Goal: Transaction & Acquisition: Purchase product/service

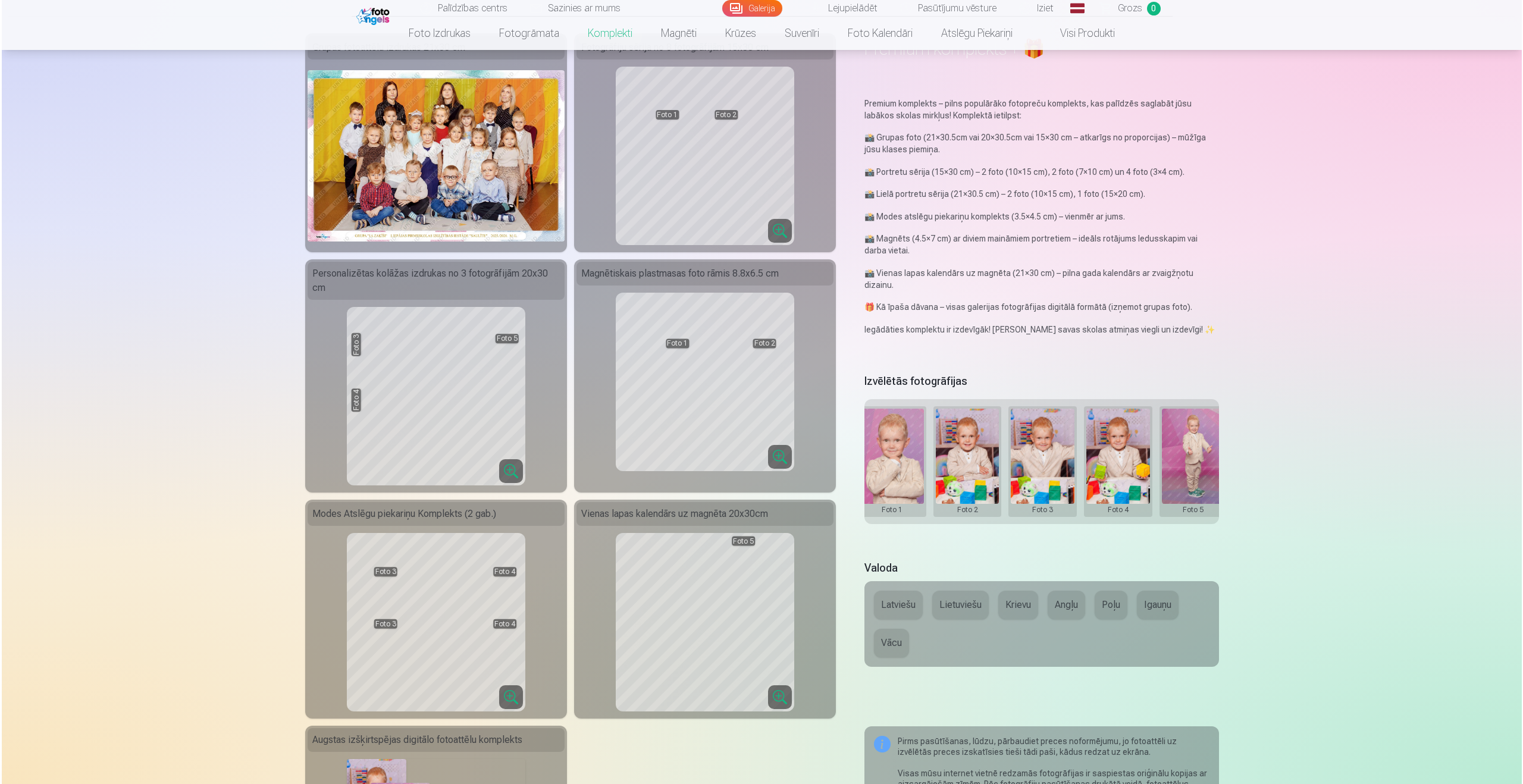
scroll to position [406, 0]
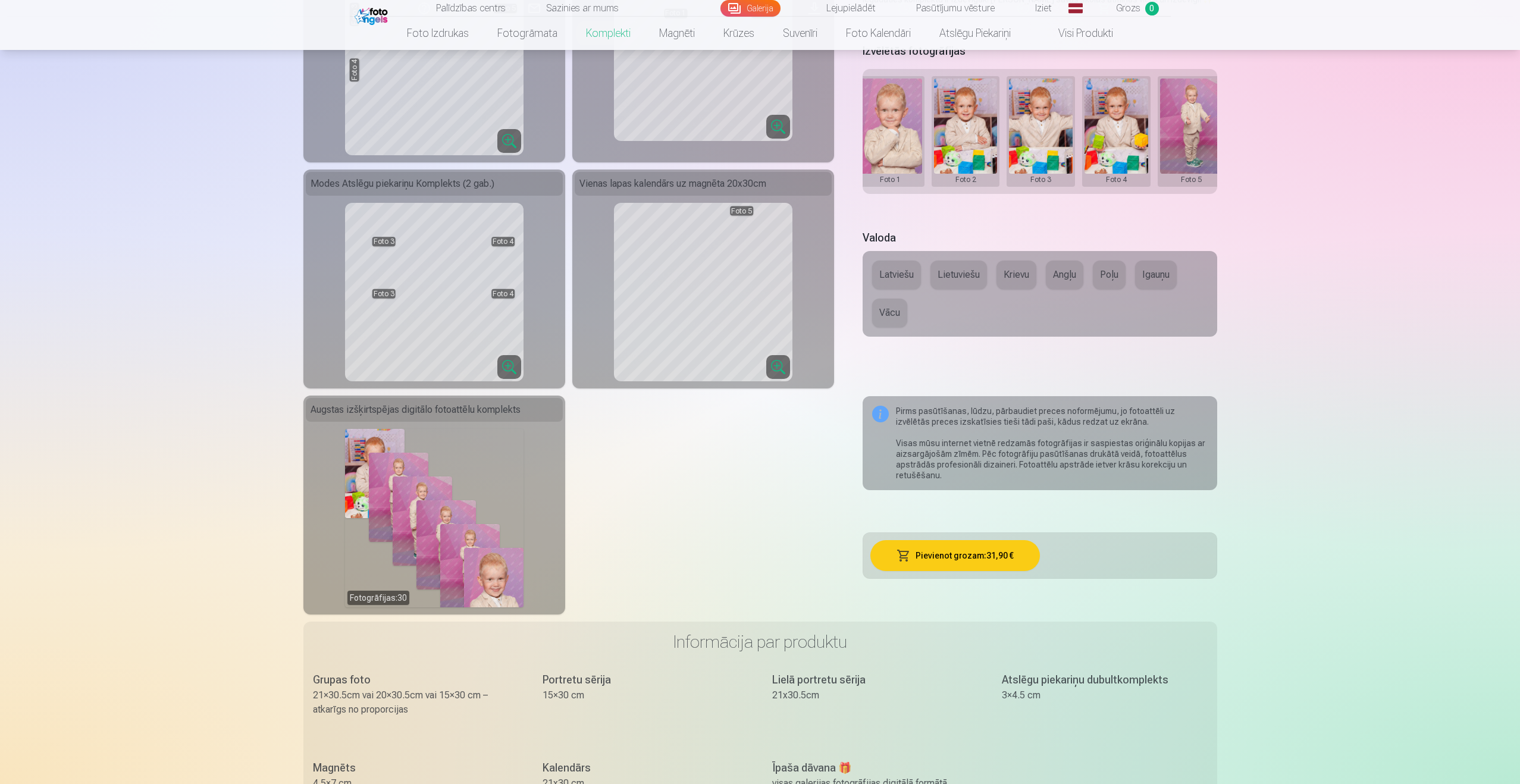
click at [903, 275] on button "Latviešu" at bounding box center [897, 275] width 49 height 29
click at [962, 562] on button "Pievienot grozam : 31,90 €" at bounding box center [955, 555] width 170 height 31
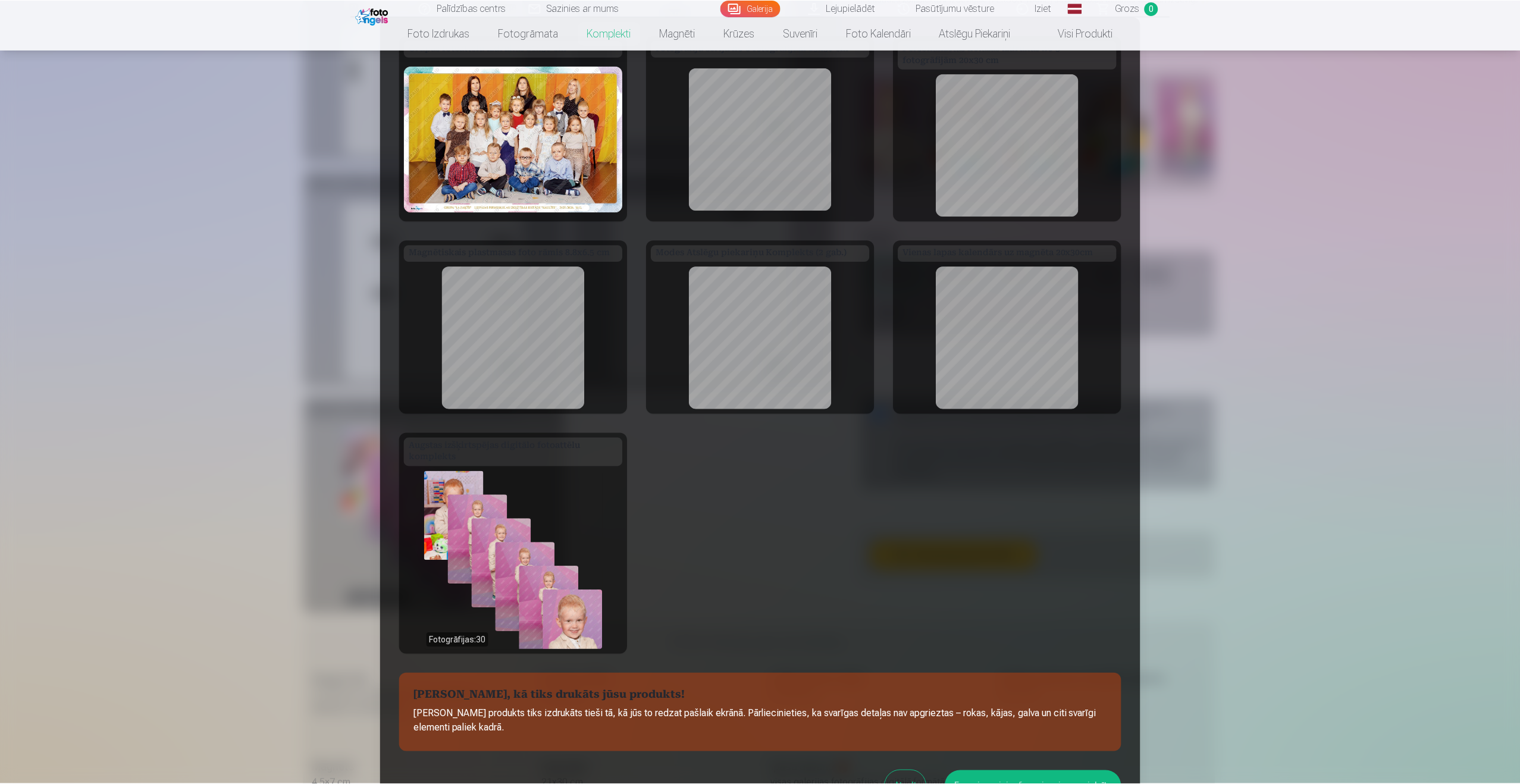
scroll to position [139, 0]
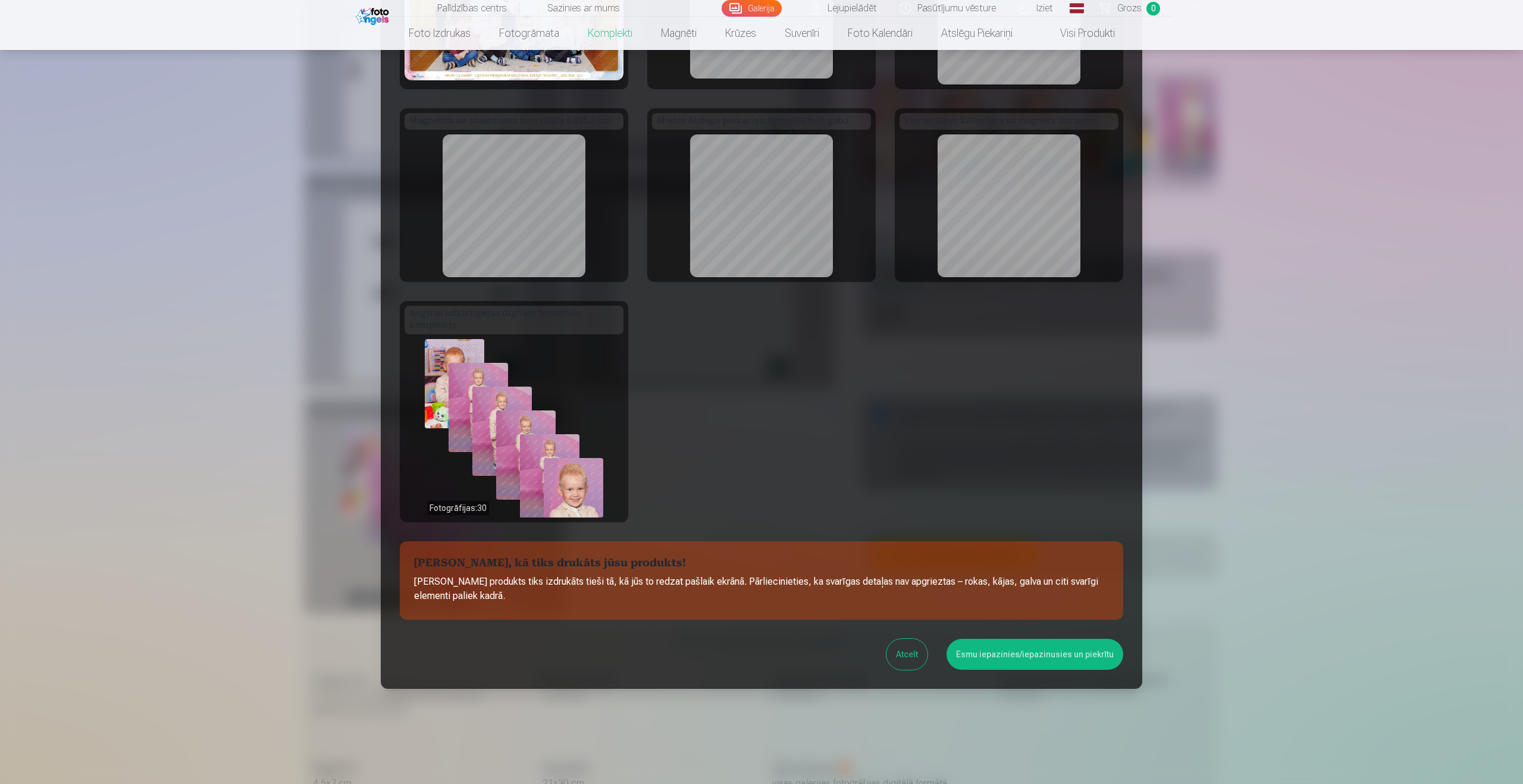
click at [1031, 667] on button "Esmu iepazinies/iepazinusies un piekrītu" at bounding box center [1035, 654] width 177 height 31
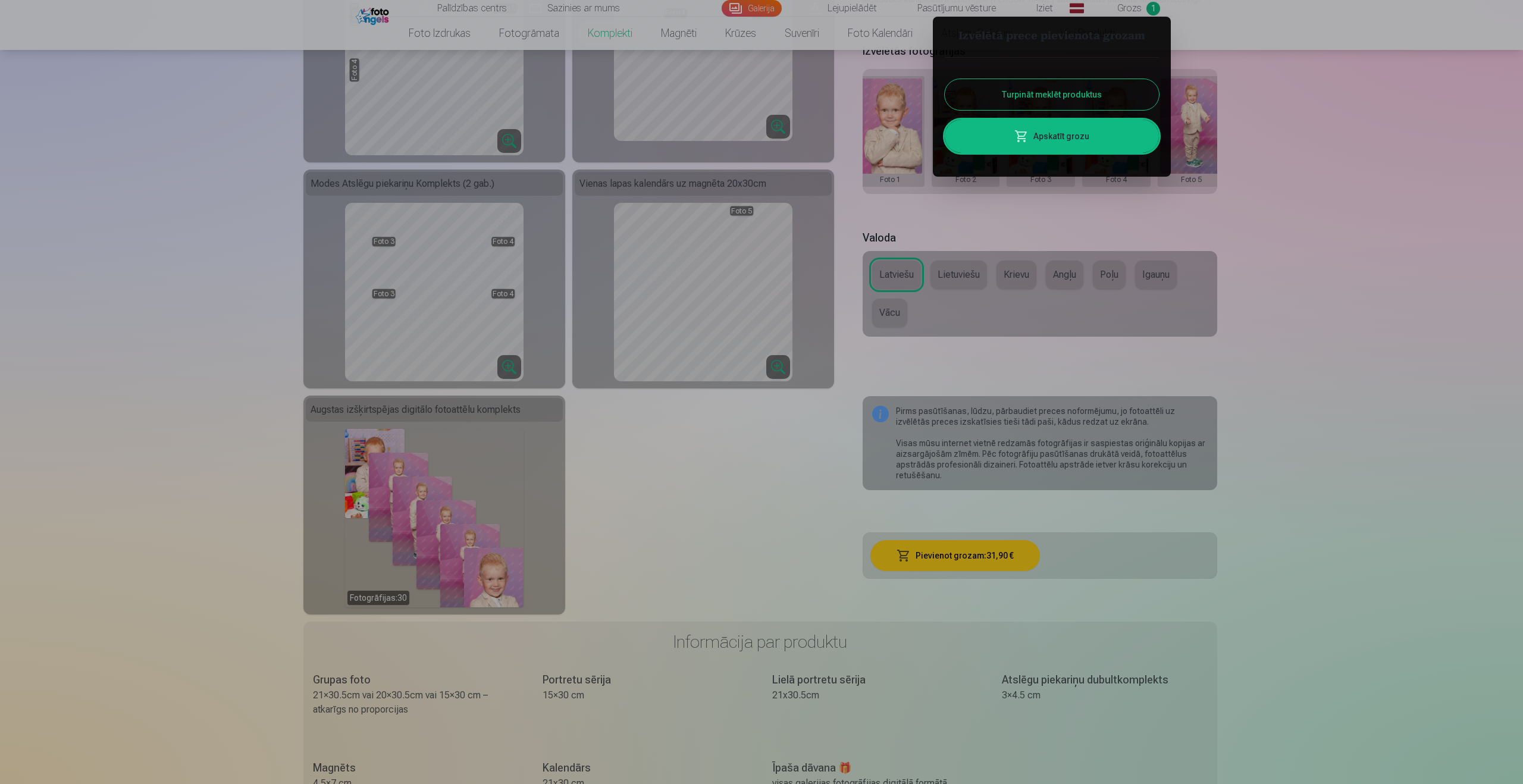
click at [1027, 95] on button "Turpināt meklēt produktus" at bounding box center [1051, 94] width 214 height 31
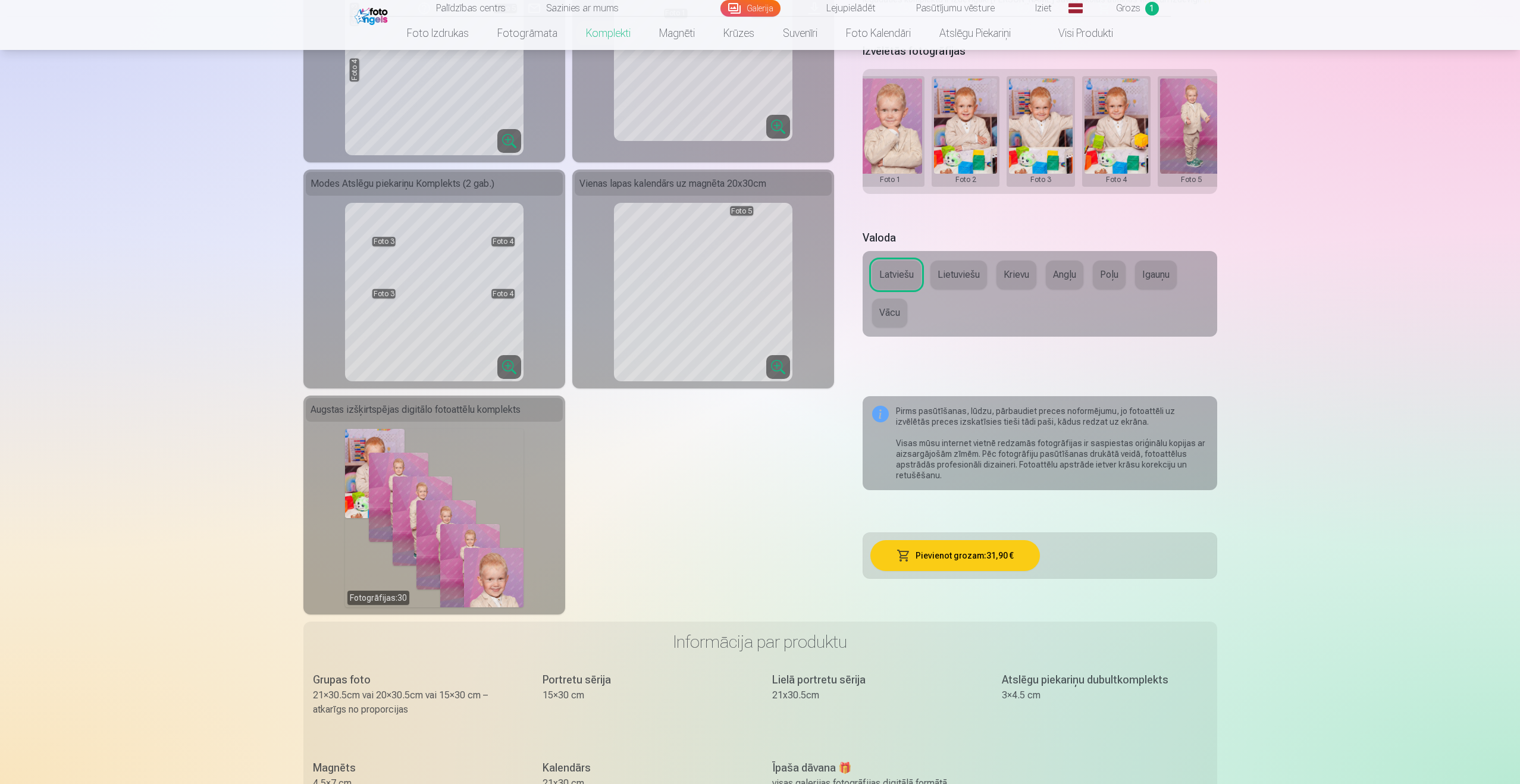
scroll to position [0, 0]
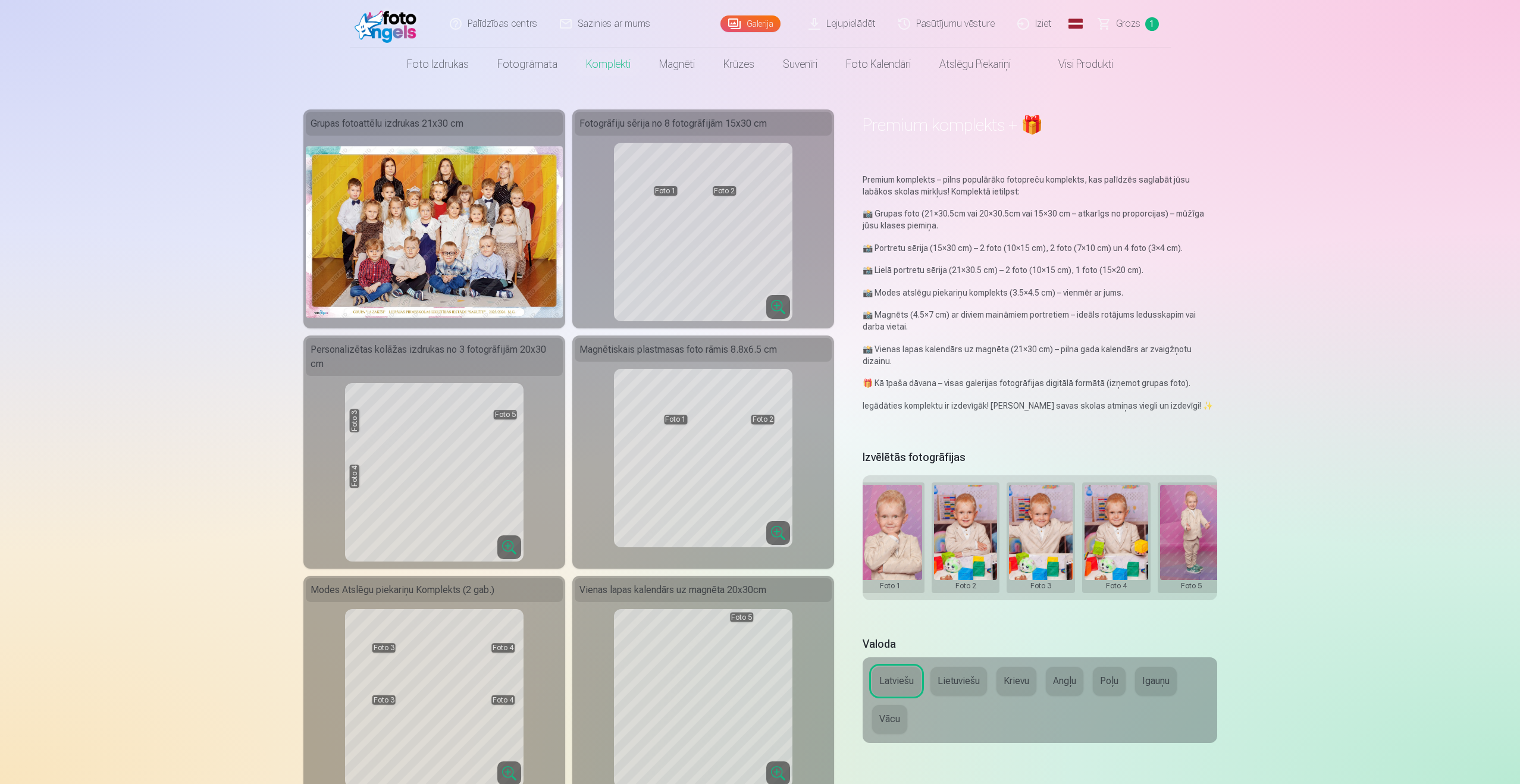
click at [394, 31] on img at bounding box center [389, 24] width 69 height 38
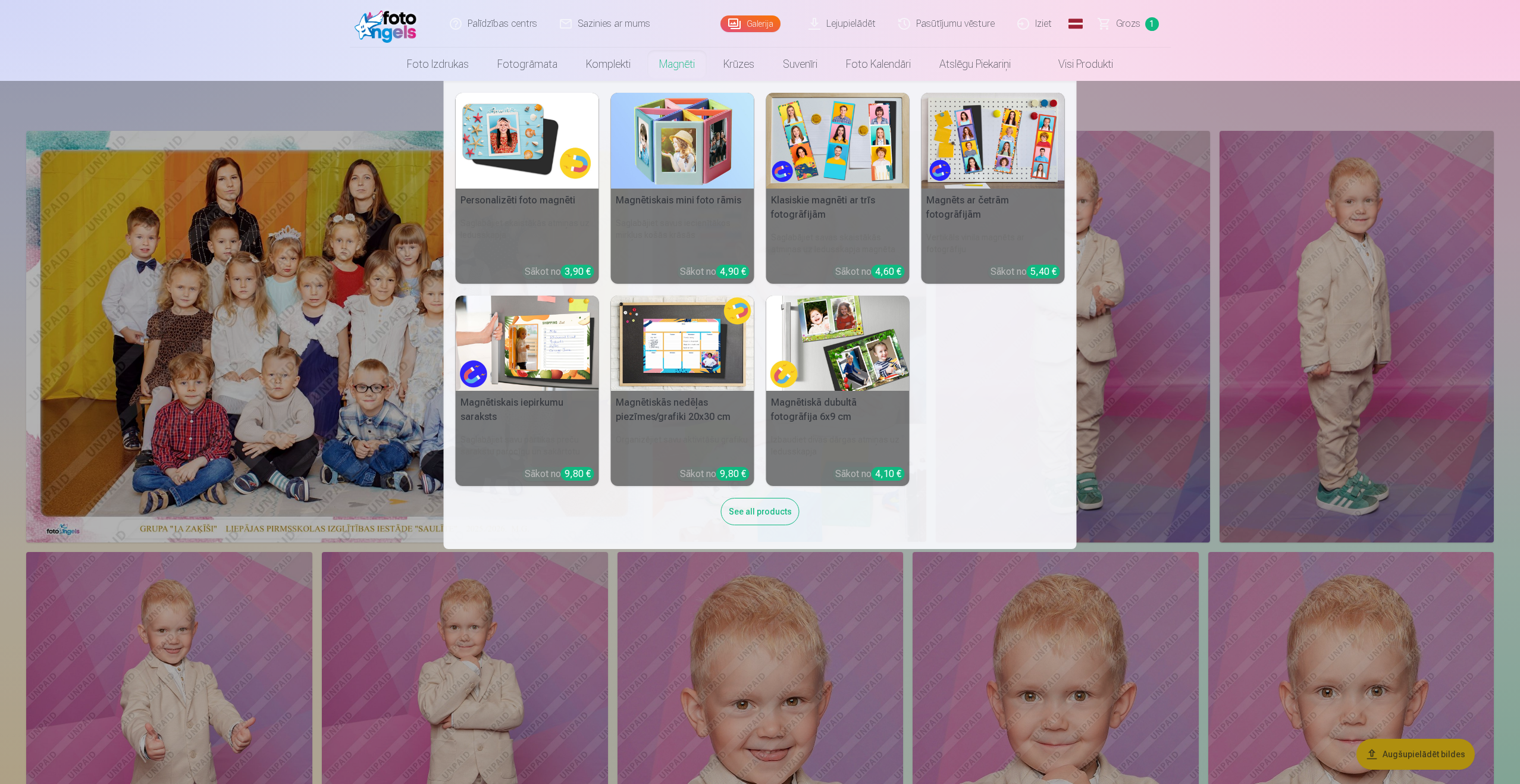
click at [696, 69] on link "Magnēti" at bounding box center [677, 64] width 64 height 34
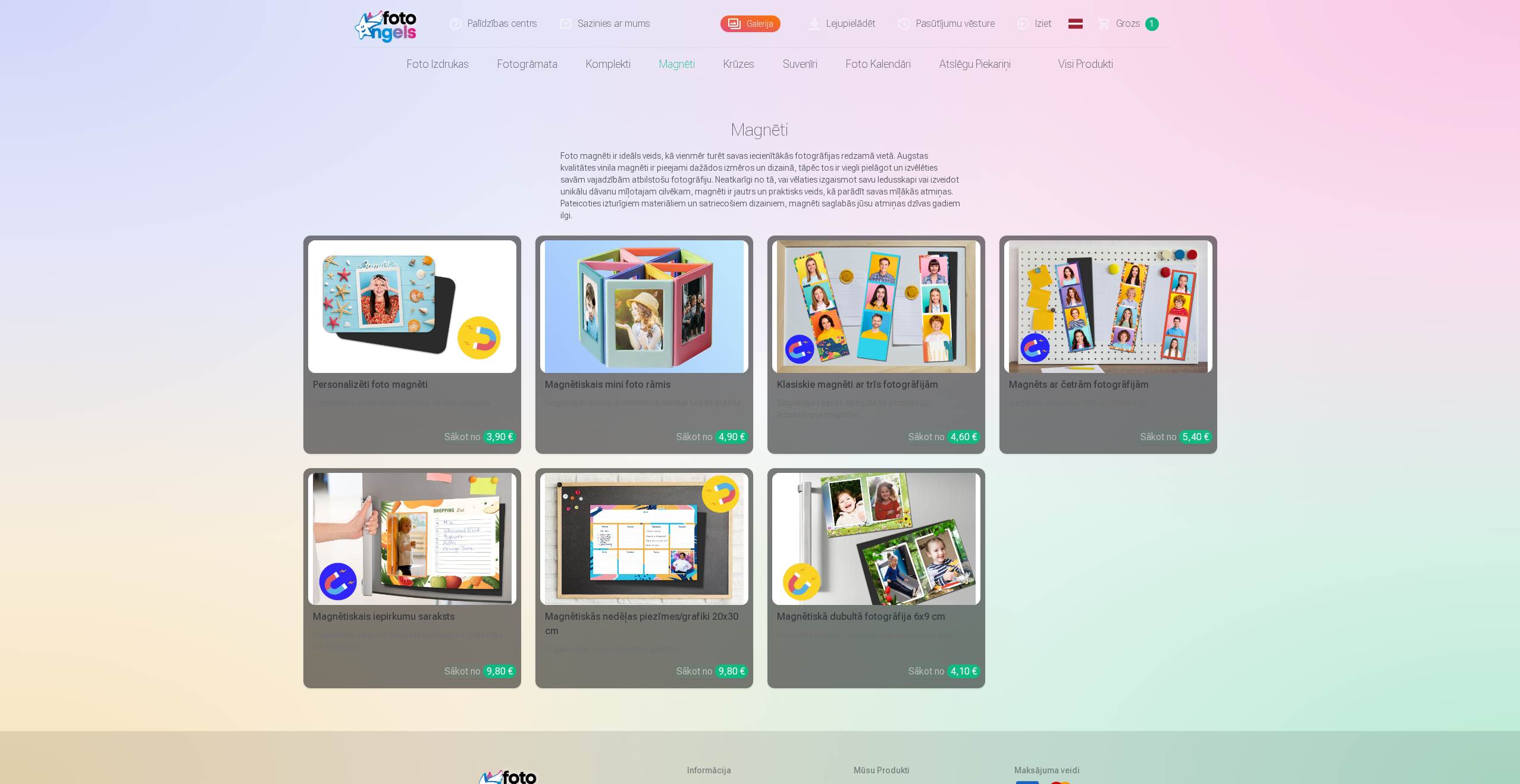
click at [390, 240] on img at bounding box center [412, 306] width 199 height 132
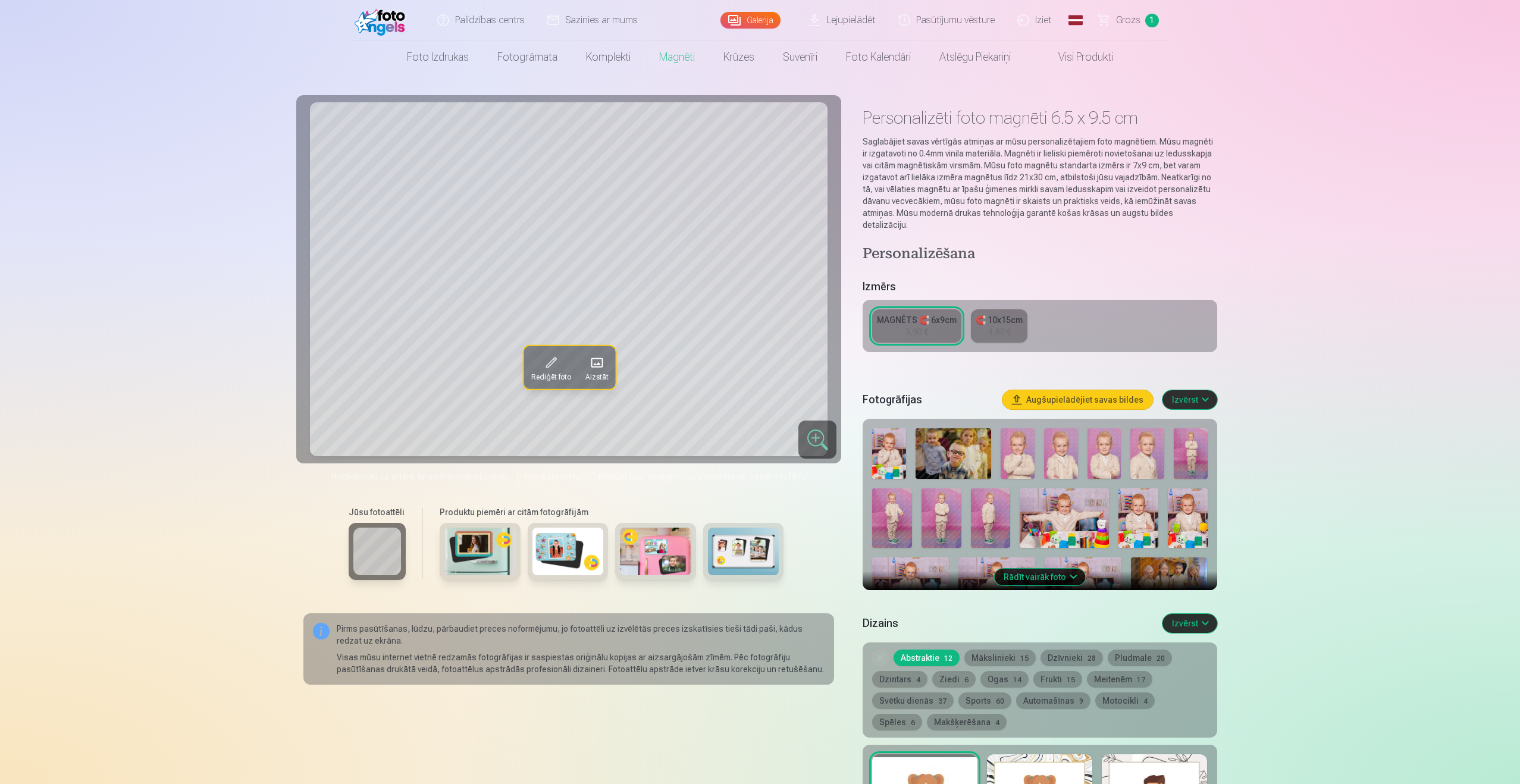
scroll to position [15, 0]
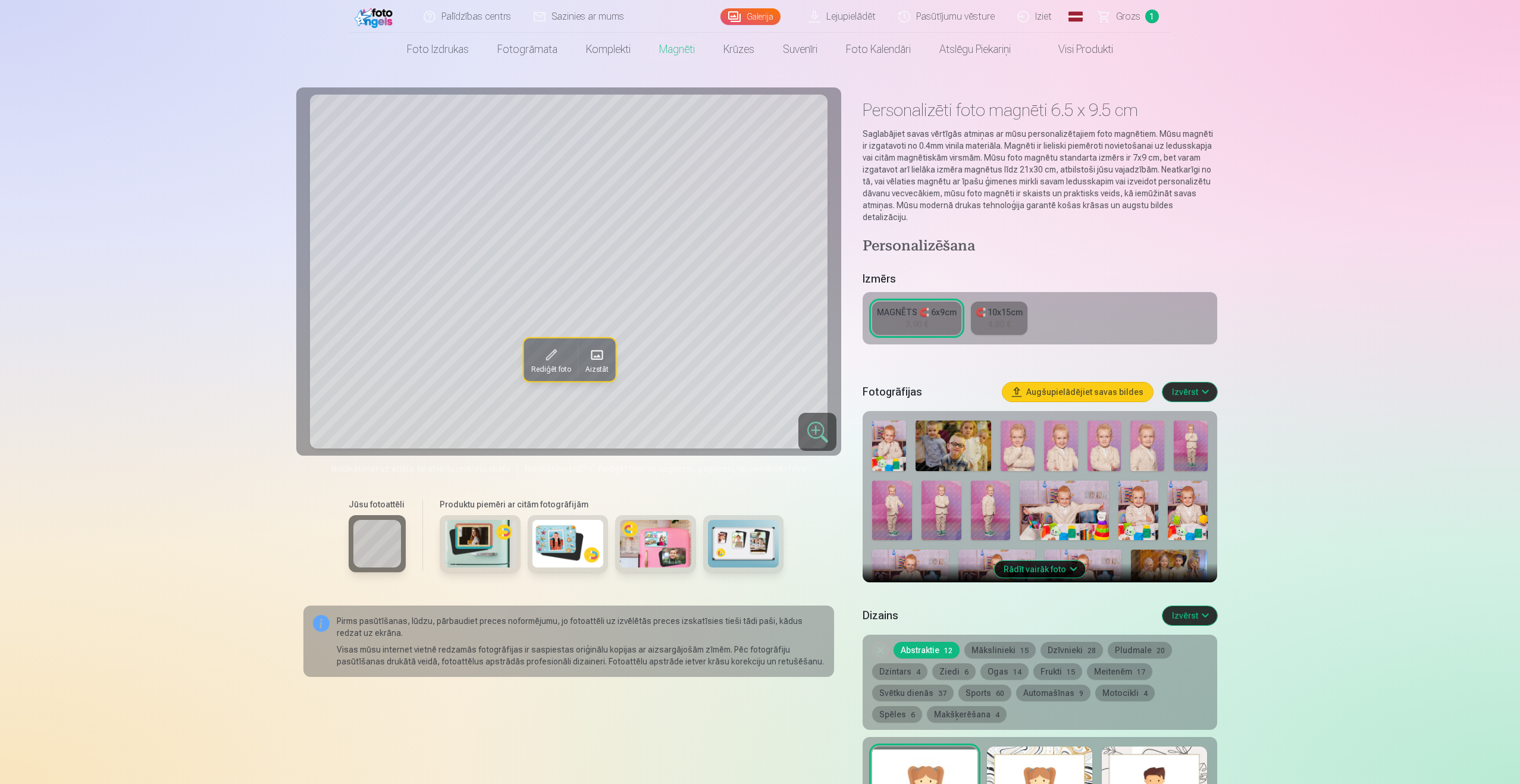
click at [1059, 561] on button "Rādīt vairāk foto" at bounding box center [1039, 569] width 91 height 16
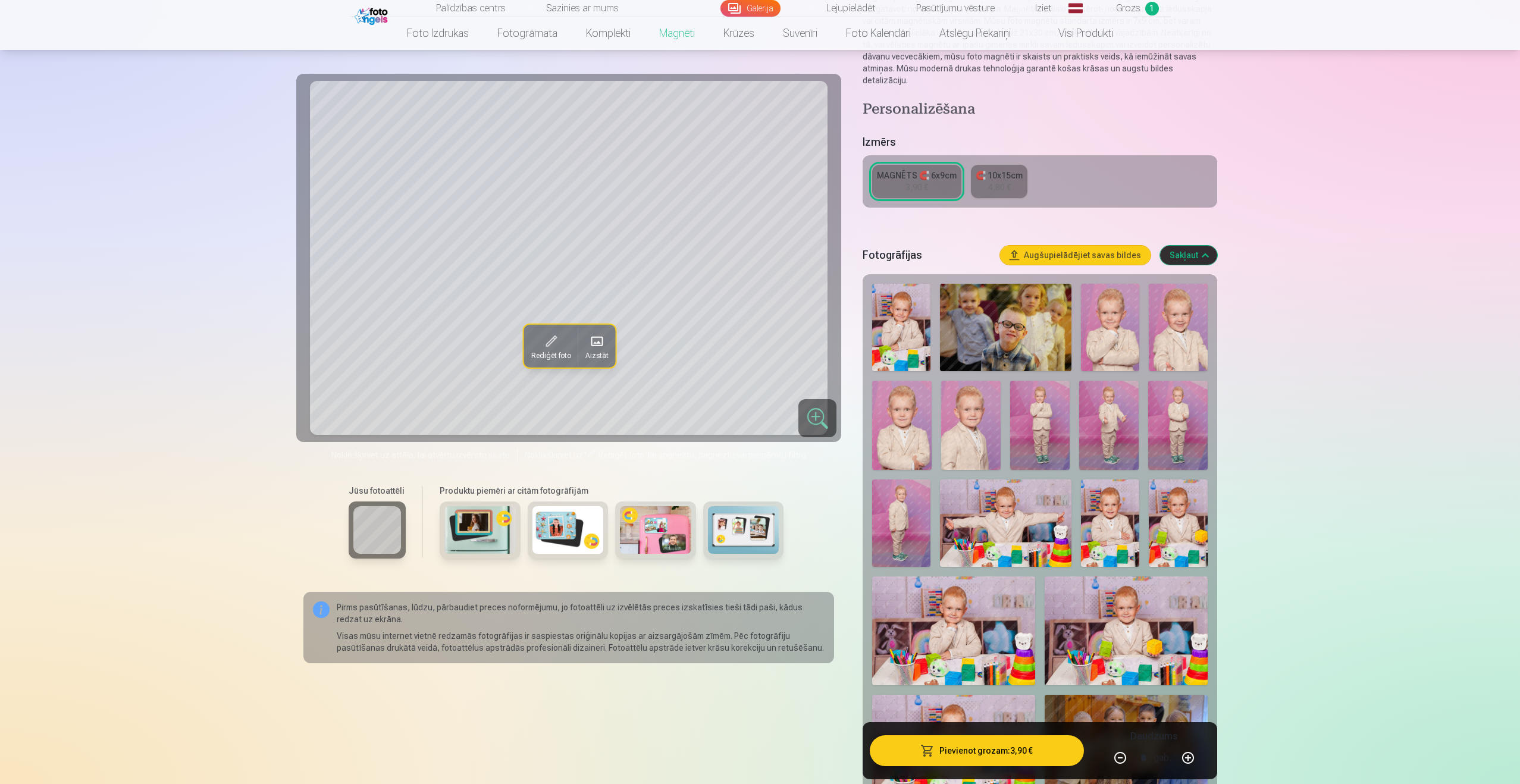
scroll to position [182, 0]
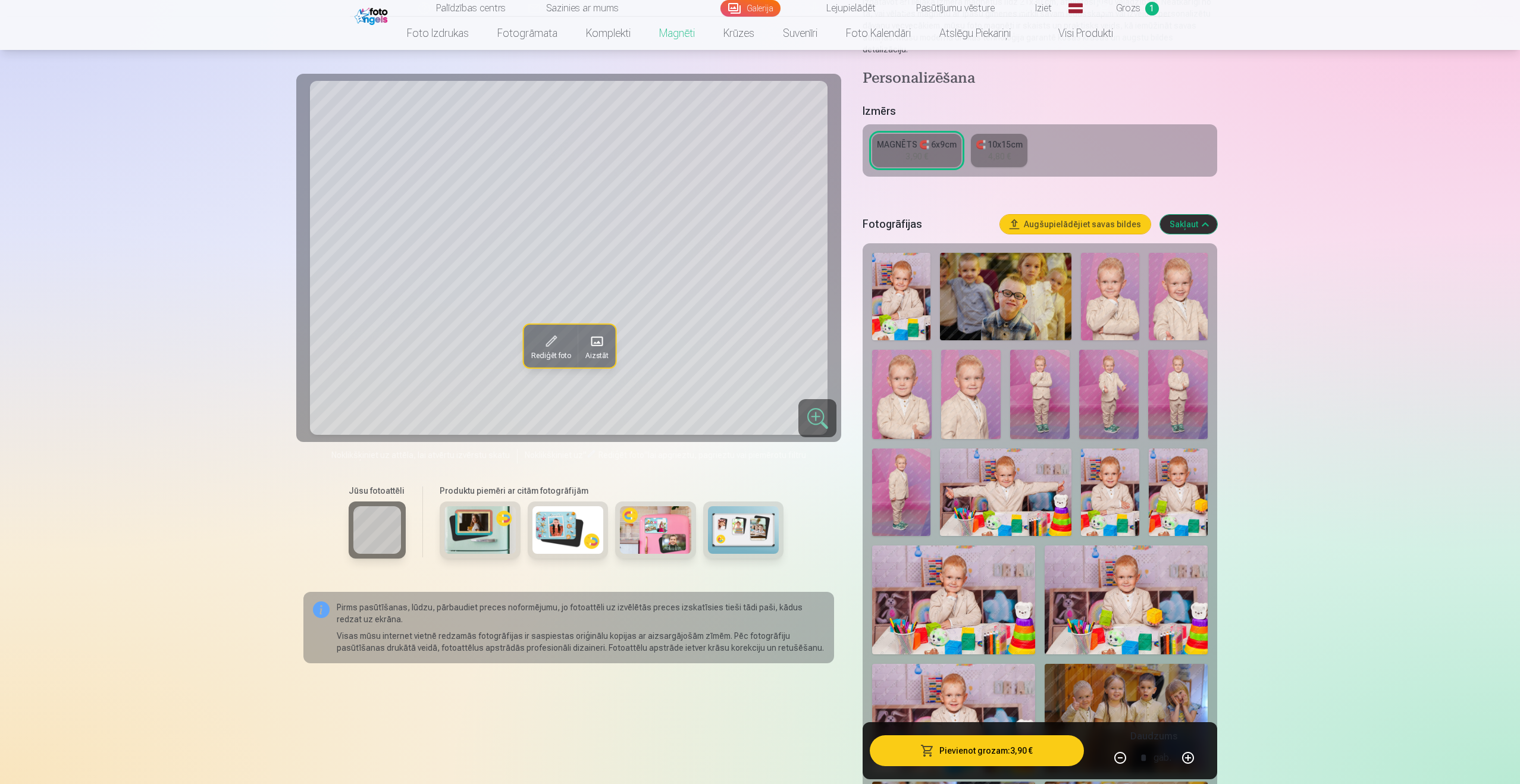
click at [889, 268] on img at bounding box center [901, 296] width 58 height 87
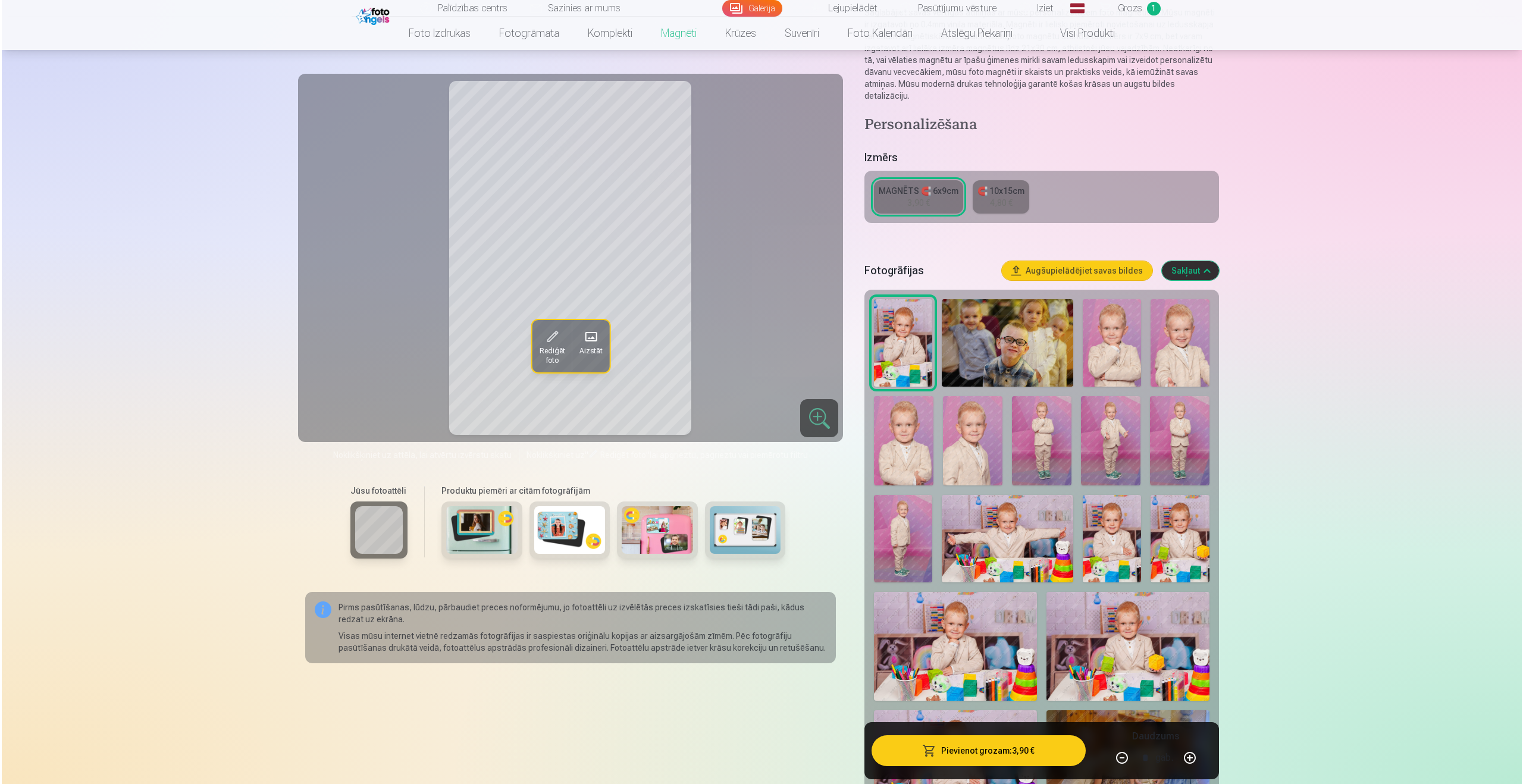
scroll to position [97, 0]
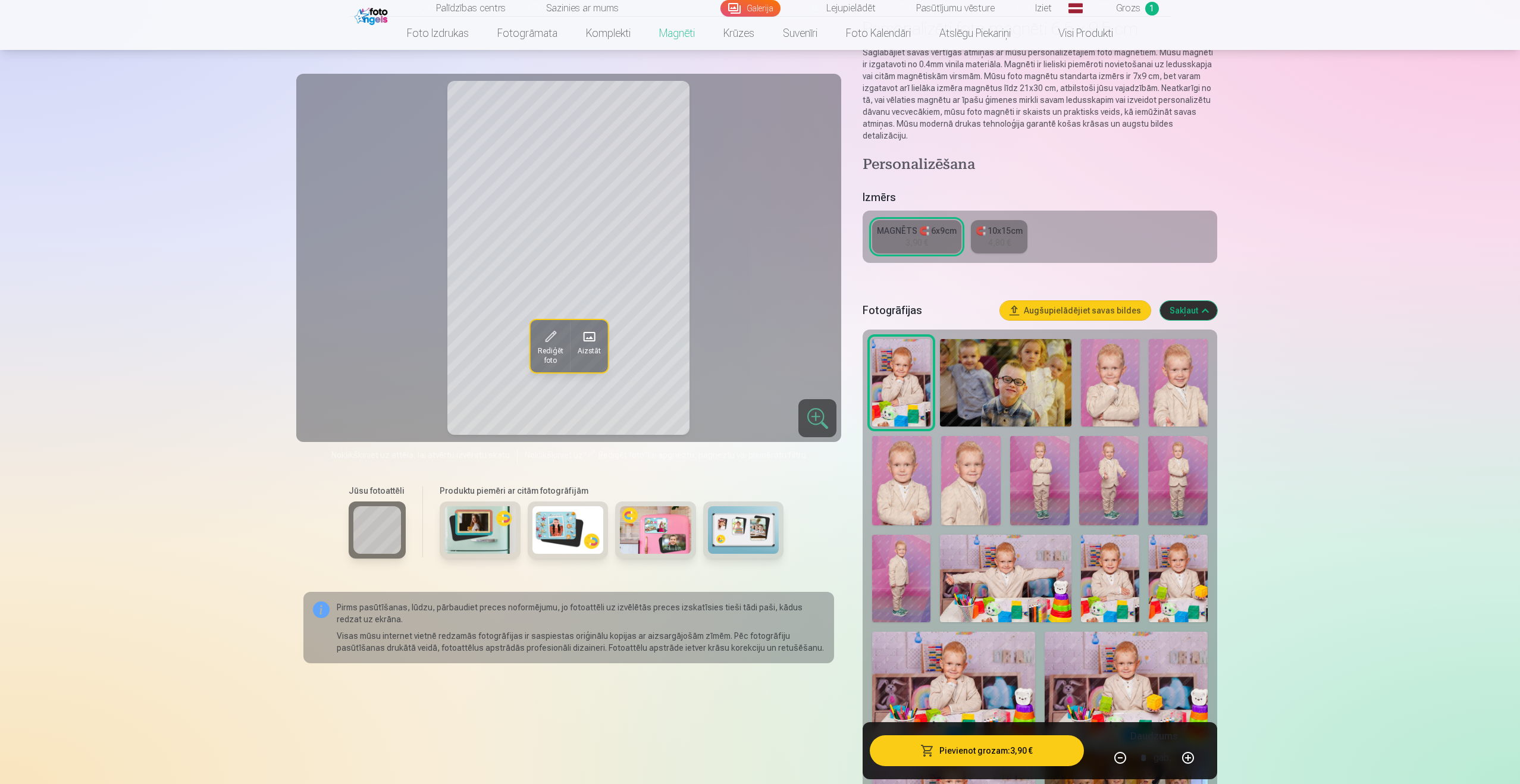
click at [988, 753] on button "Pievienot grozam : 3,90 €" at bounding box center [976, 750] width 213 height 31
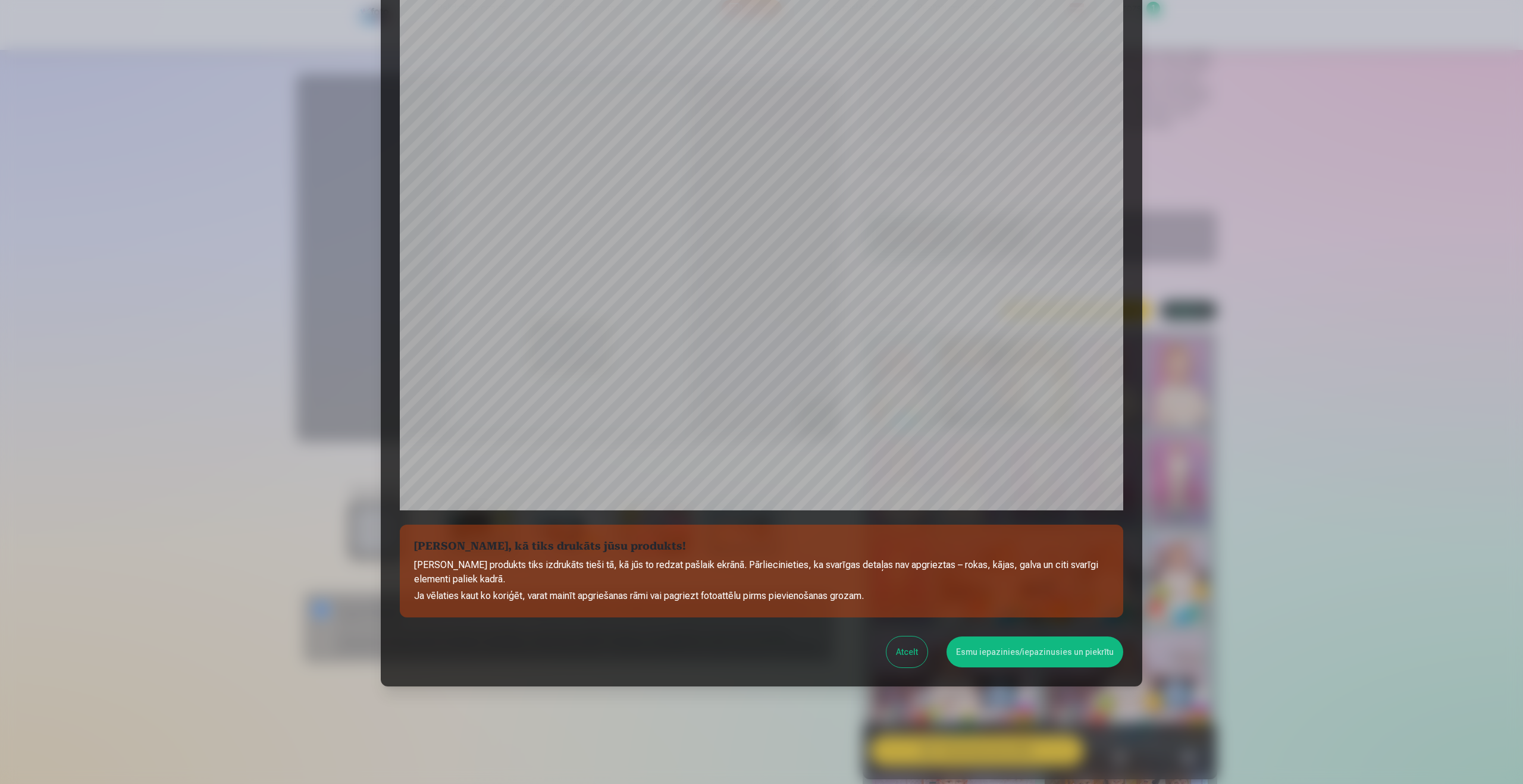
scroll to position [81, 0]
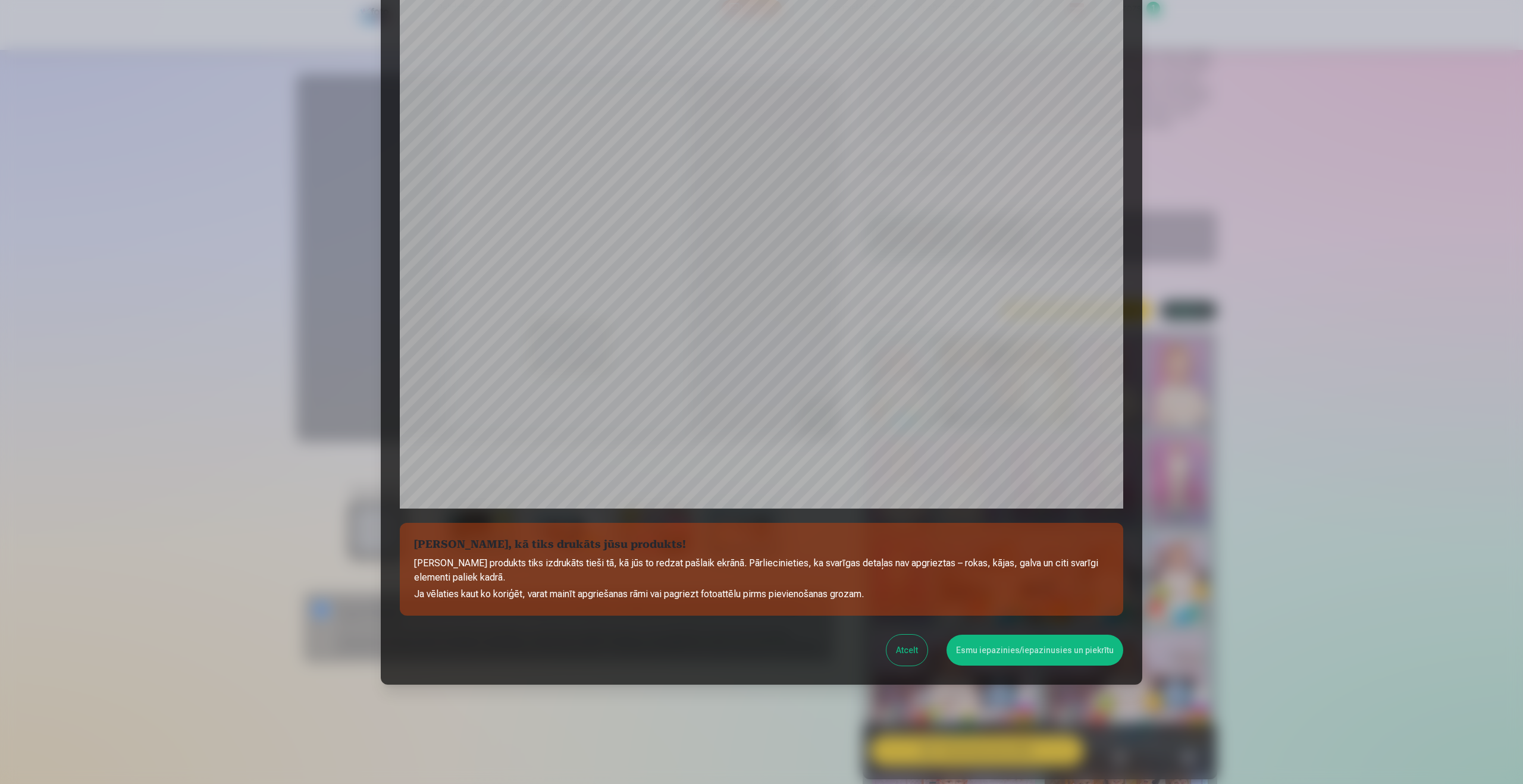
click at [1003, 654] on button "Esmu iepazinies/iepazinusies un piekrītu" at bounding box center [1035, 650] width 177 height 31
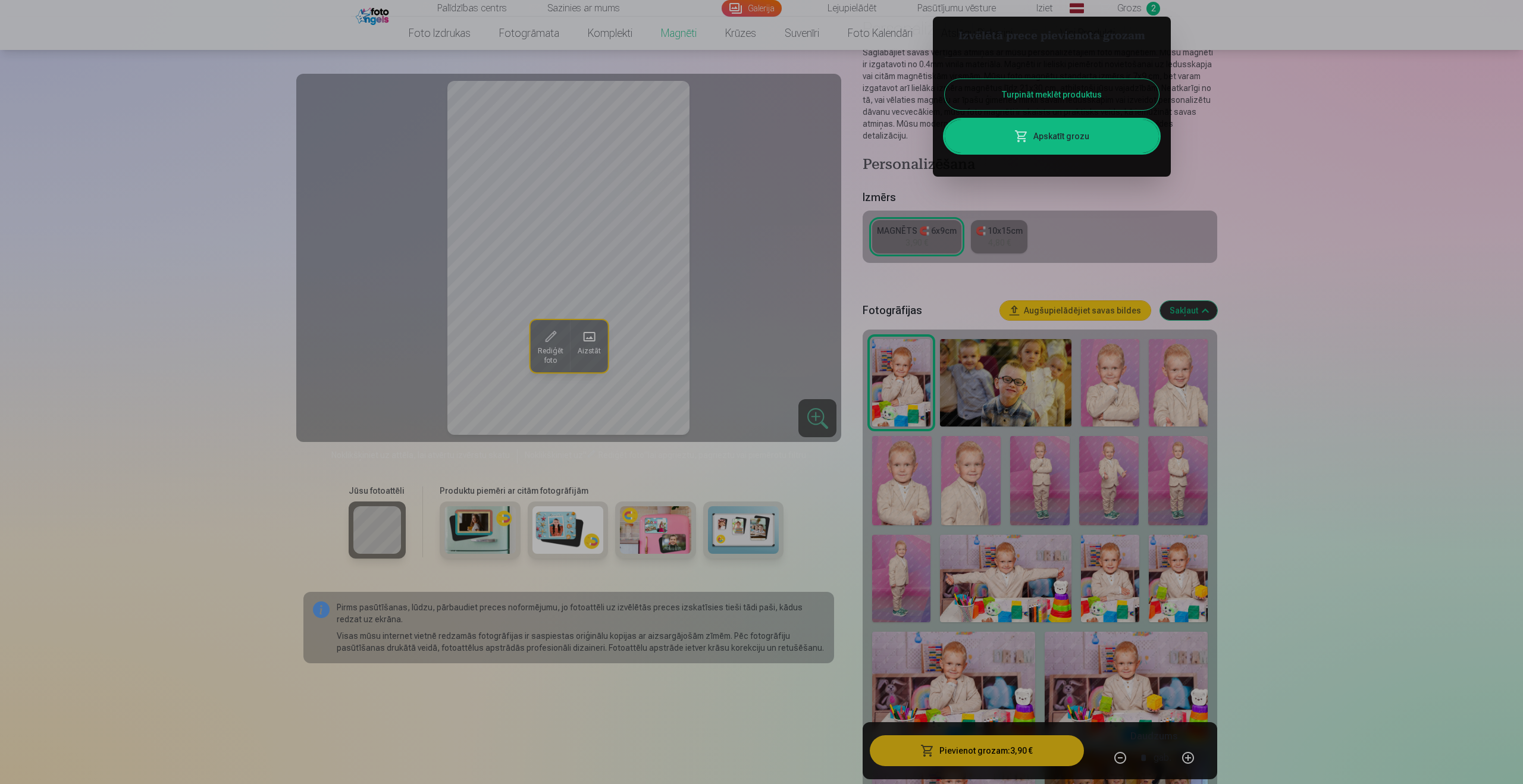
click at [1411, 411] on div at bounding box center [762, 392] width 1523 height 784
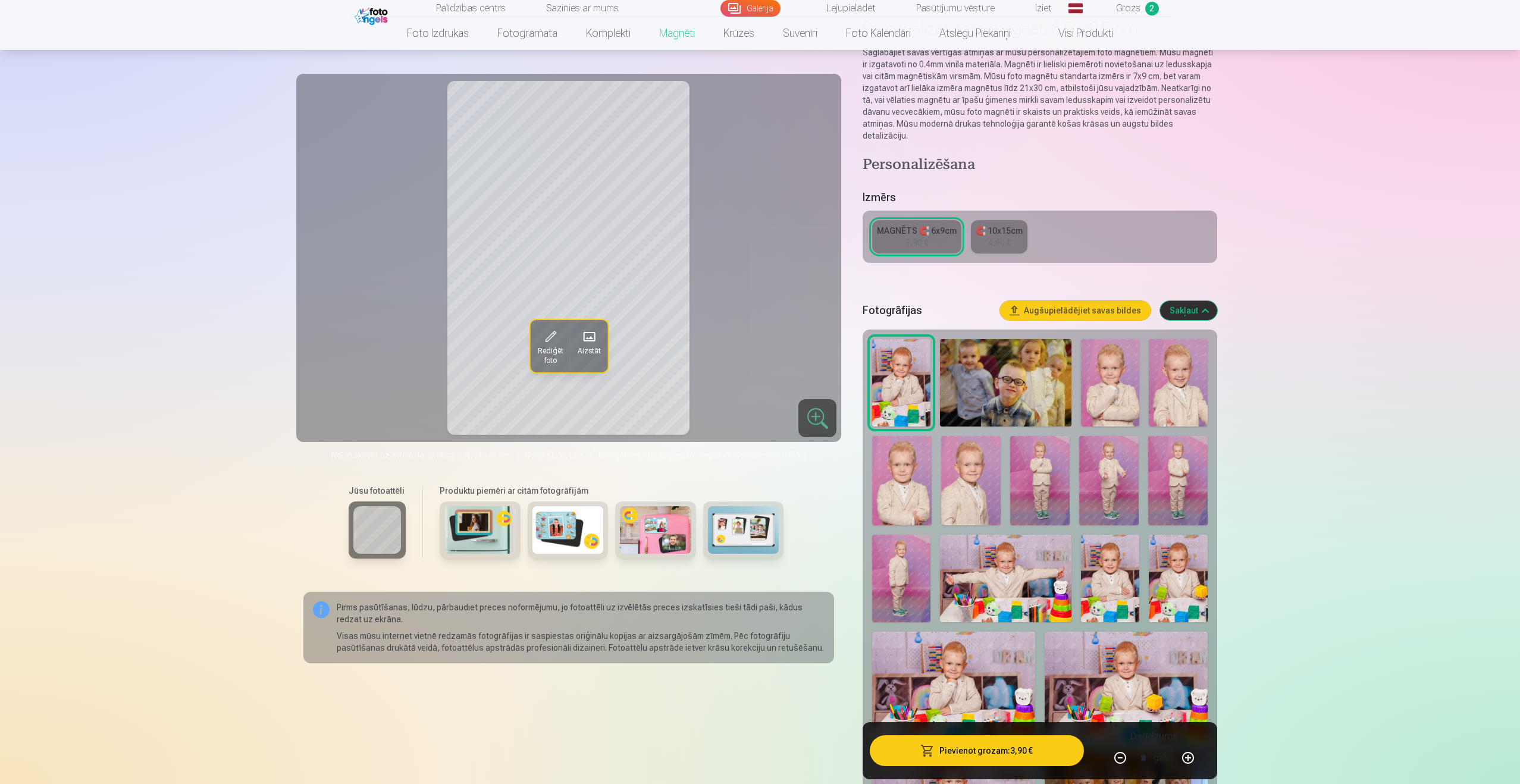
click at [1095, 389] on img at bounding box center [1109, 383] width 58 height 87
click at [934, 755] on span "button" at bounding box center [927, 750] width 14 height 12
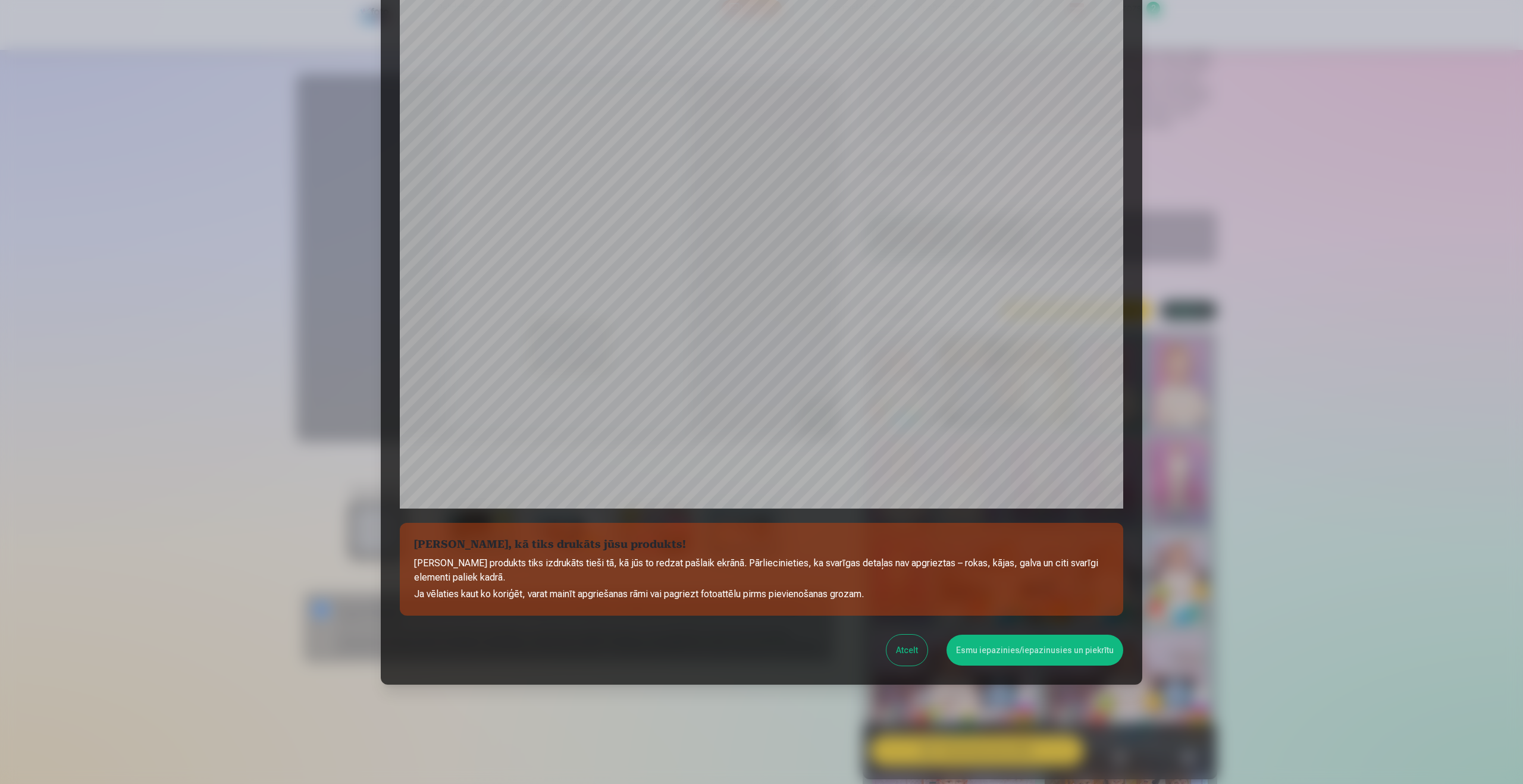
click at [1007, 660] on button "Esmu iepazinies/iepazinusies un piekrītu" at bounding box center [1035, 650] width 177 height 31
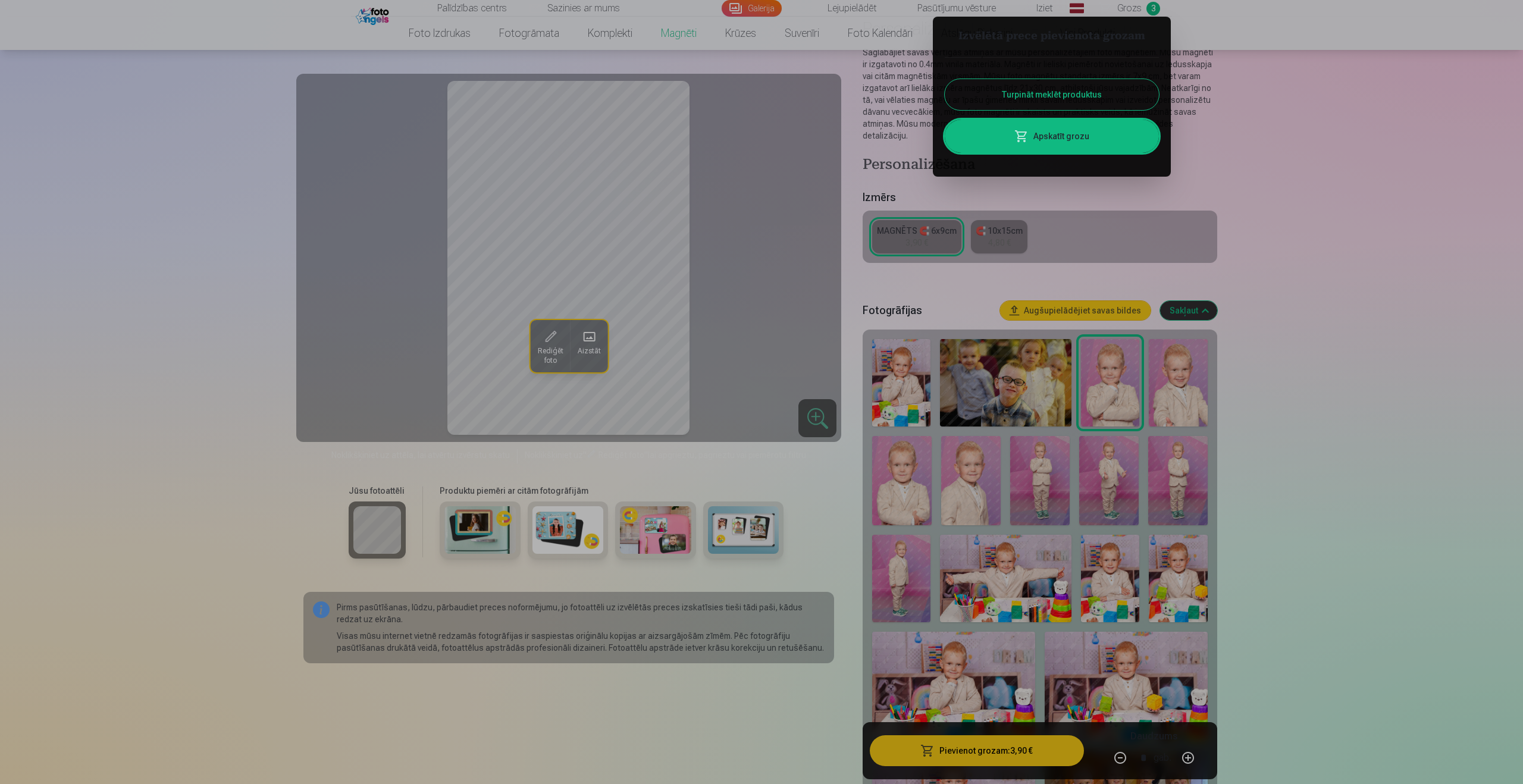
click at [1100, 100] on button "Turpināt meklēt produktus" at bounding box center [1051, 94] width 214 height 31
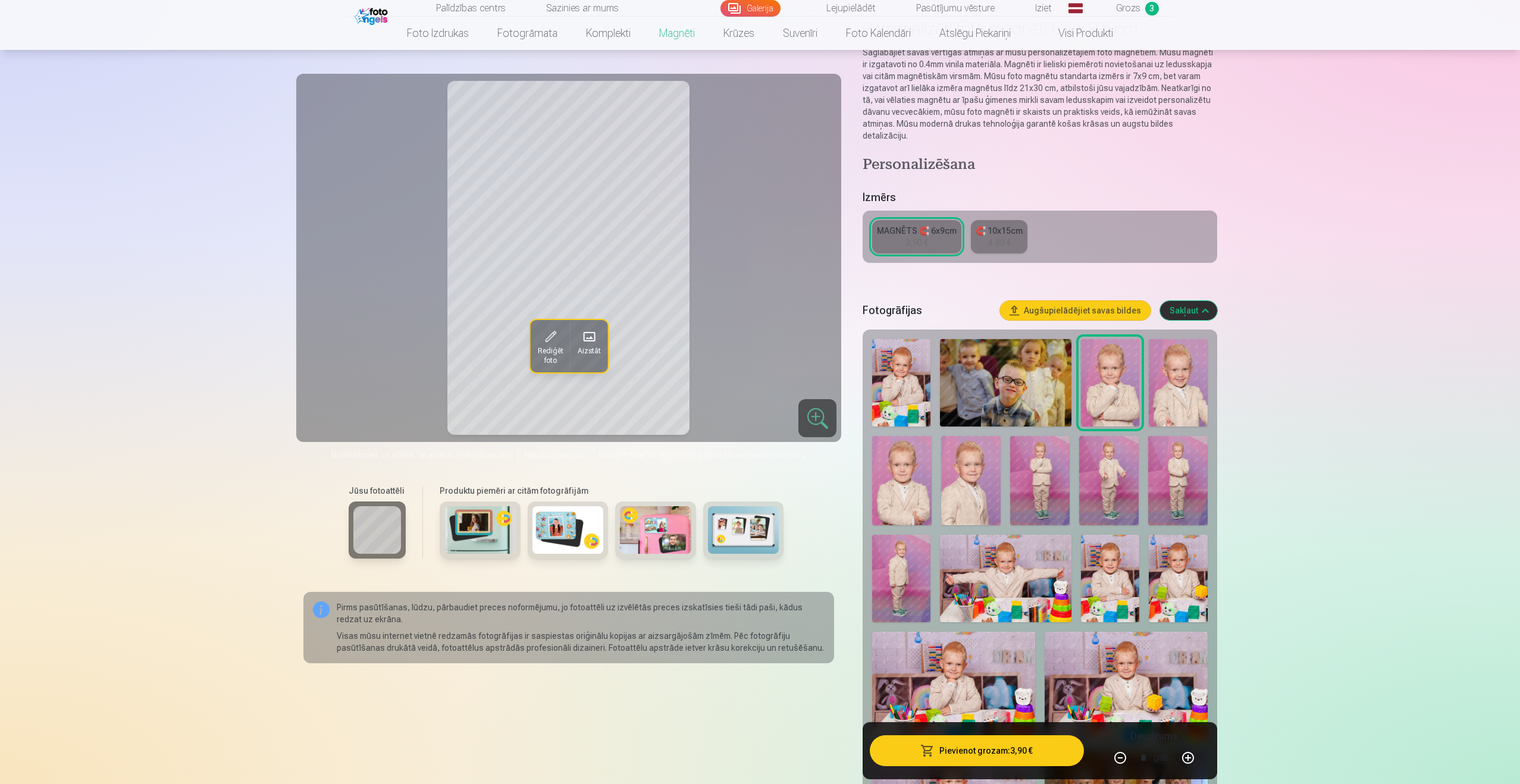
click at [1028, 742] on button "Pievienot grozam : 3,90 €" at bounding box center [976, 750] width 213 height 31
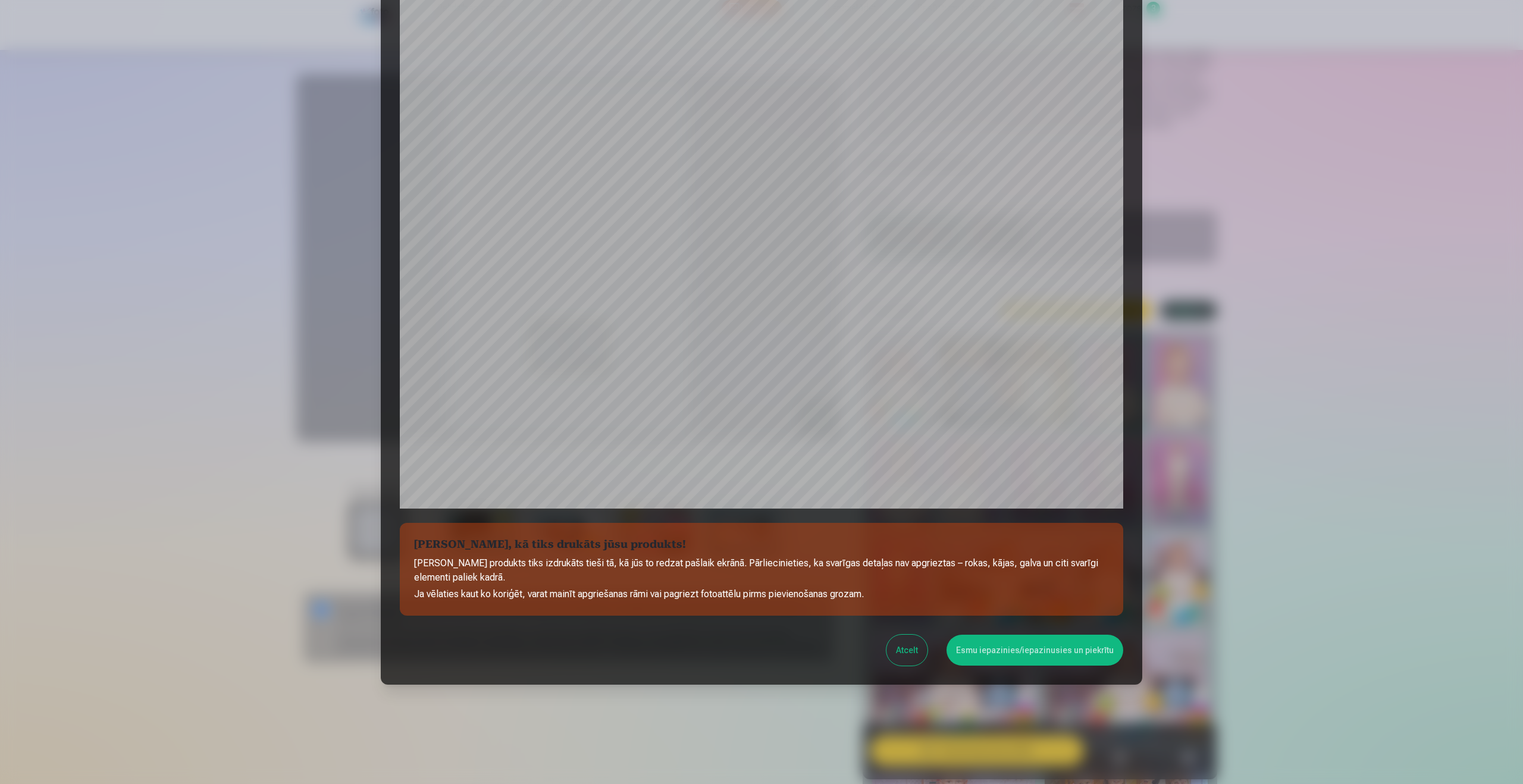
click at [1013, 650] on button "Esmu iepazinies/iepazinusies un piekrītu" at bounding box center [1035, 650] width 177 height 31
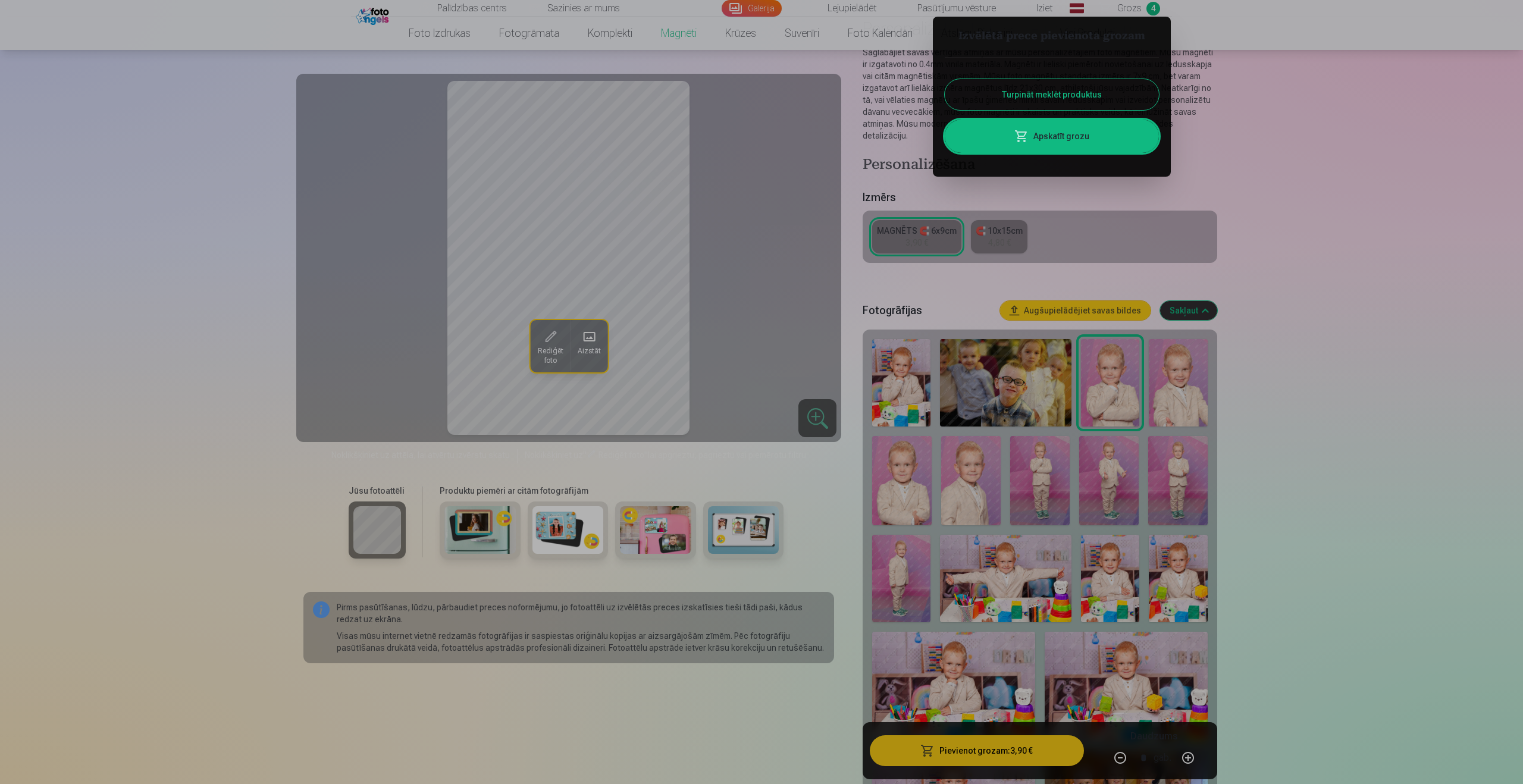
click at [1293, 411] on div at bounding box center [762, 392] width 1523 height 784
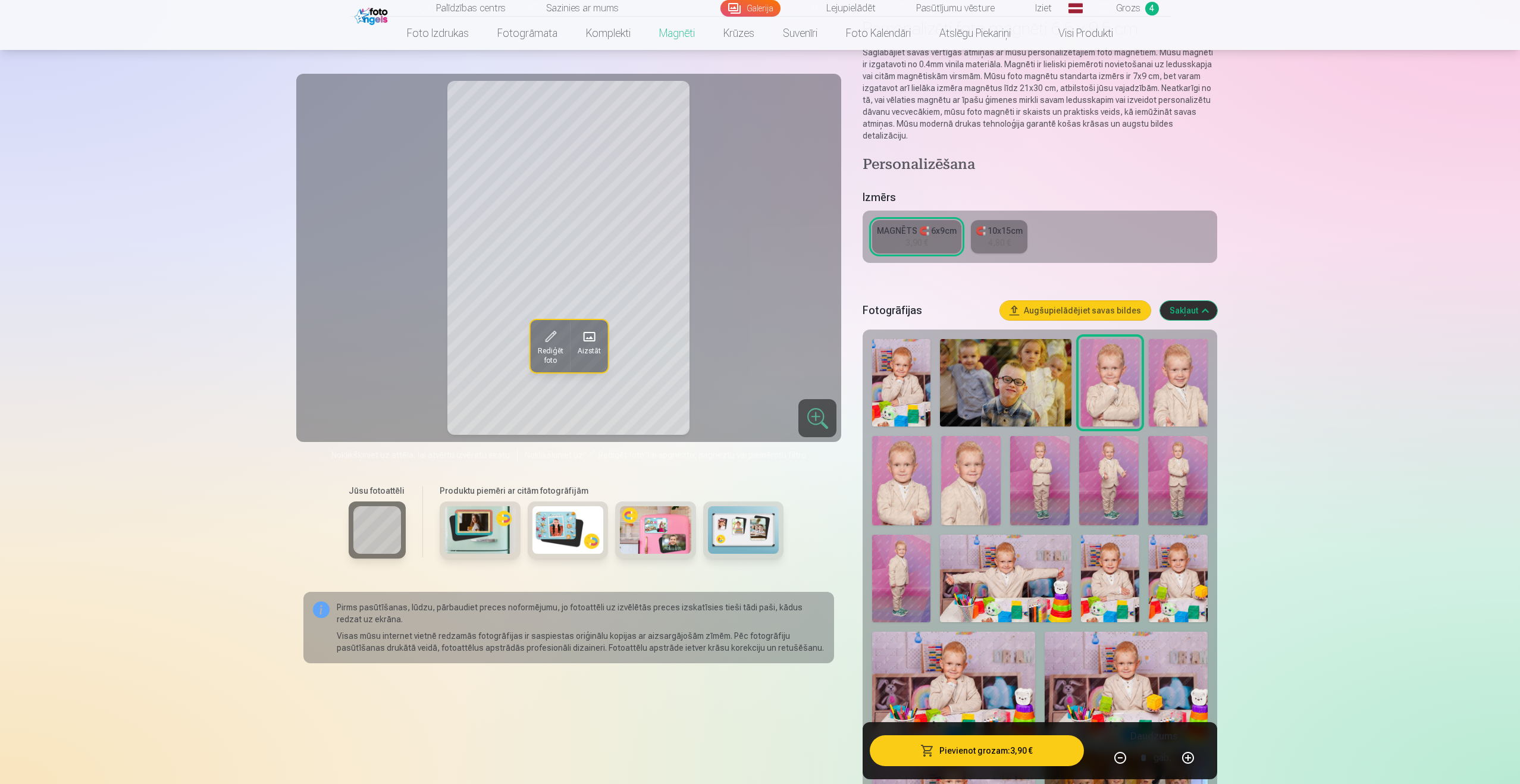
click at [918, 358] on img at bounding box center [901, 383] width 58 height 87
click at [1000, 745] on button "Pievienot grozam : 3,90 €" at bounding box center [976, 750] width 213 height 31
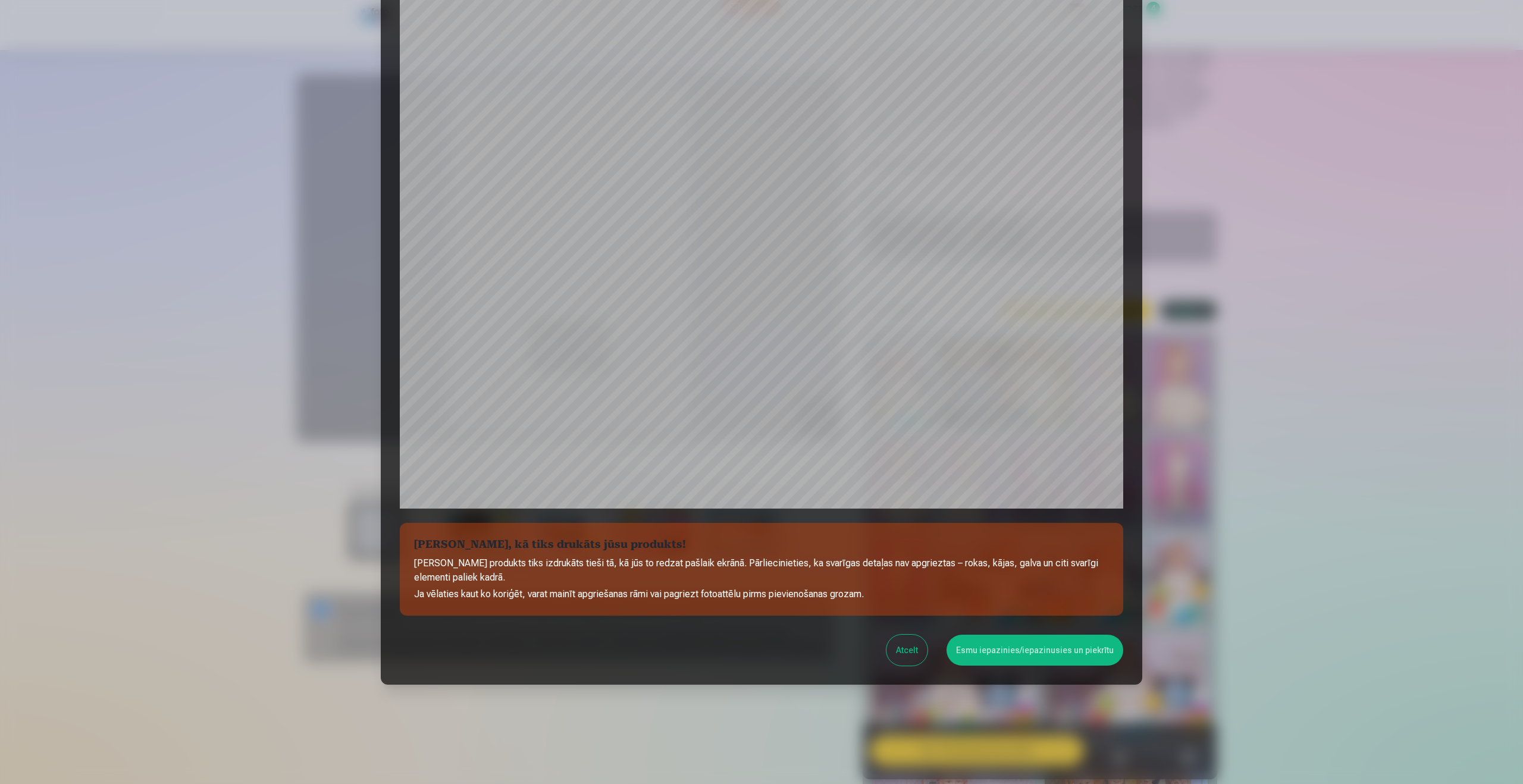
click at [1008, 657] on button "Esmu iepazinies/iepazinusies un piekrītu" at bounding box center [1035, 650] width 177 height 31
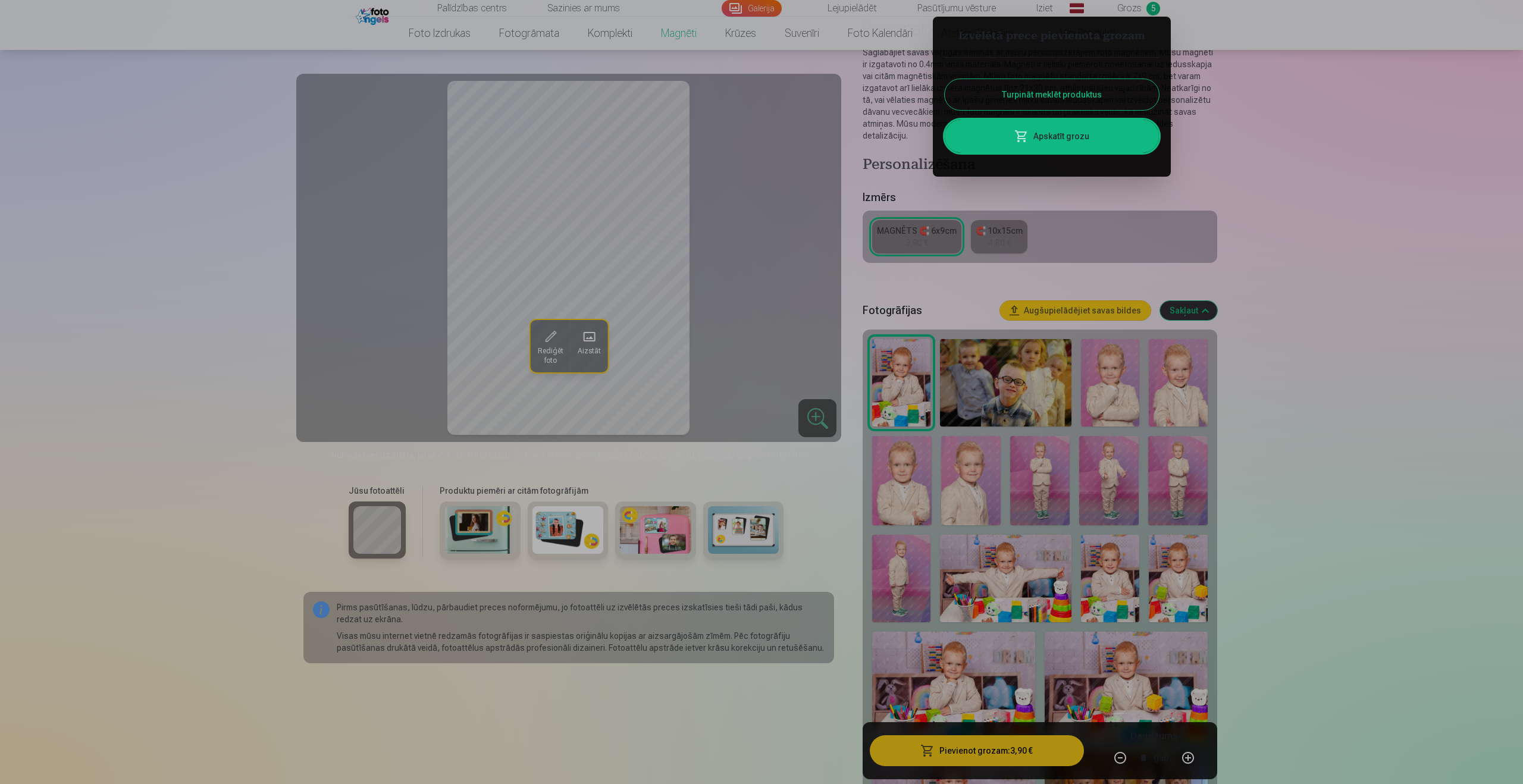
click at [1395, 170] on div at bounding box center [762, 392] width 1523 height 784
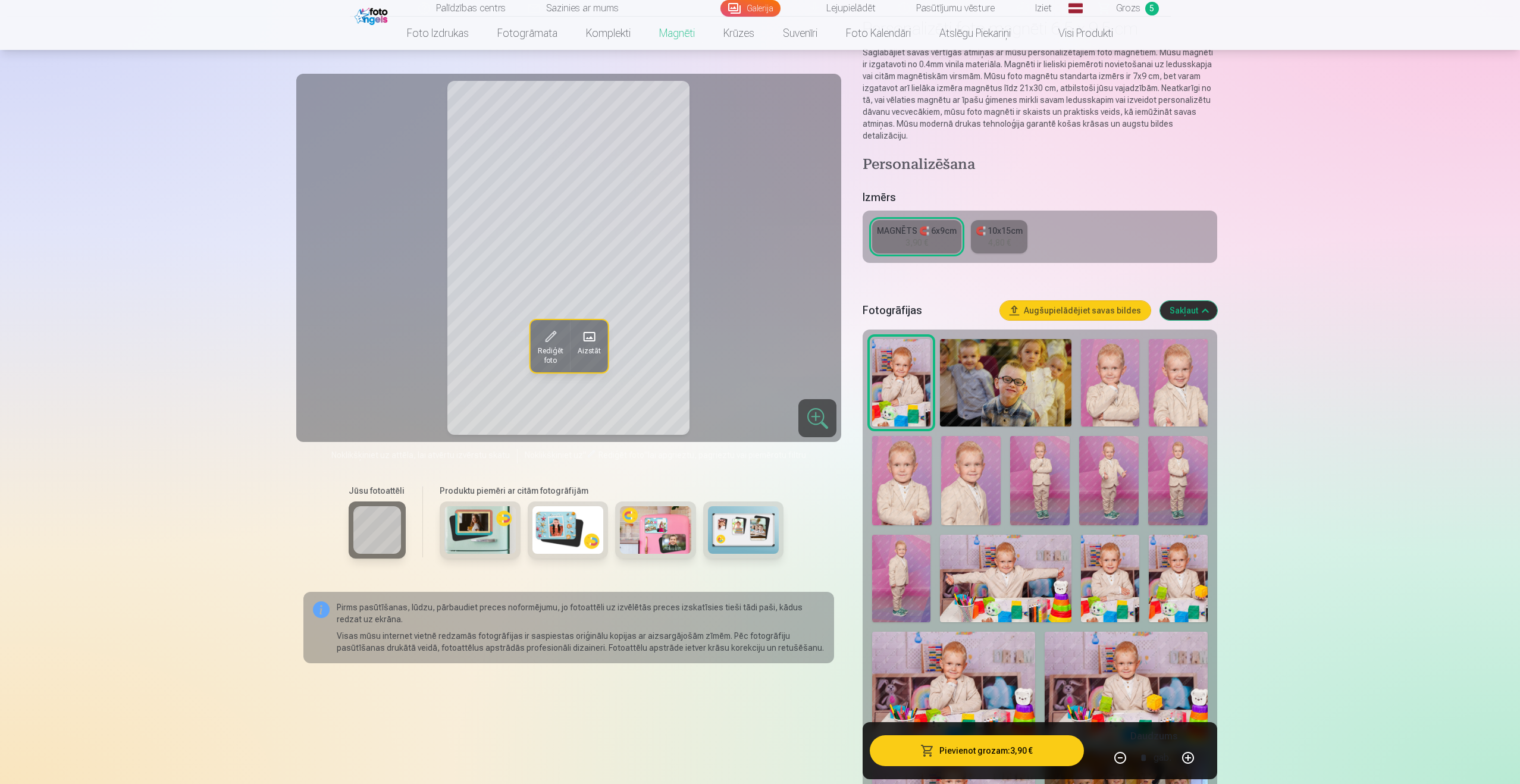
click at [1136, 5] on span "Grozs" at bounding box center [1128, 9] width 24 height 14
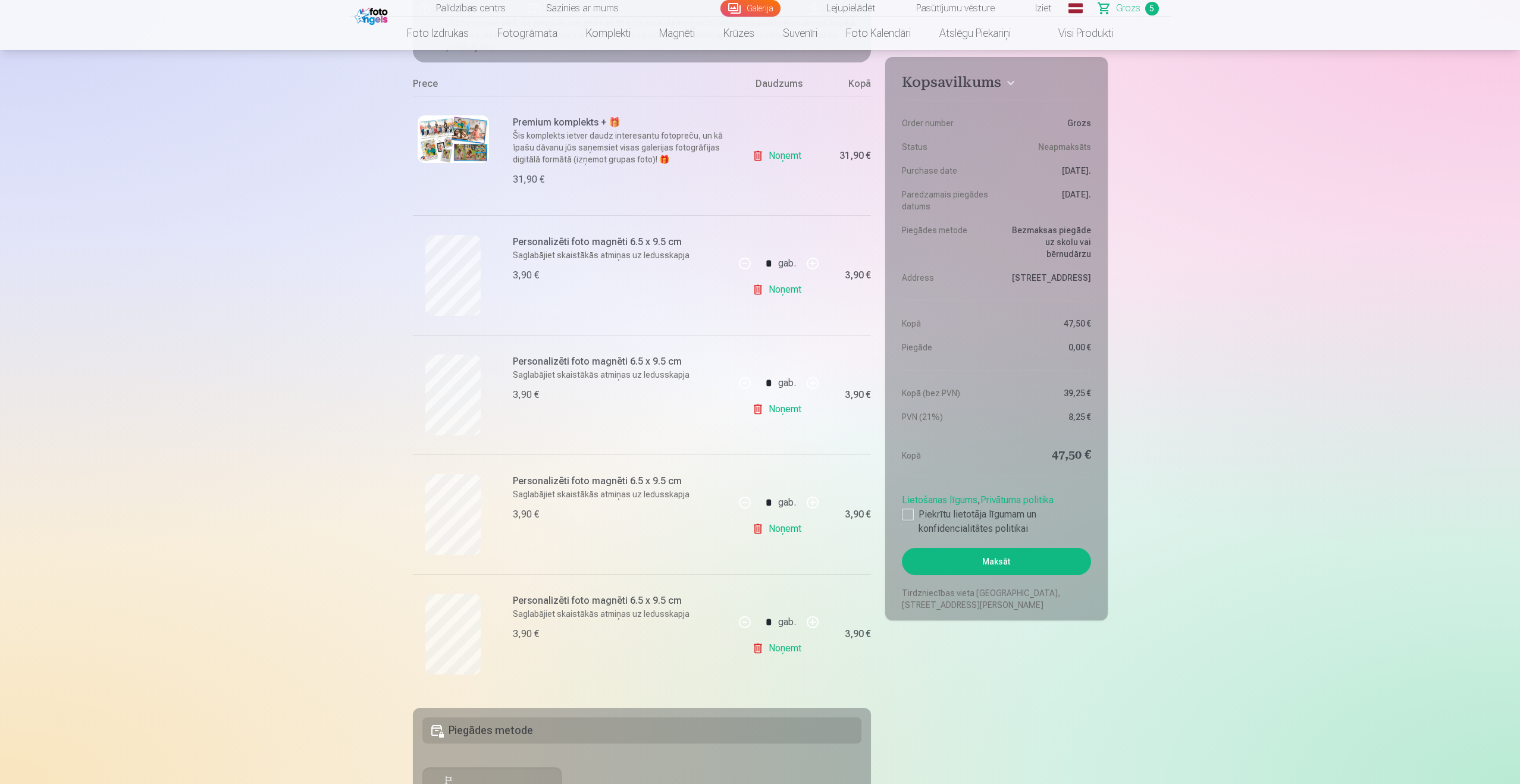
scroll to position [235, 0]
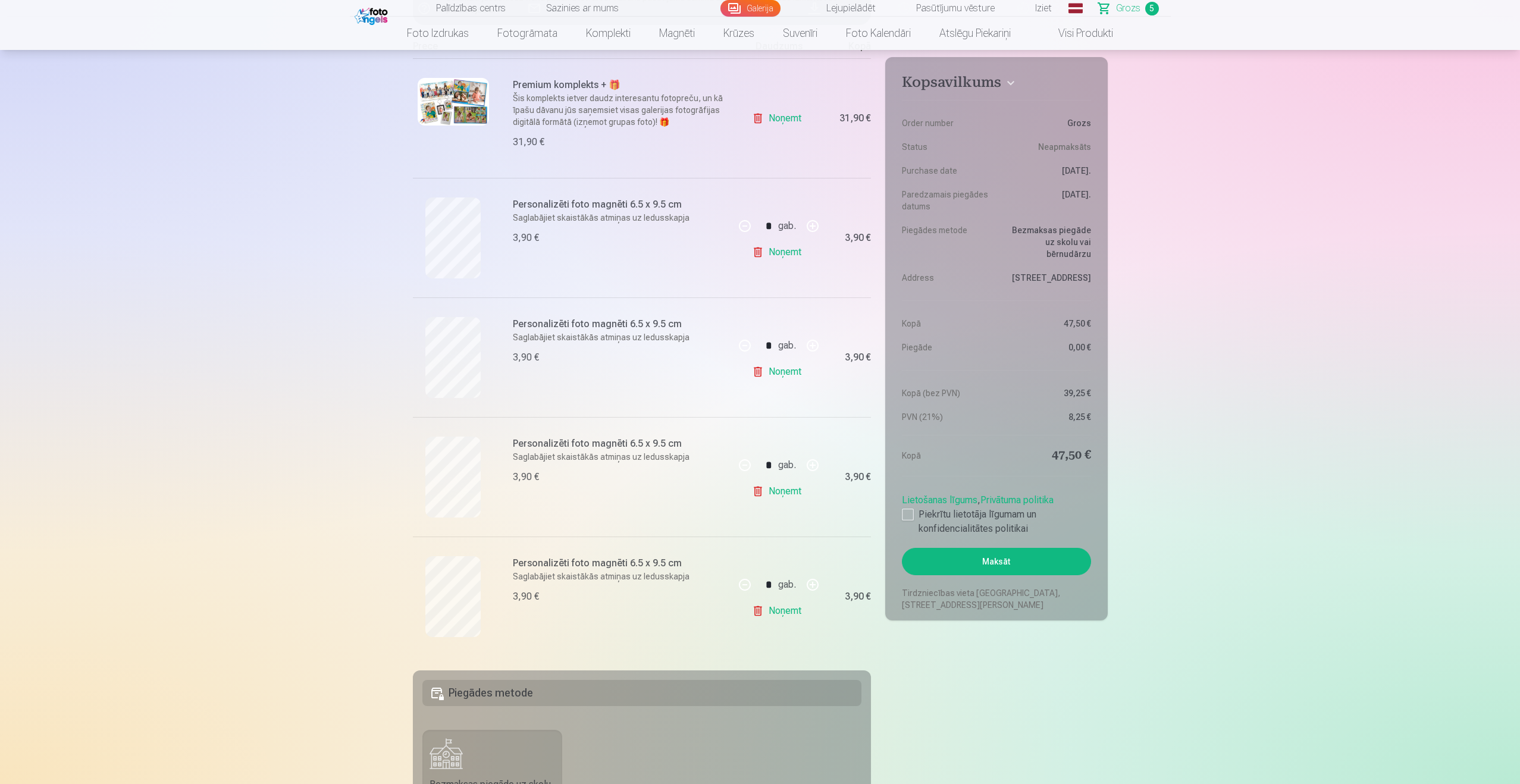
click at [809, 225] on button "button" at bounding box center [813, 226] width 29 height 29
type input "*"
click at [811, 346] on button "button" at bounding box center [813, 346] width 29 height 29
type input "*"
click at [771, 494] on link "Noņemt" at bounding box center [779, 491] width 54 height 24
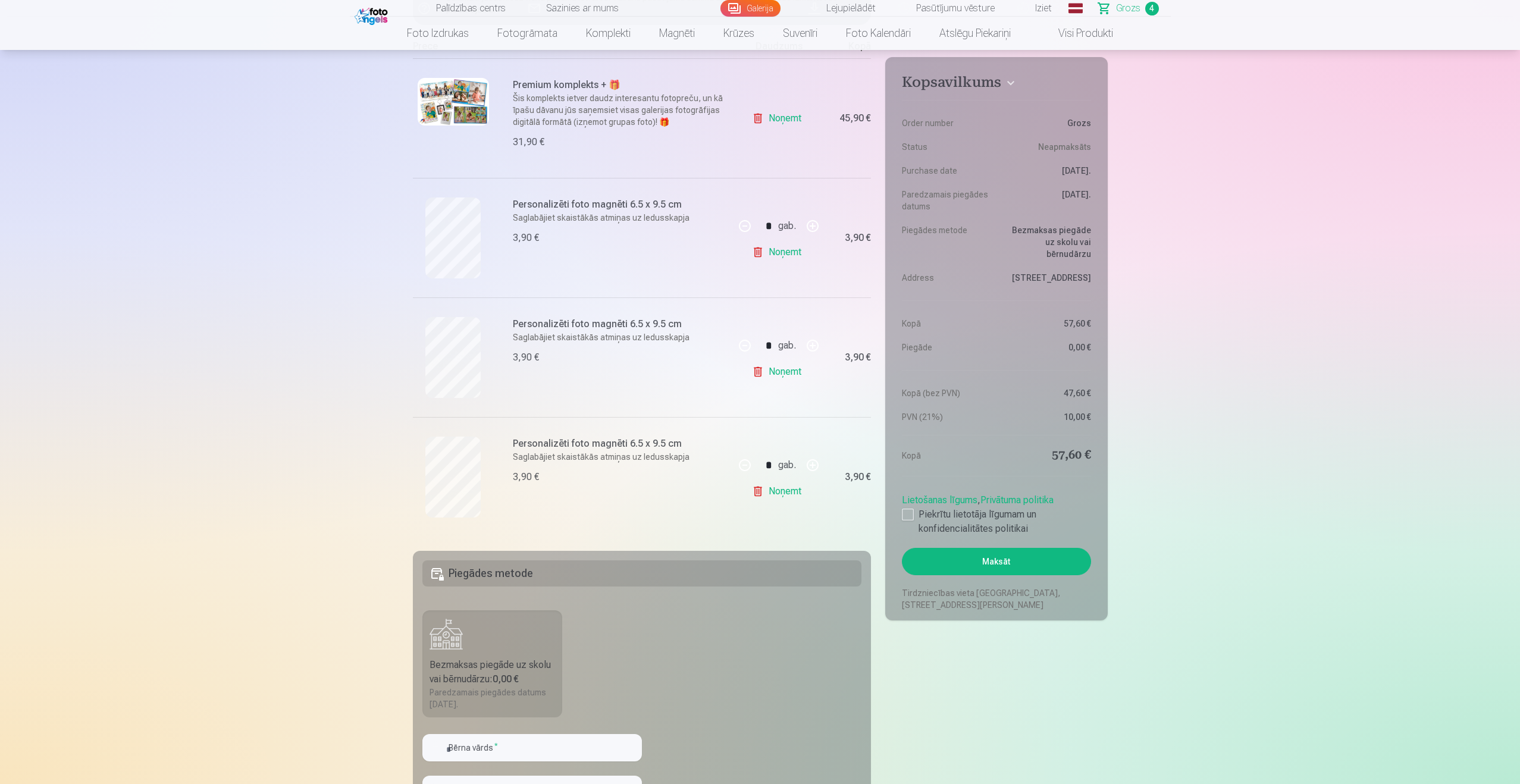
click at [770, 497] on link "Noņemt" at bounding box center [779, 491] width 54 height 24
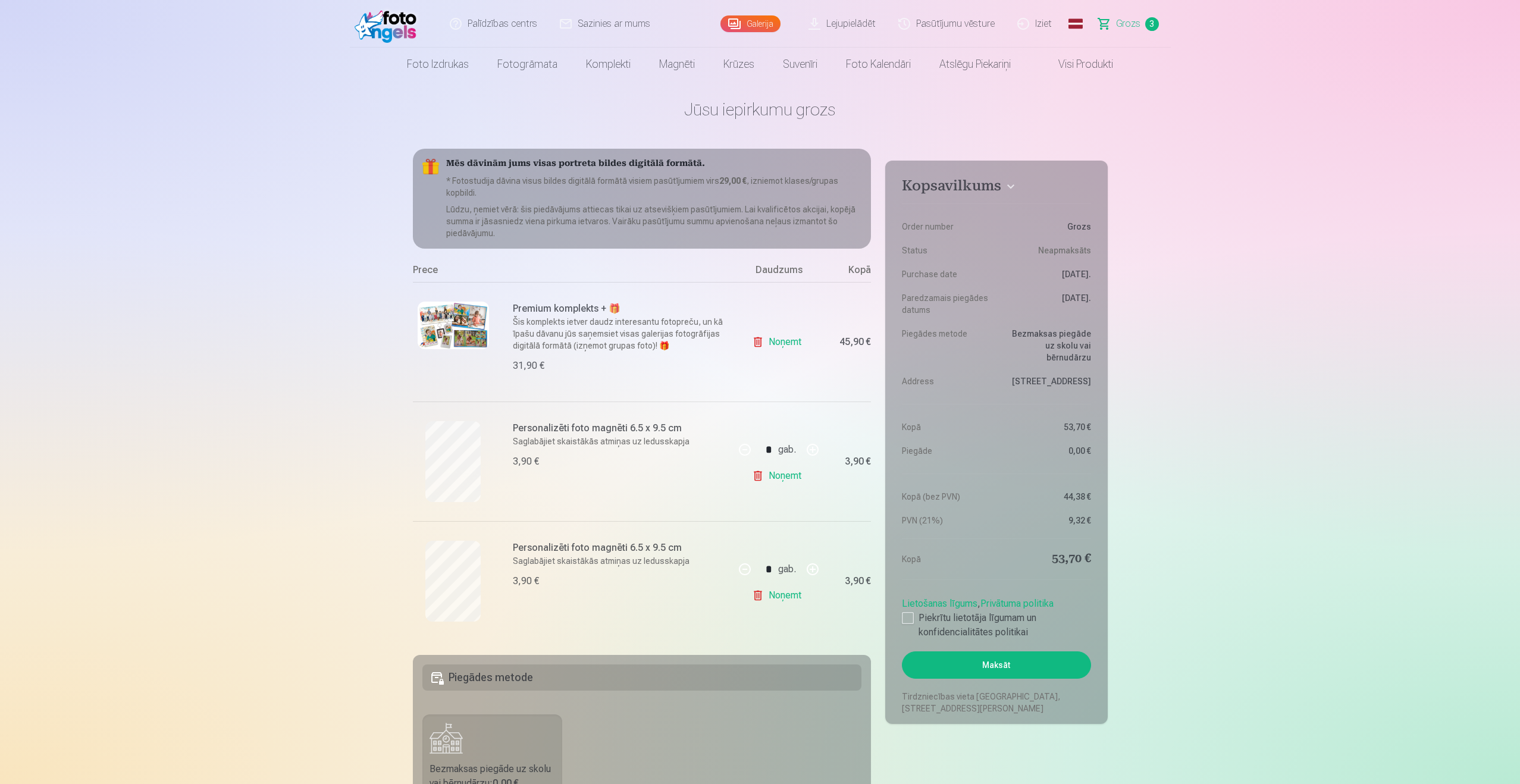
scroll to position [0, 0]
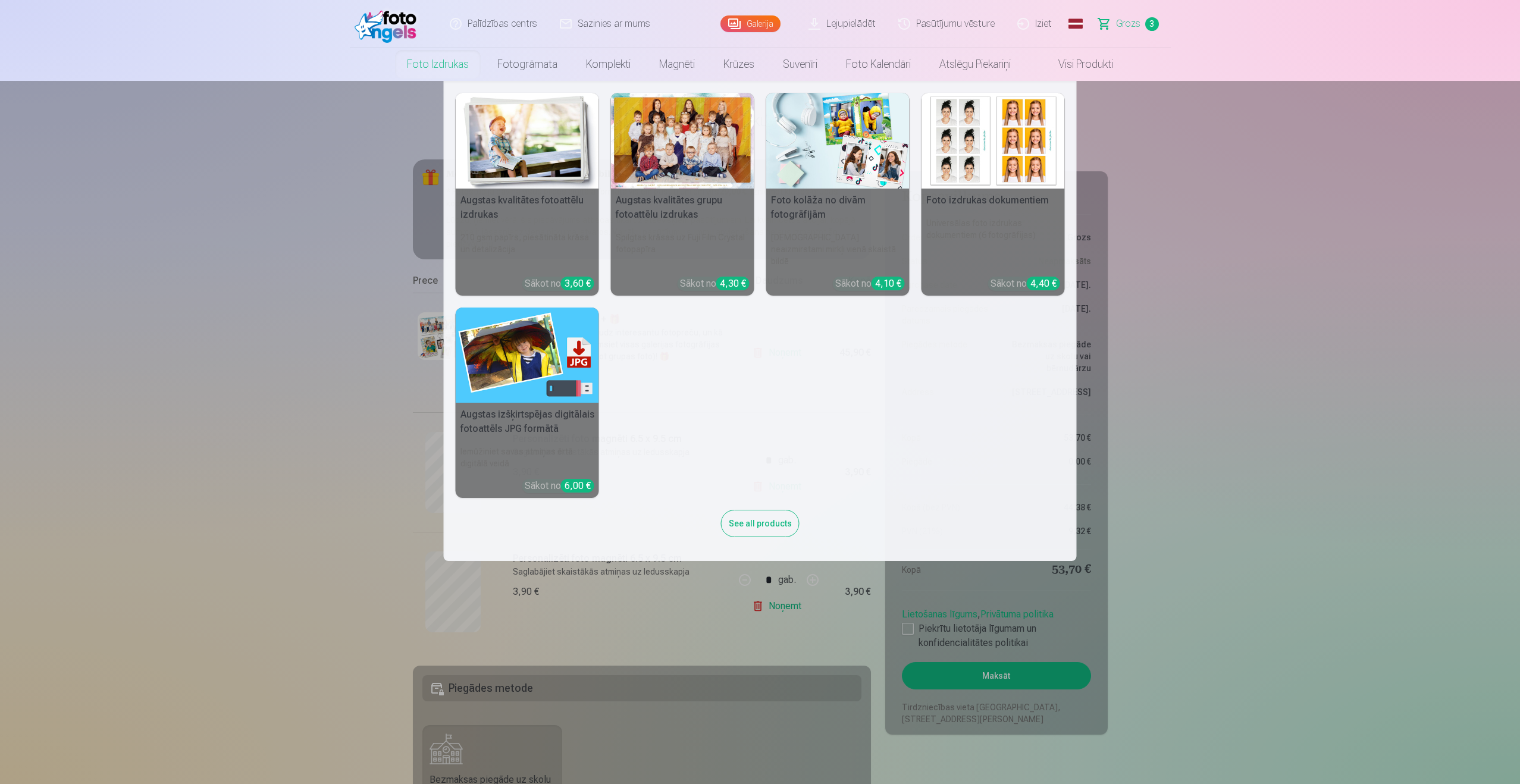
click at [721, 144] on div at bounding box center [683, 141] width 143 height 96
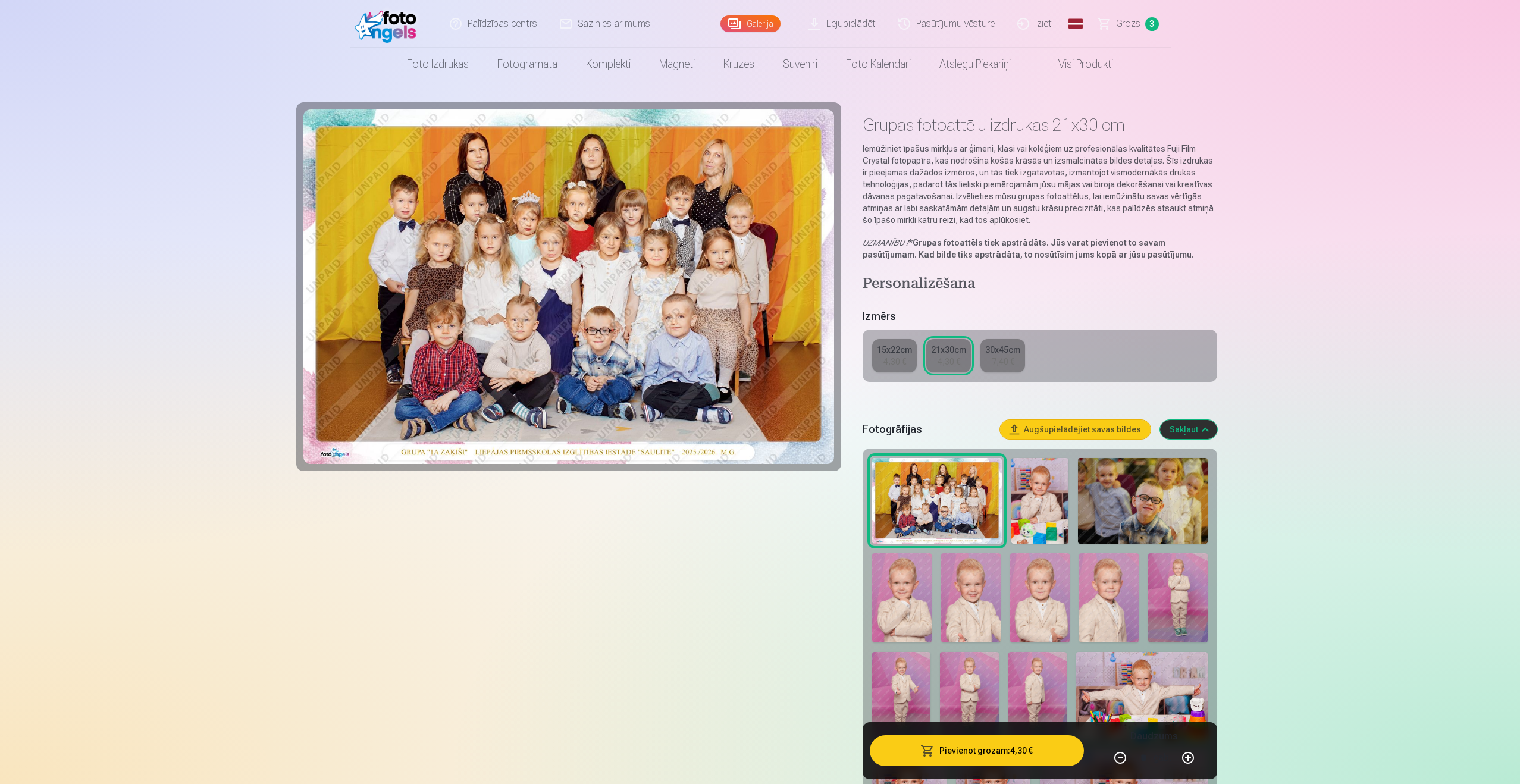
click at [1007, 356] on div "7,40 €" at bounding box center [1003, 361] width 23 height 12
click at [948, 365] on div "4,30 €" at bounding box center [949, 361] width 23 height 12
click at [953, 753] on button "Pievienot grozam : 4,30 €" at bounding box center [976, 750] width 213 height 31
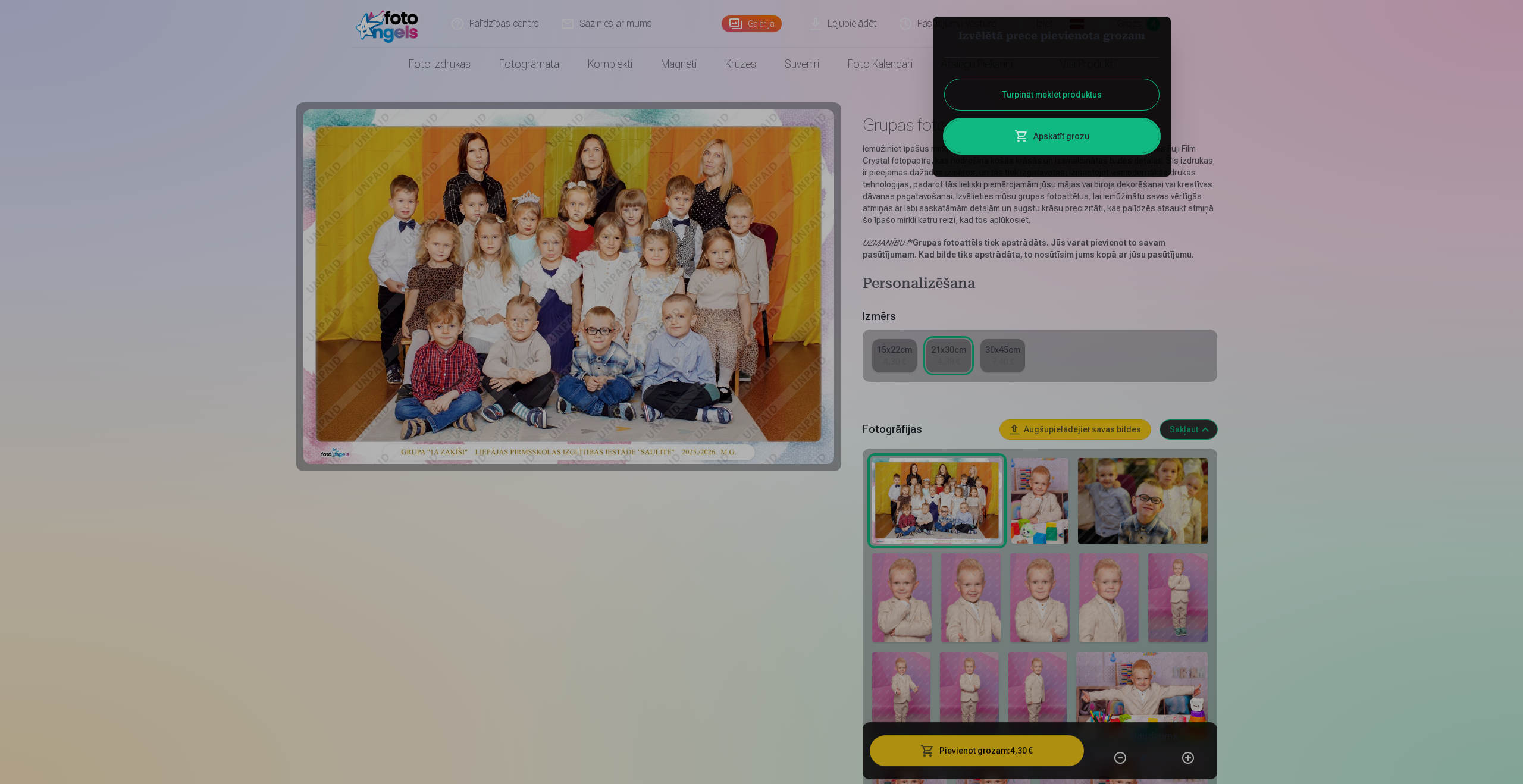
click at [1028, 99] on button "Turpināt meklēt produktus" at bounding box center [1051, 94] width 214 height 31
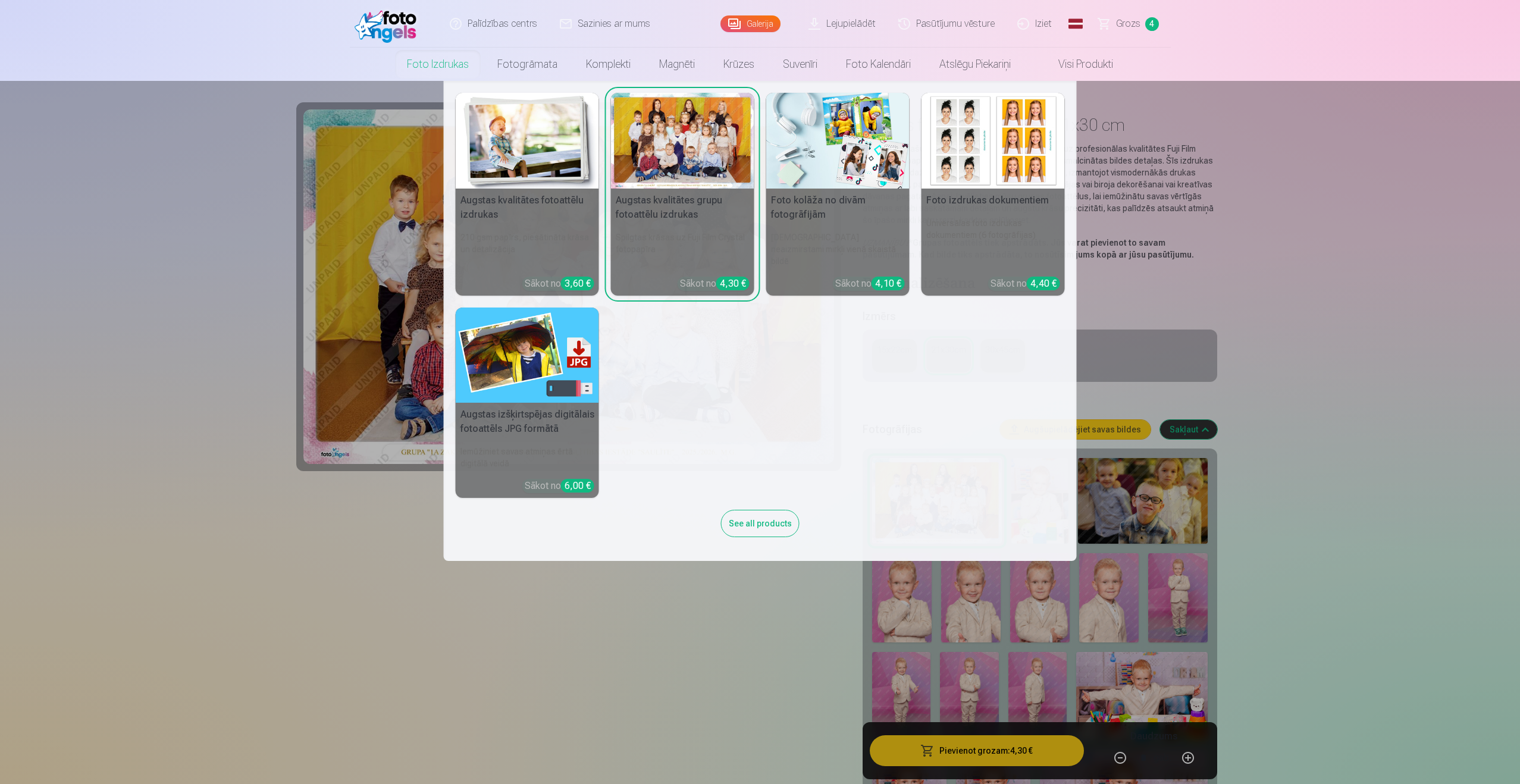
click at [465, 69] on link "Foto izdrukas" at bounding box center [438, 64] width 90 height 34
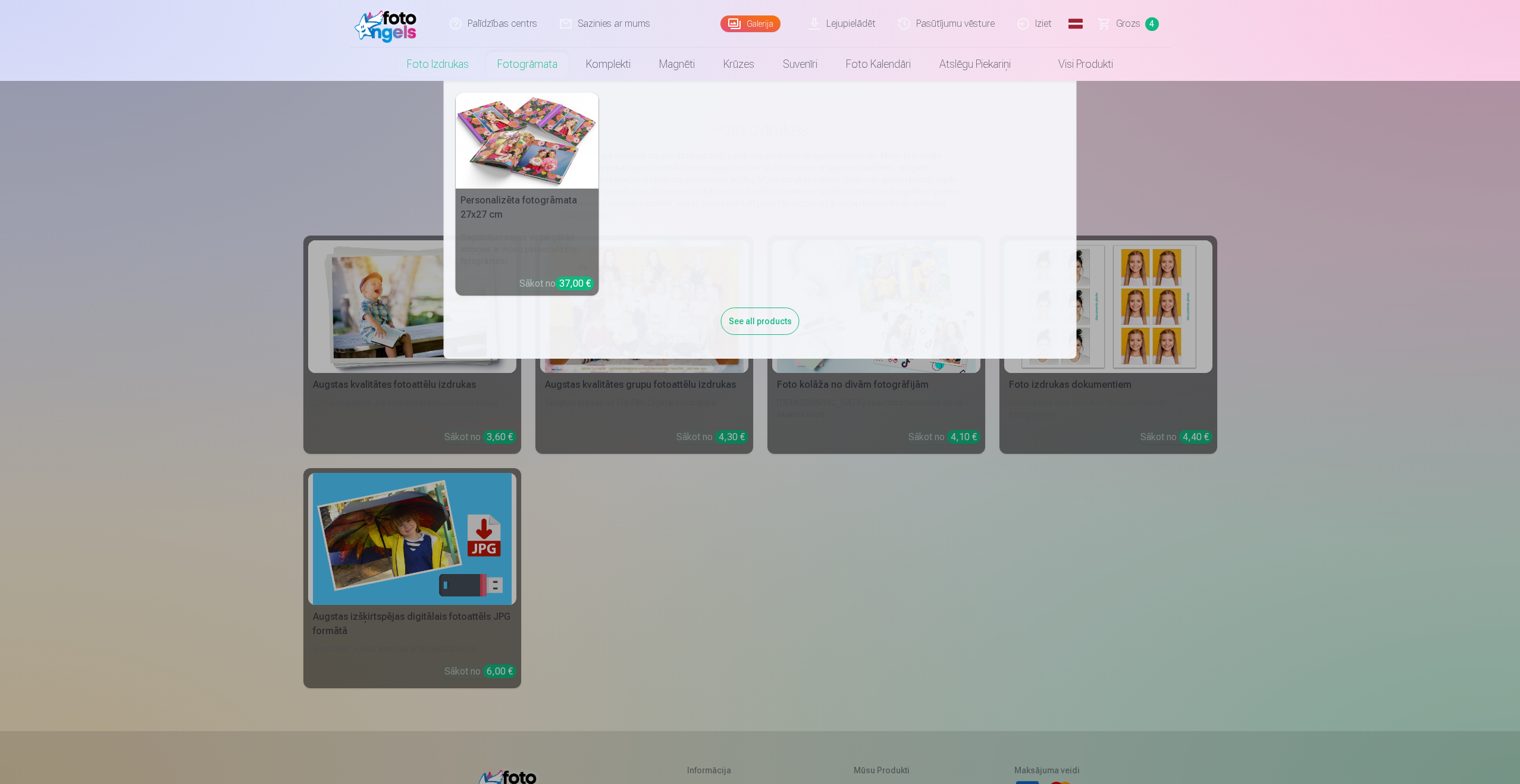
click at [530, 69] on link "Fotogrāmata" at bounding box center [527, 64] width 89 height 34
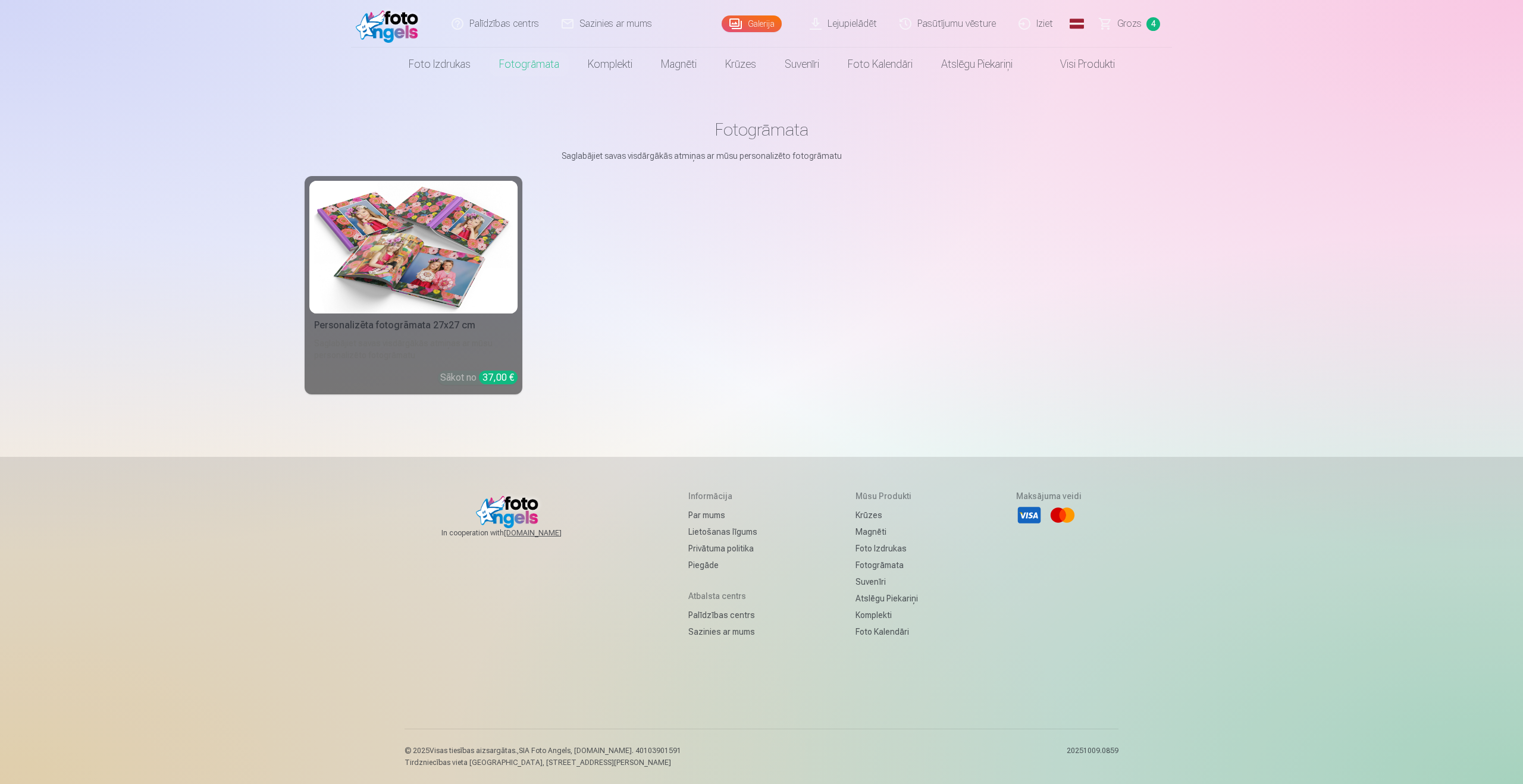
click at [433, 59] on link "Foto izdrukas" at bounding box center [439, 64] width 90 height 34
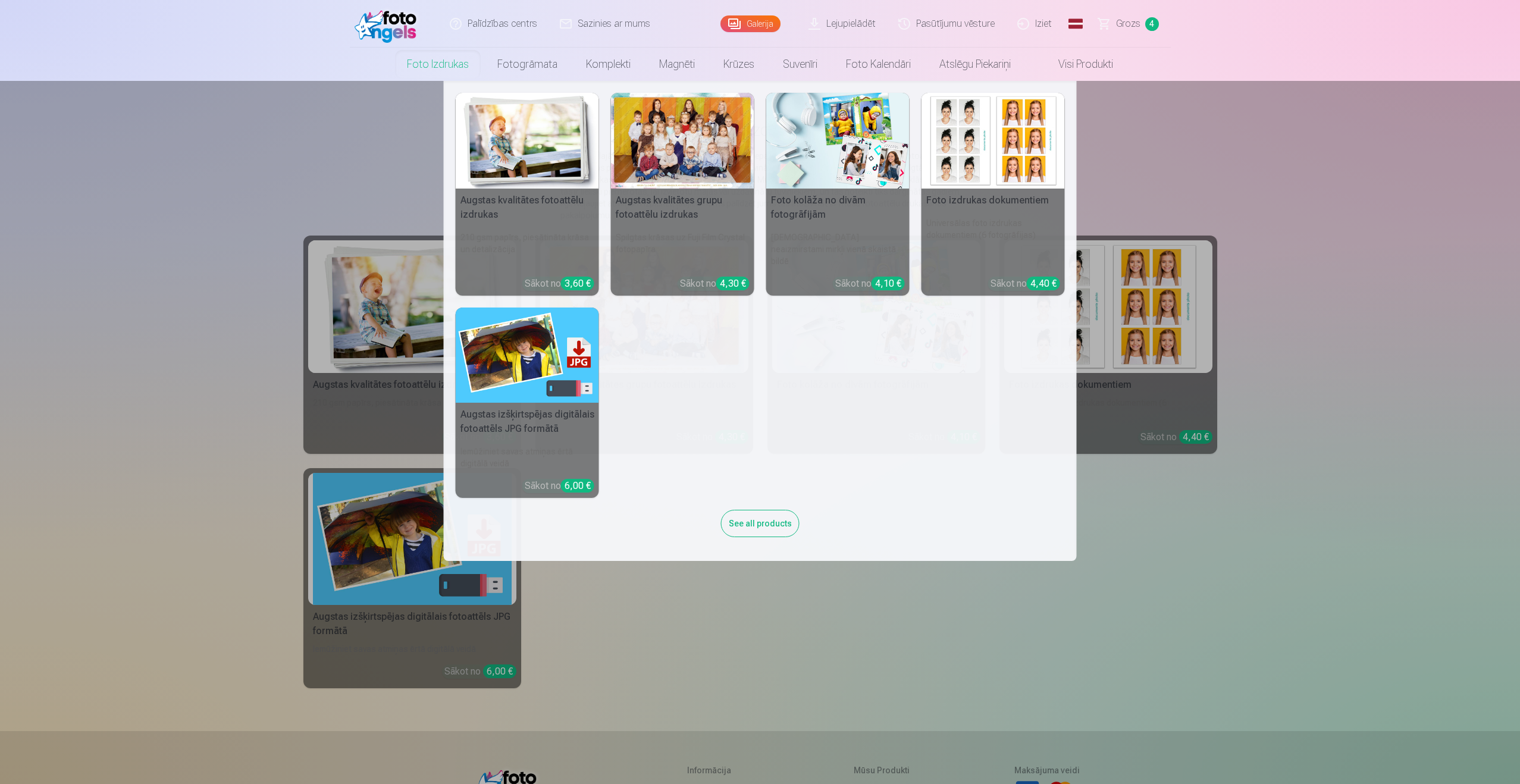
click at [471, 146] on img at bounding box center [527, 141] width 143 height 96
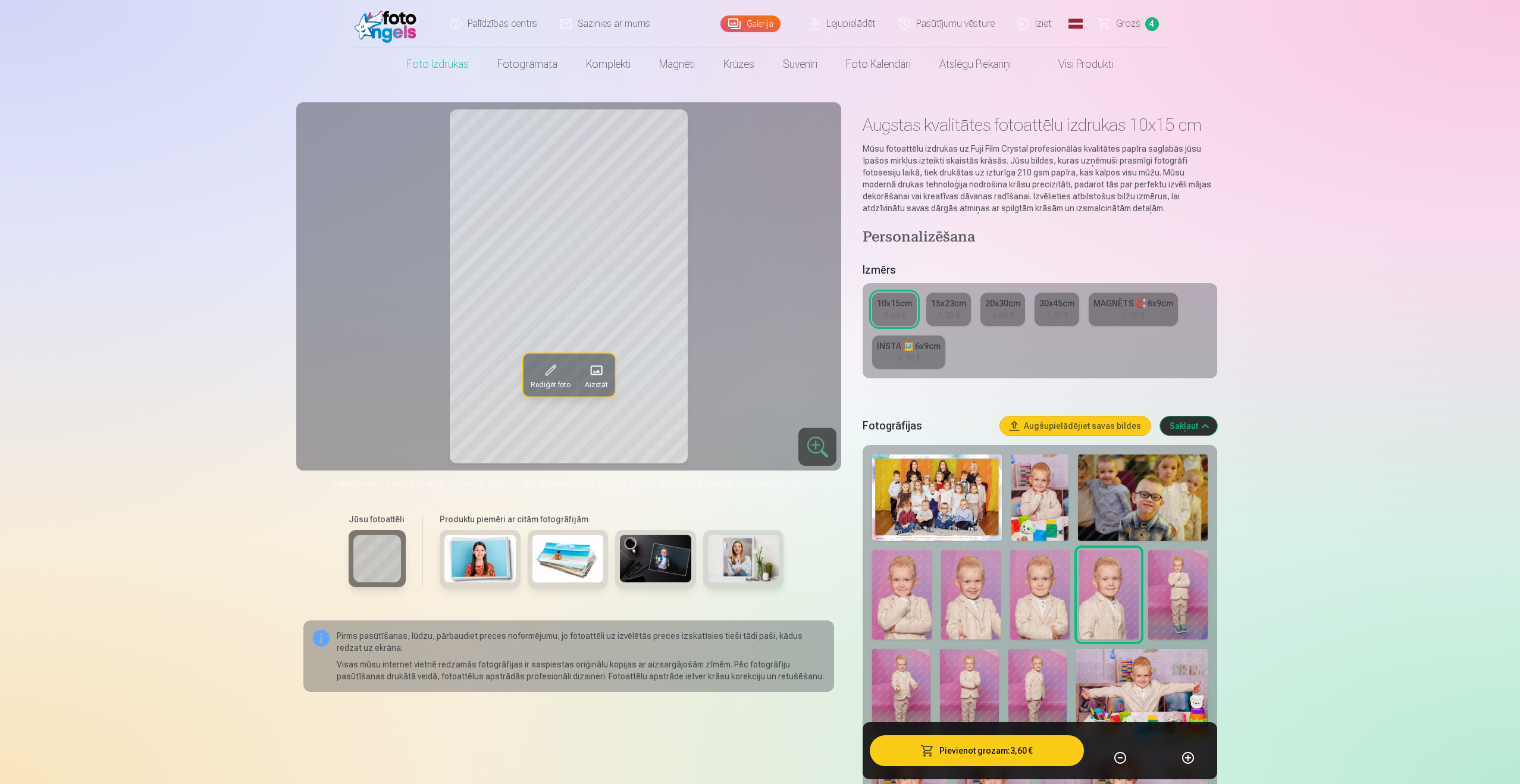
click at [932, 348] on div "INSTA 🖼️ 6x9cm" at bounding box center [908, 346] width 64 height 12
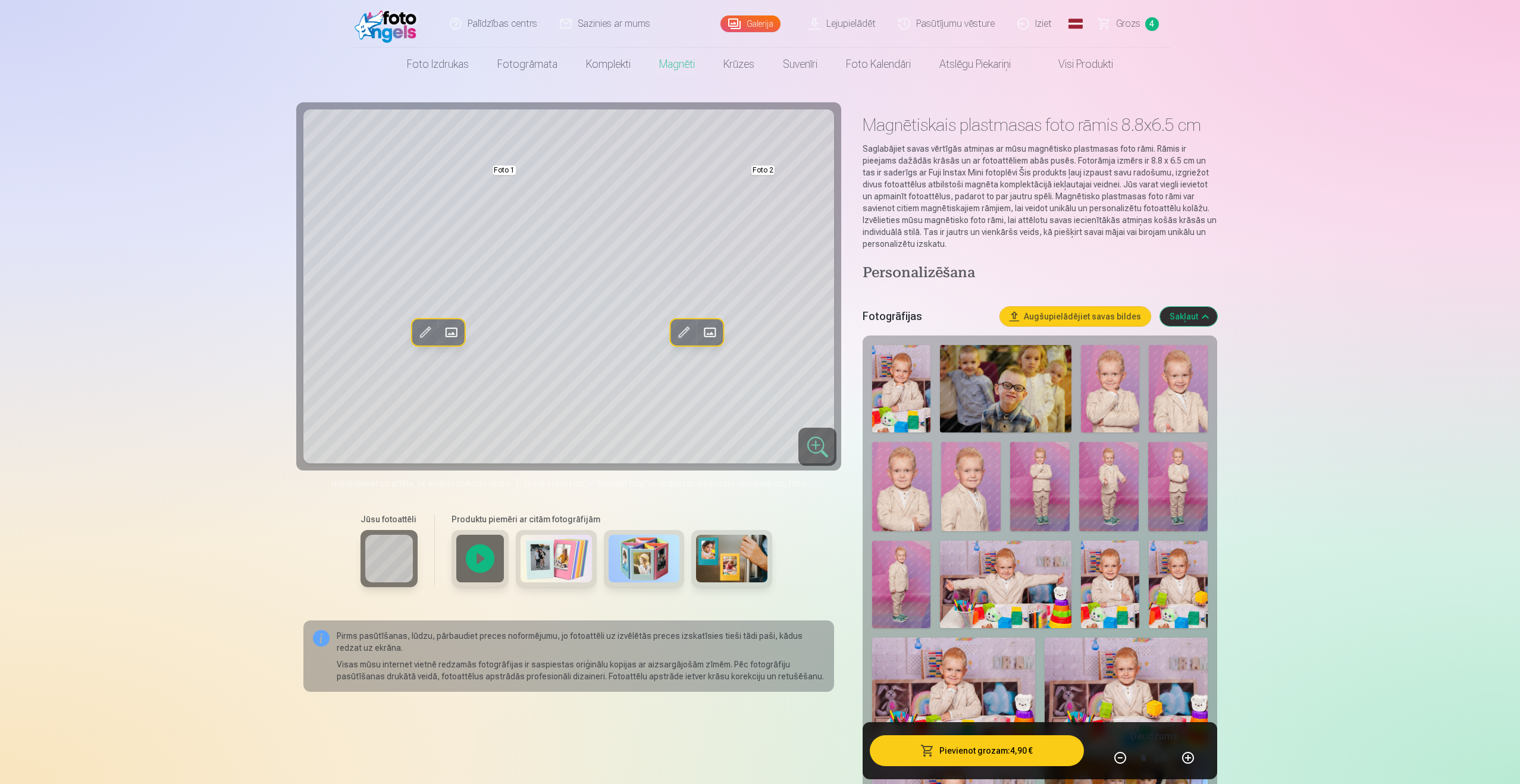
click at [917, 411] on img at bounding box center [901, 388] width 58 height 87
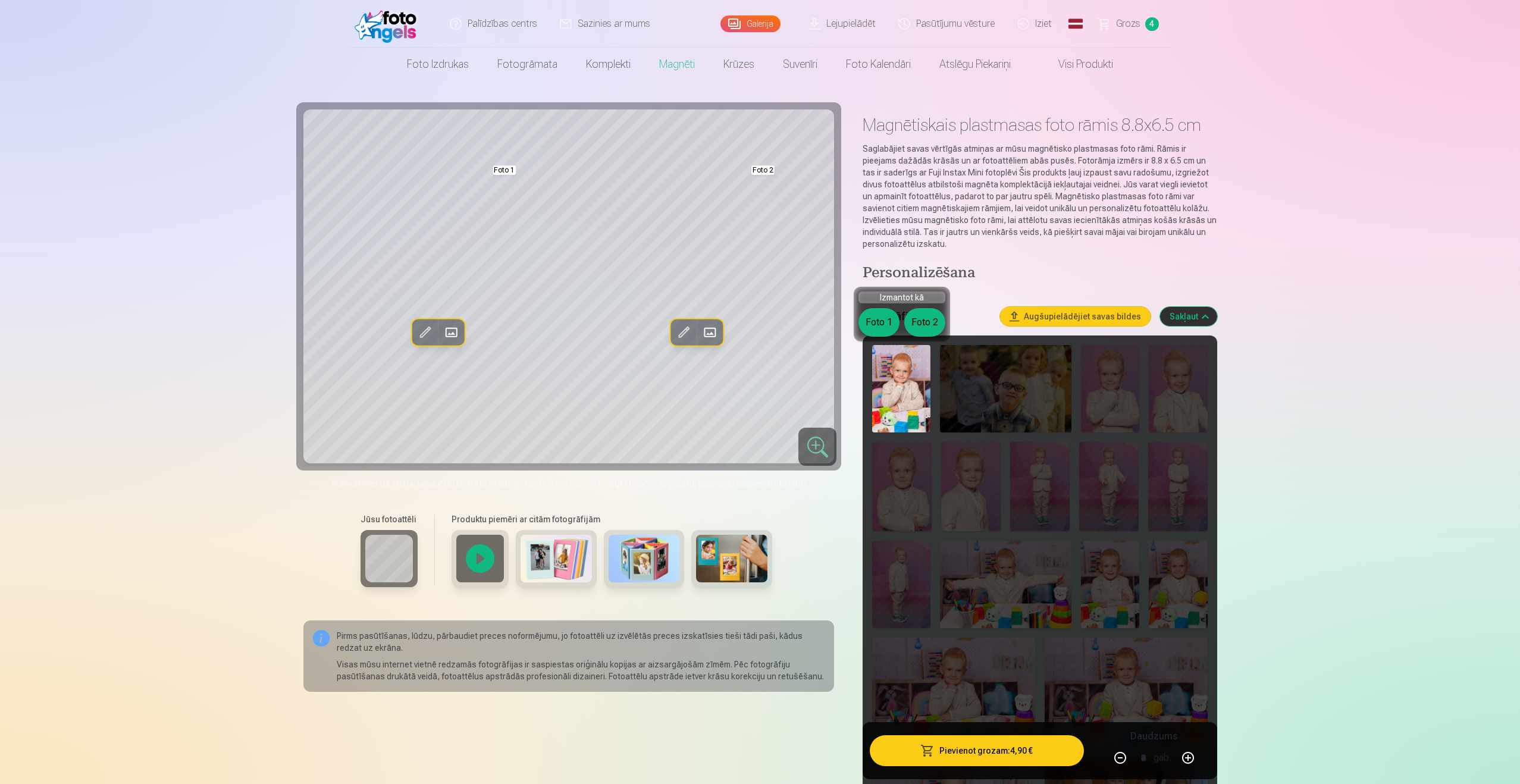
click at [918, 386] on img at bounding box center [901, 388] width 58 height 87
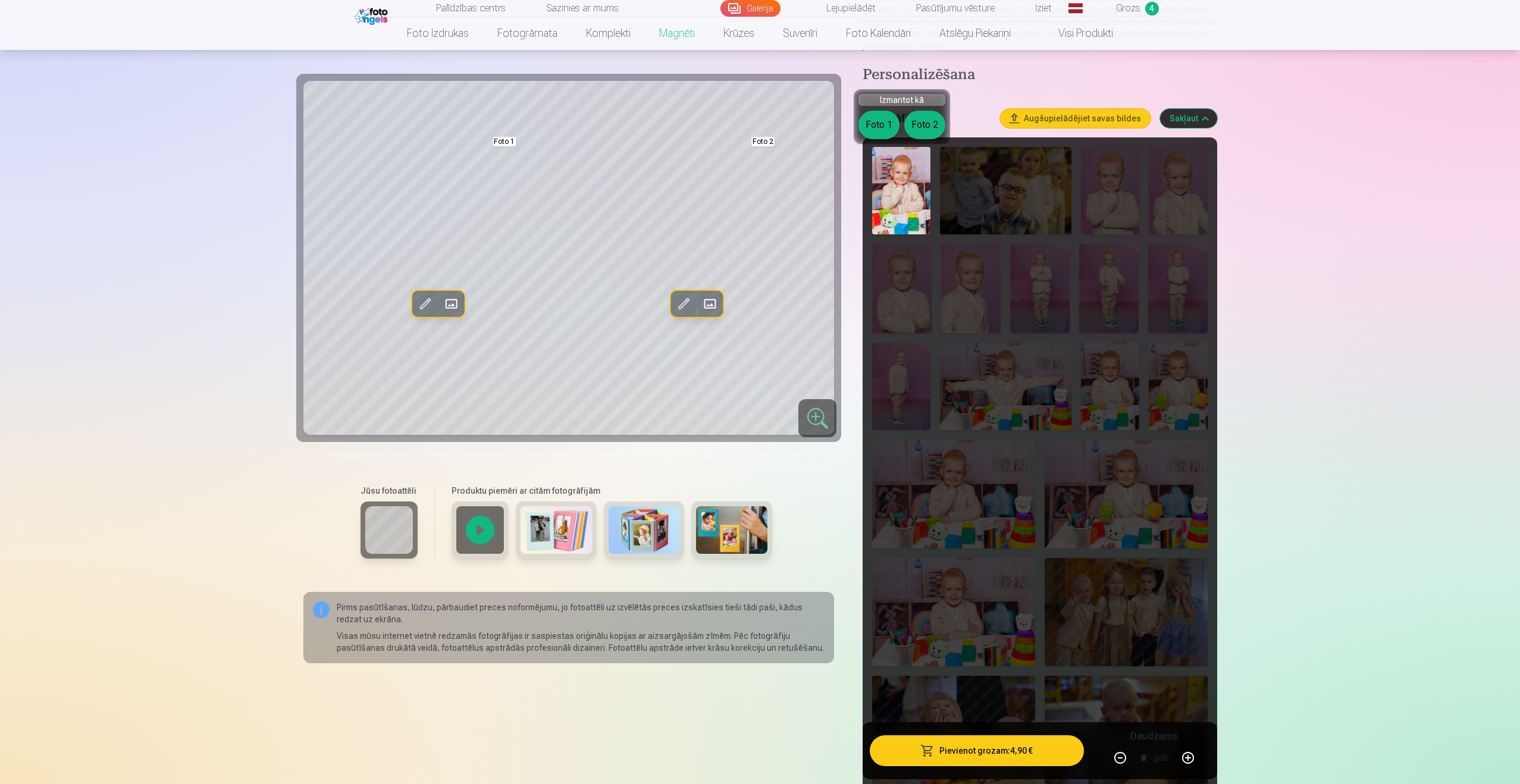
scroll to position [26, 0]
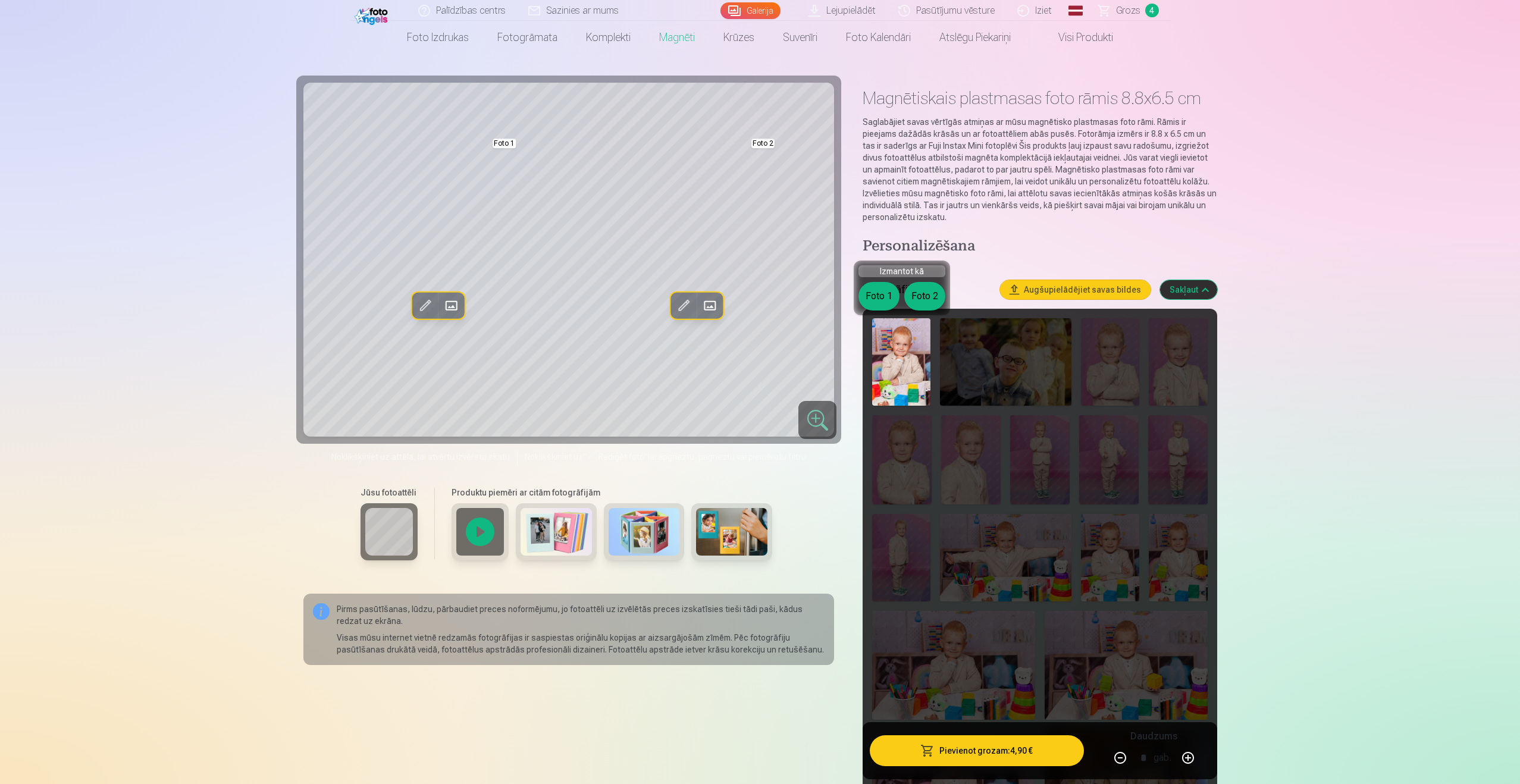
click at [1093, 182] on p "Saglabājiet savas vērtīgās atmiņas ar mūsu magnētisko plastmasas foto rāmi. Rām…" at bounding box center [1039, 170] width 354 height 107
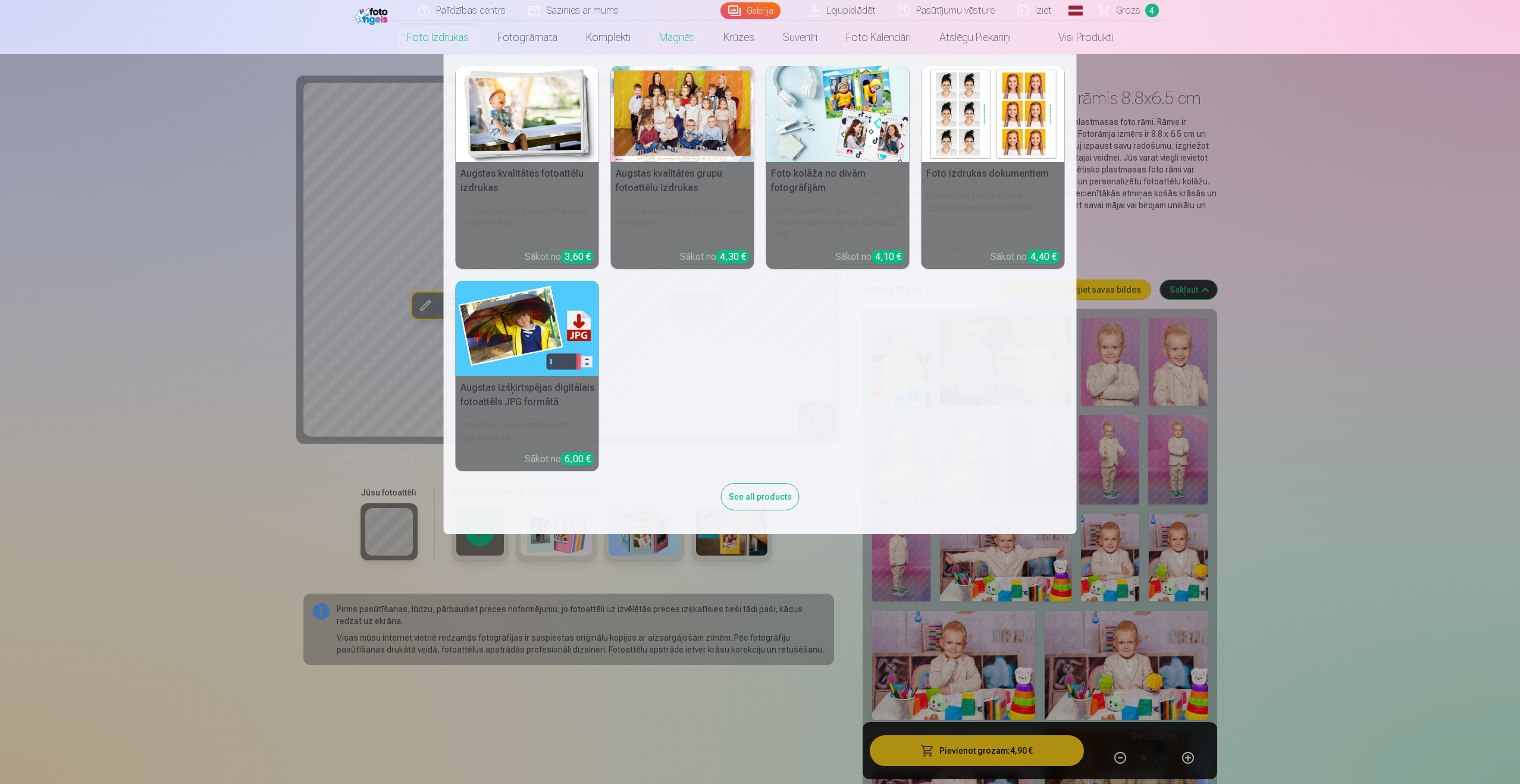
click at [416, 35] on link "Foto izdrukas" at bounding box center [438, 37] width 90 height 34
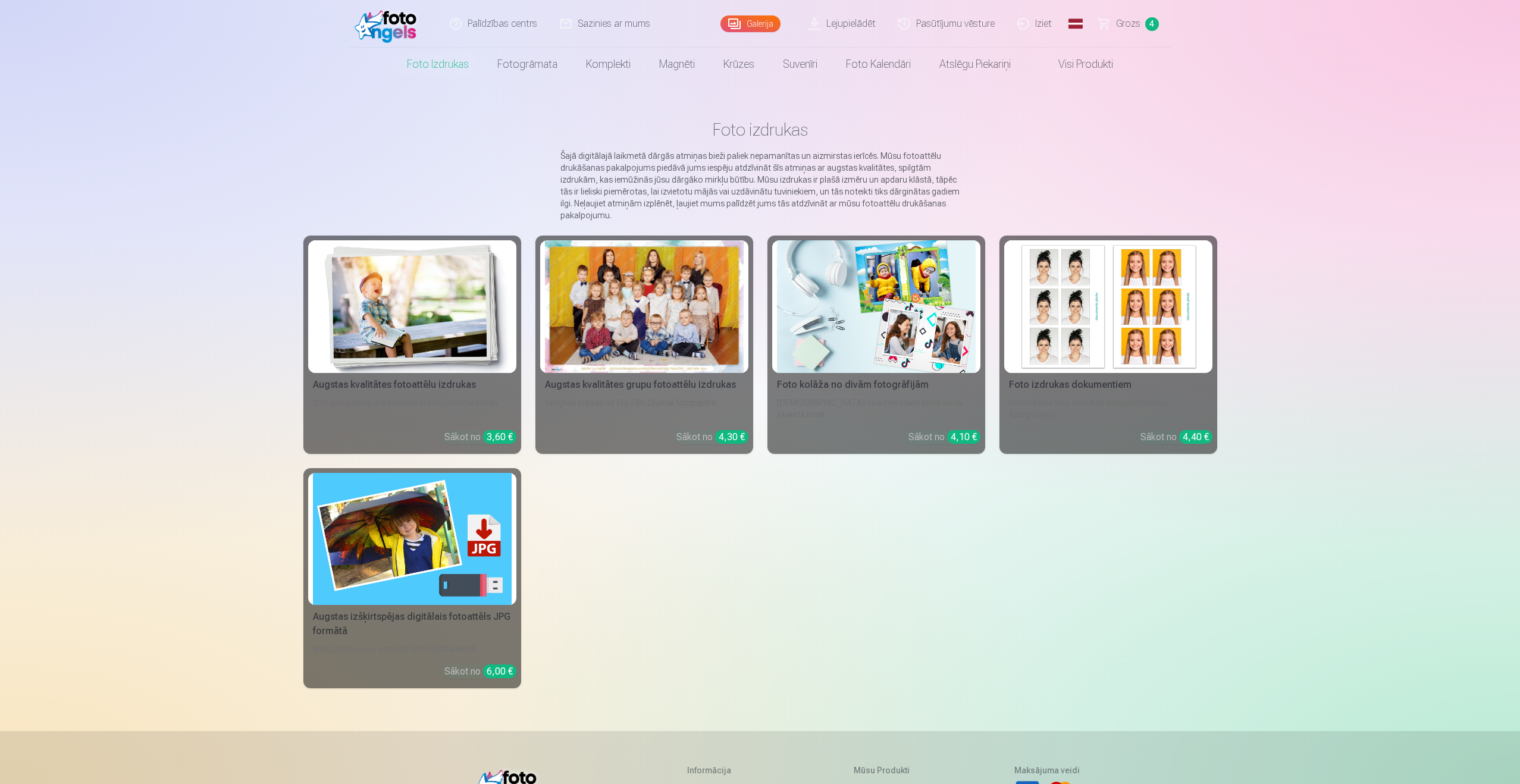
click at [411, 280] on img at bounding box center [412, 306] width 199 height 132
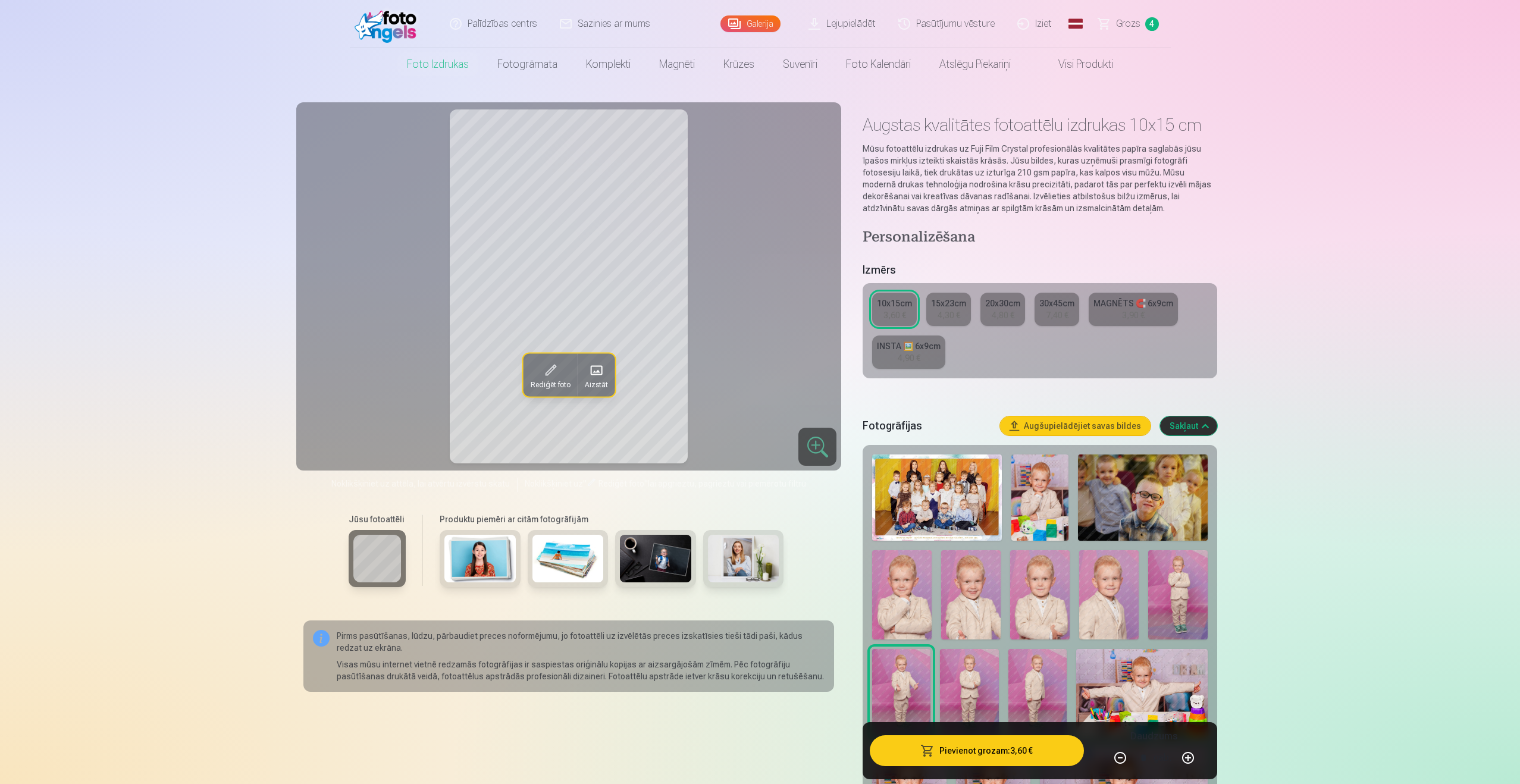
click at [942, 312] on div "4,30 €" at bounding box center [949, 315] width 23 height 12
click at [905, 307] on div "10x15cm" at bounding box center [894, 303] width 35 height 12
click at [932, 303] on div "15x23cm" at bounding box center [948, 303] width 35 height 12
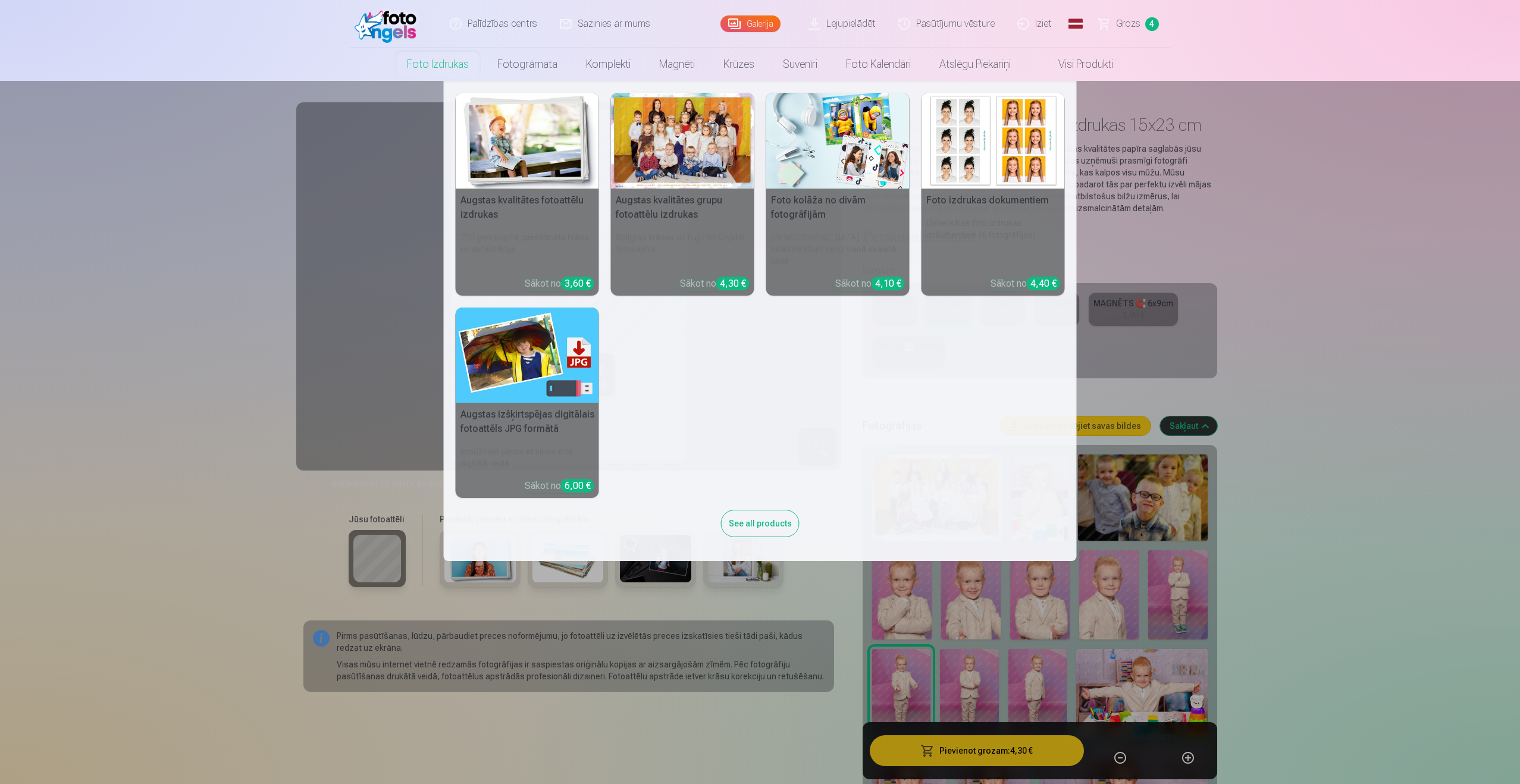
click at [1325, 325] on nav "Augstas kvalitātes fotoattēlu izdrukas 210 gsm papīrs, piesātināta krāsa un det…" at bounding box center [760, 320] width 1520 height 480
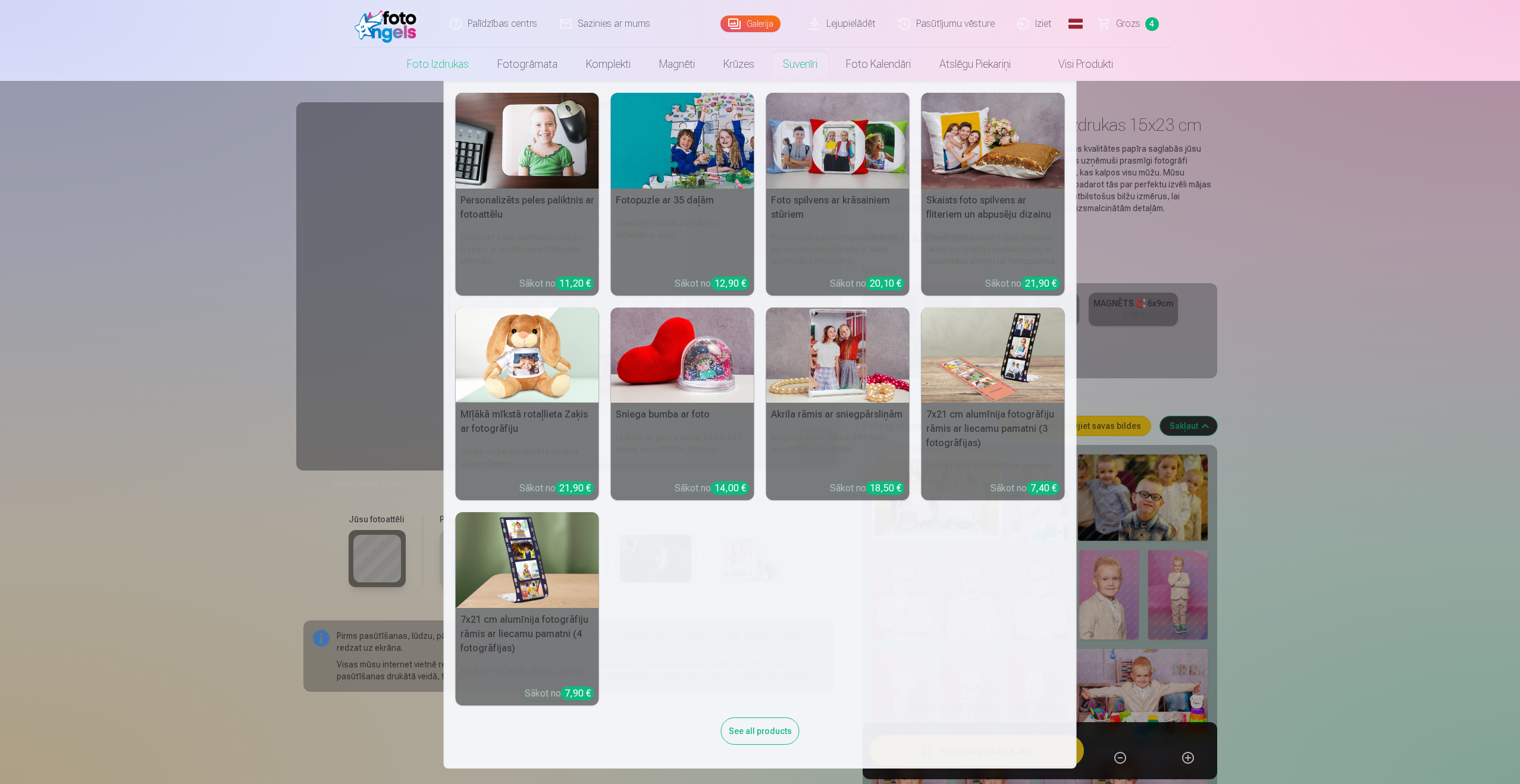
click at [864, 385] on img at bounding box center [838, 356] width 143 height 96
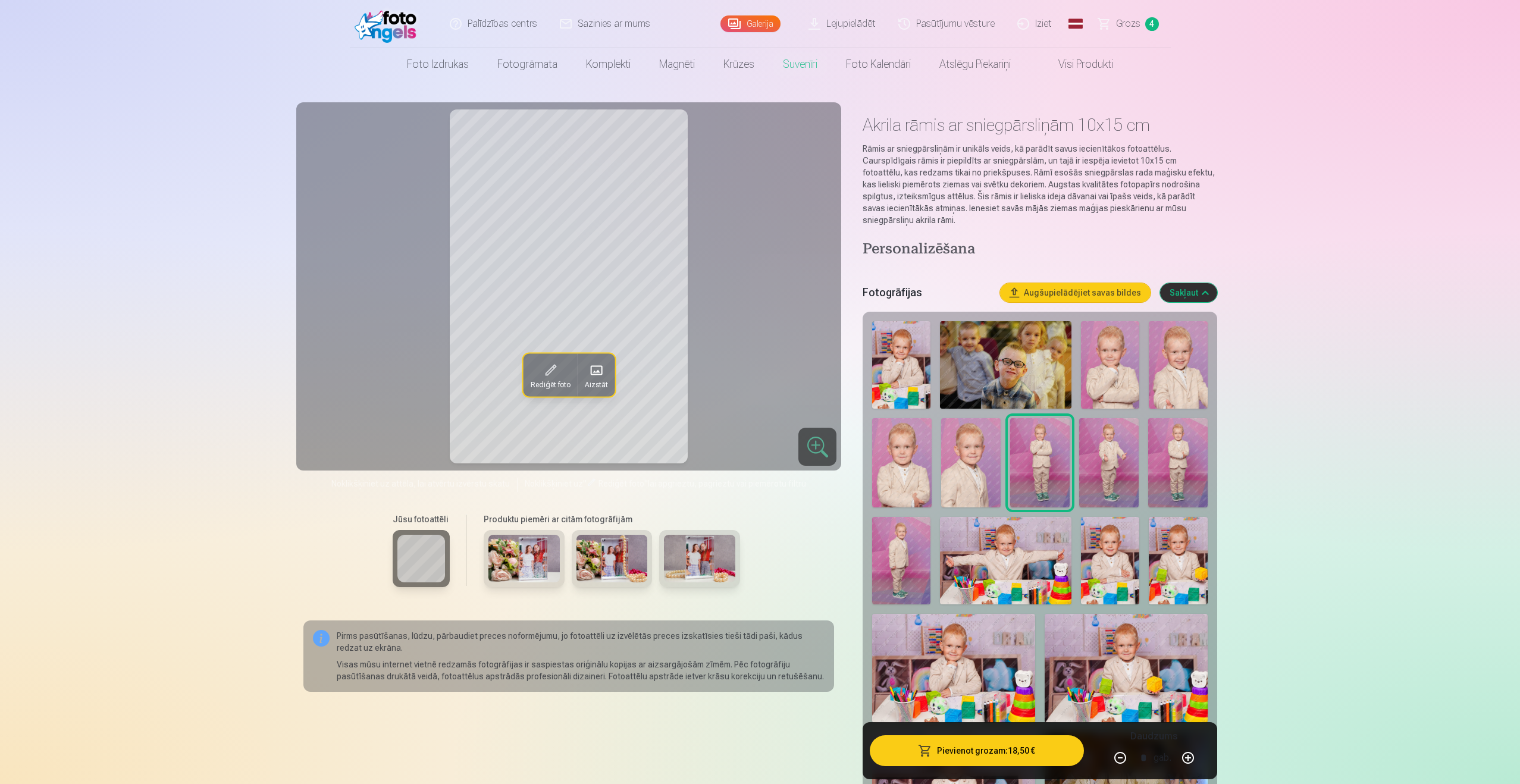
click at [1056, 57] on link "Visi produkti" at bounding box center [1076, 64] width 102 height 34
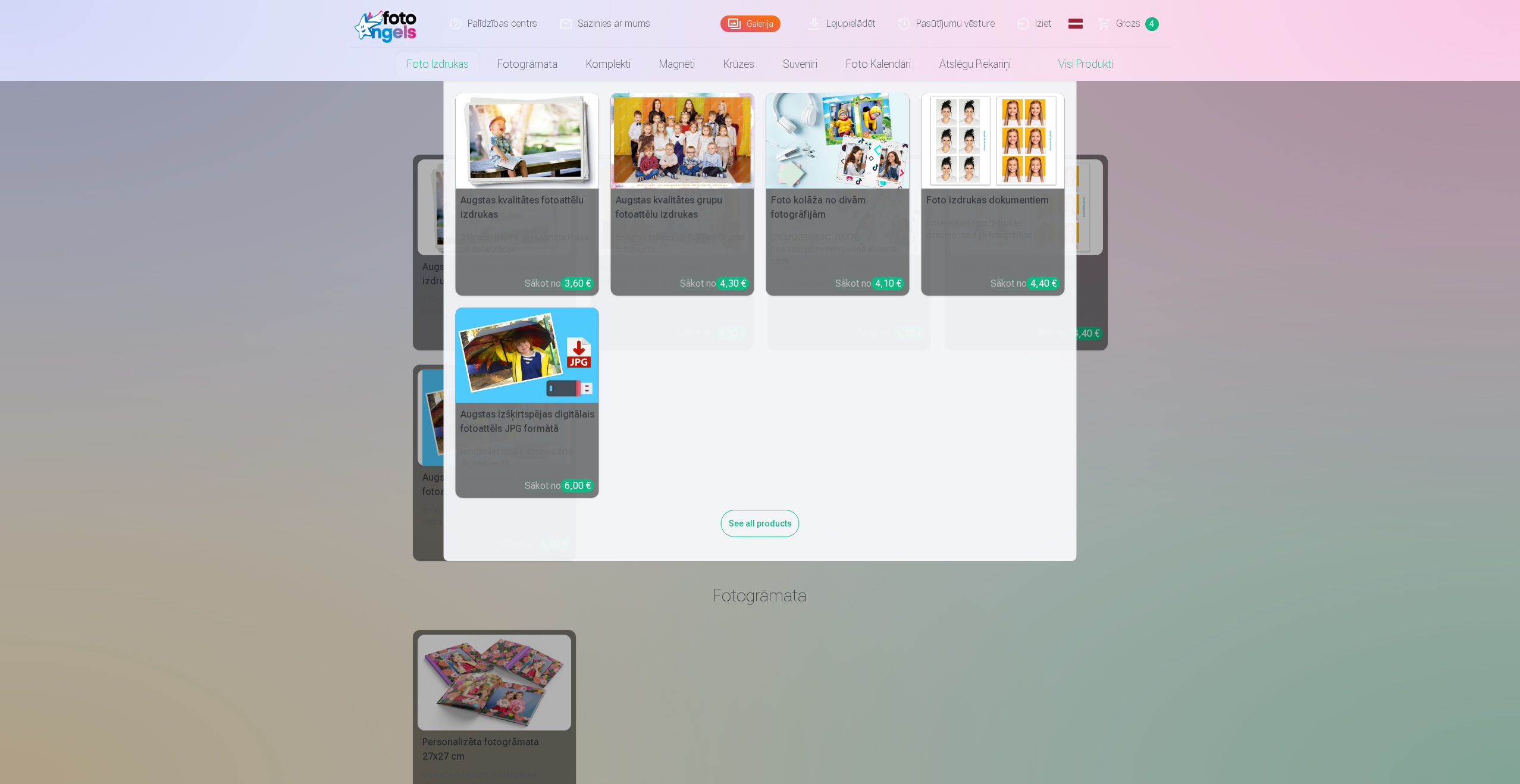
click at [454, 72] on link "Foto izdrukas" at bounding box center [438, 64] width 90 height 34
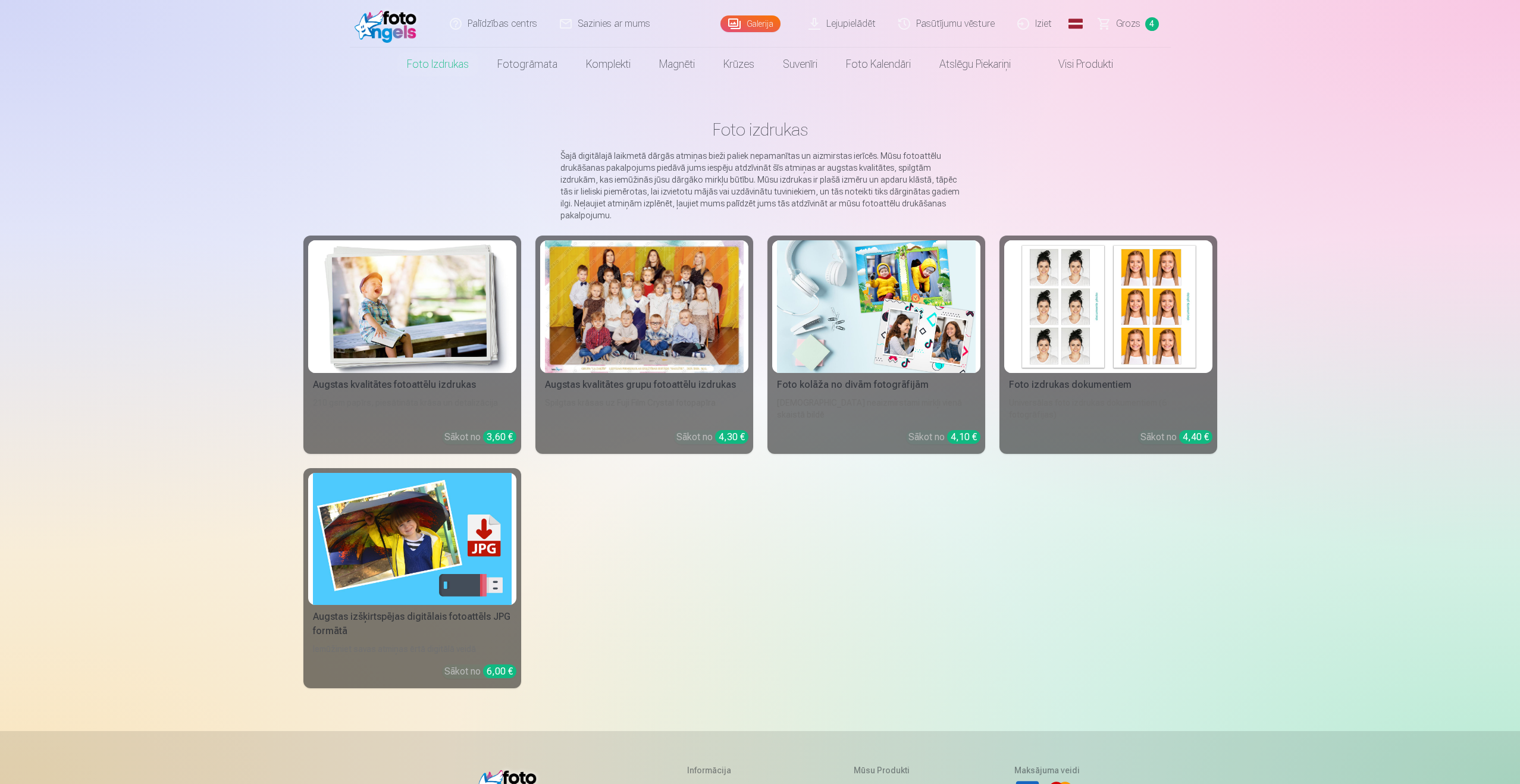
click at [1126, 30] on link "Grozs 4" at bounding box center [1129, 24] width 83 height 48
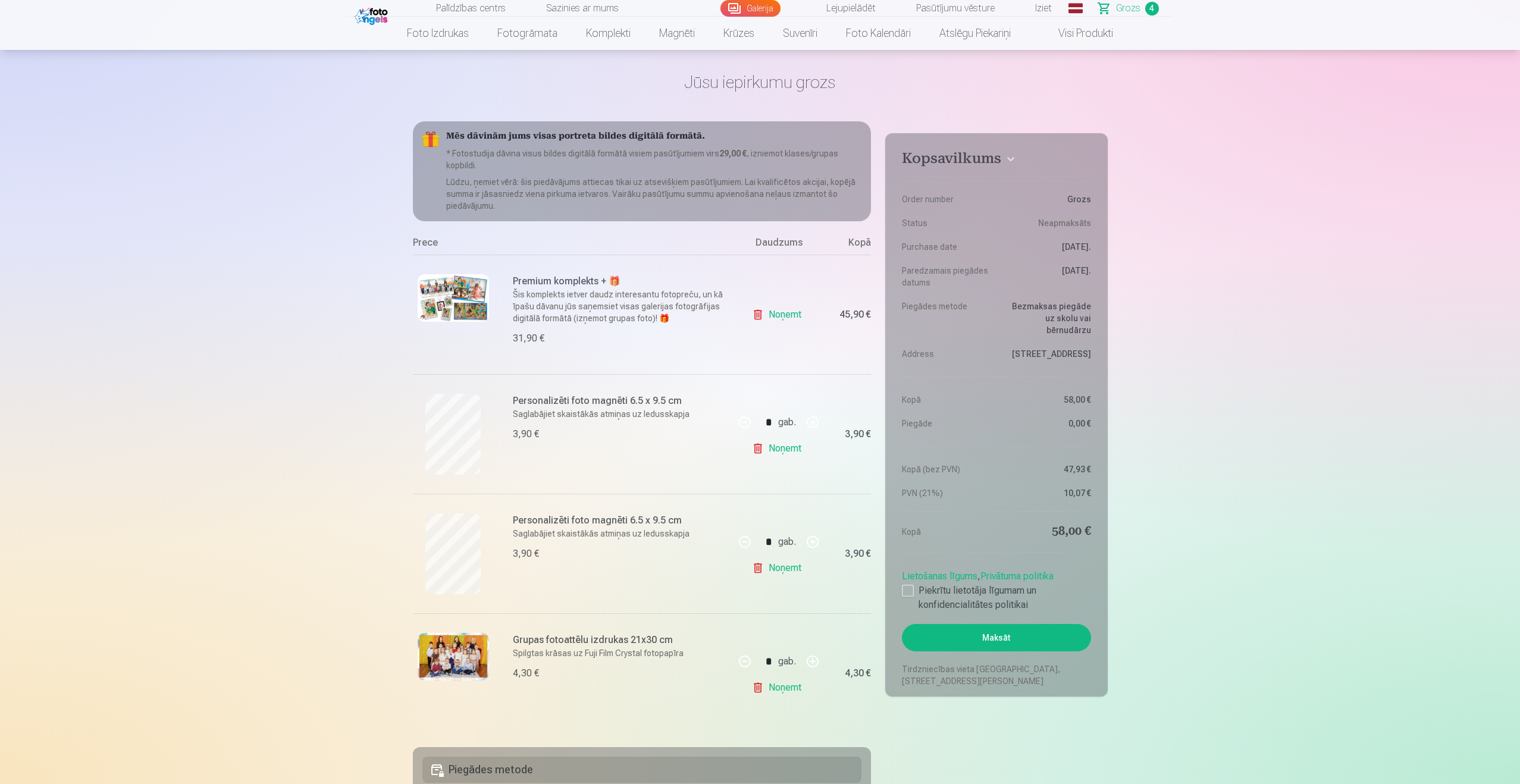
scroll to position [54, 0]
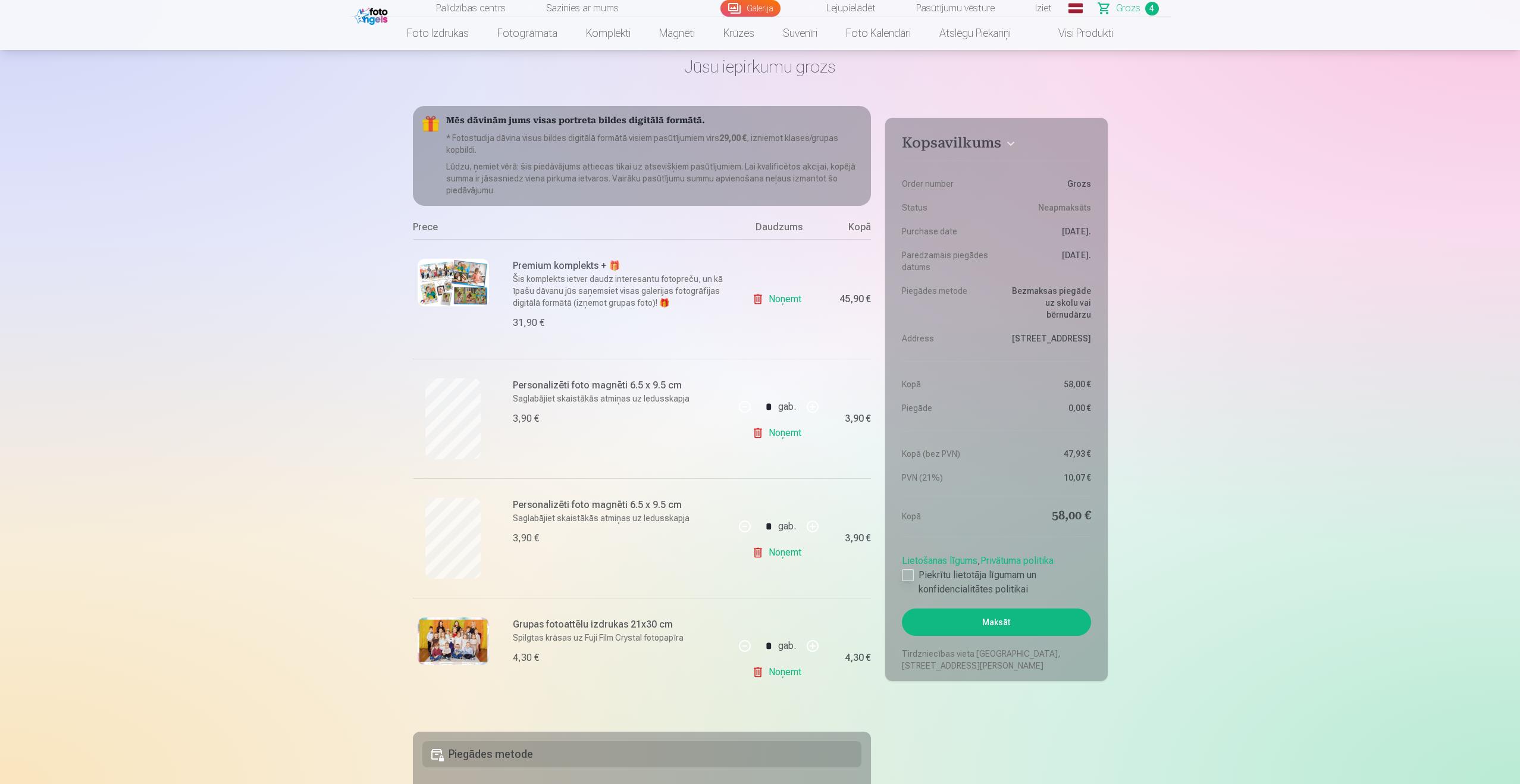
click at [912, 573] on div at bounding box center [907, 575] width 12 height 12
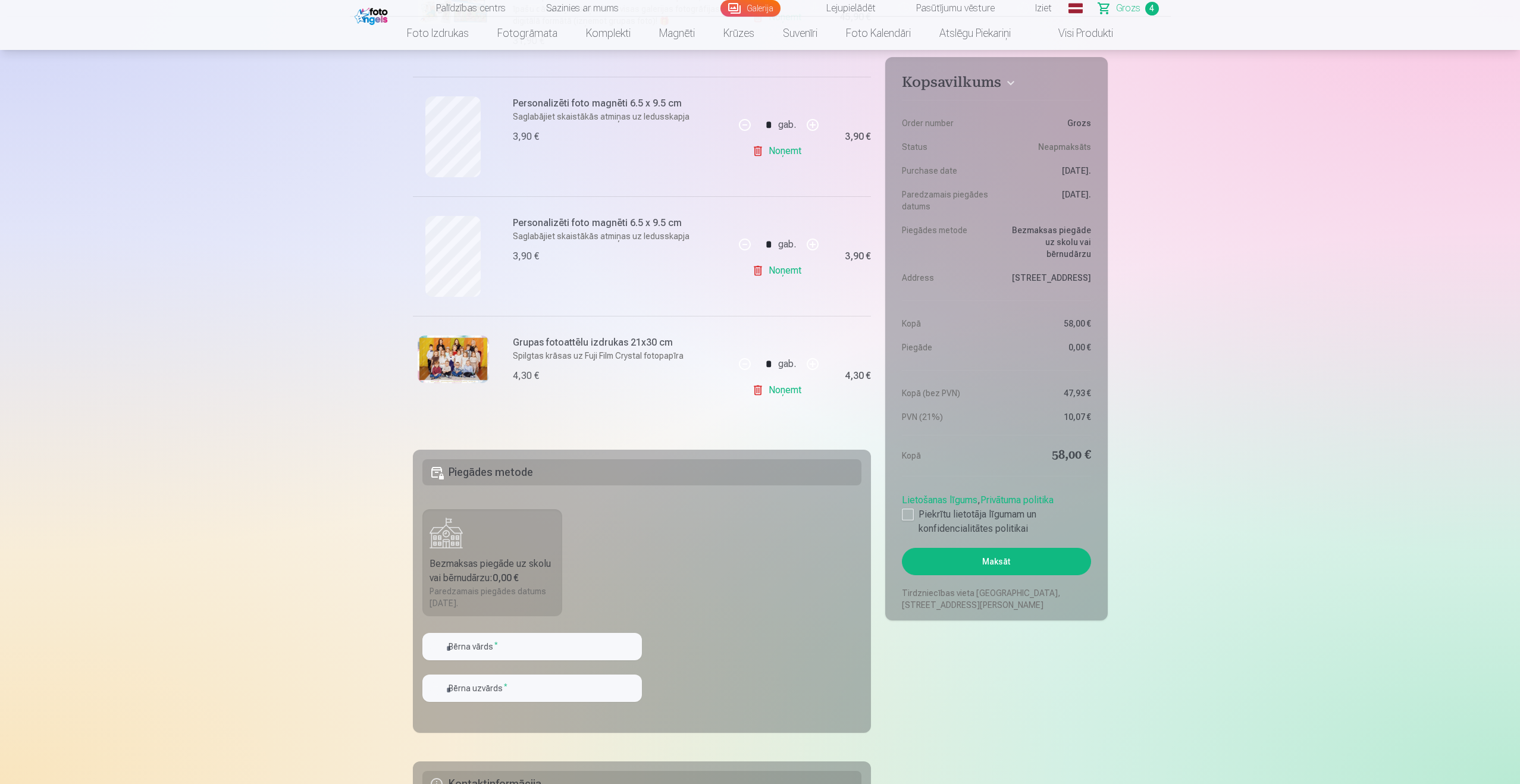
scroll to position [418, 0]
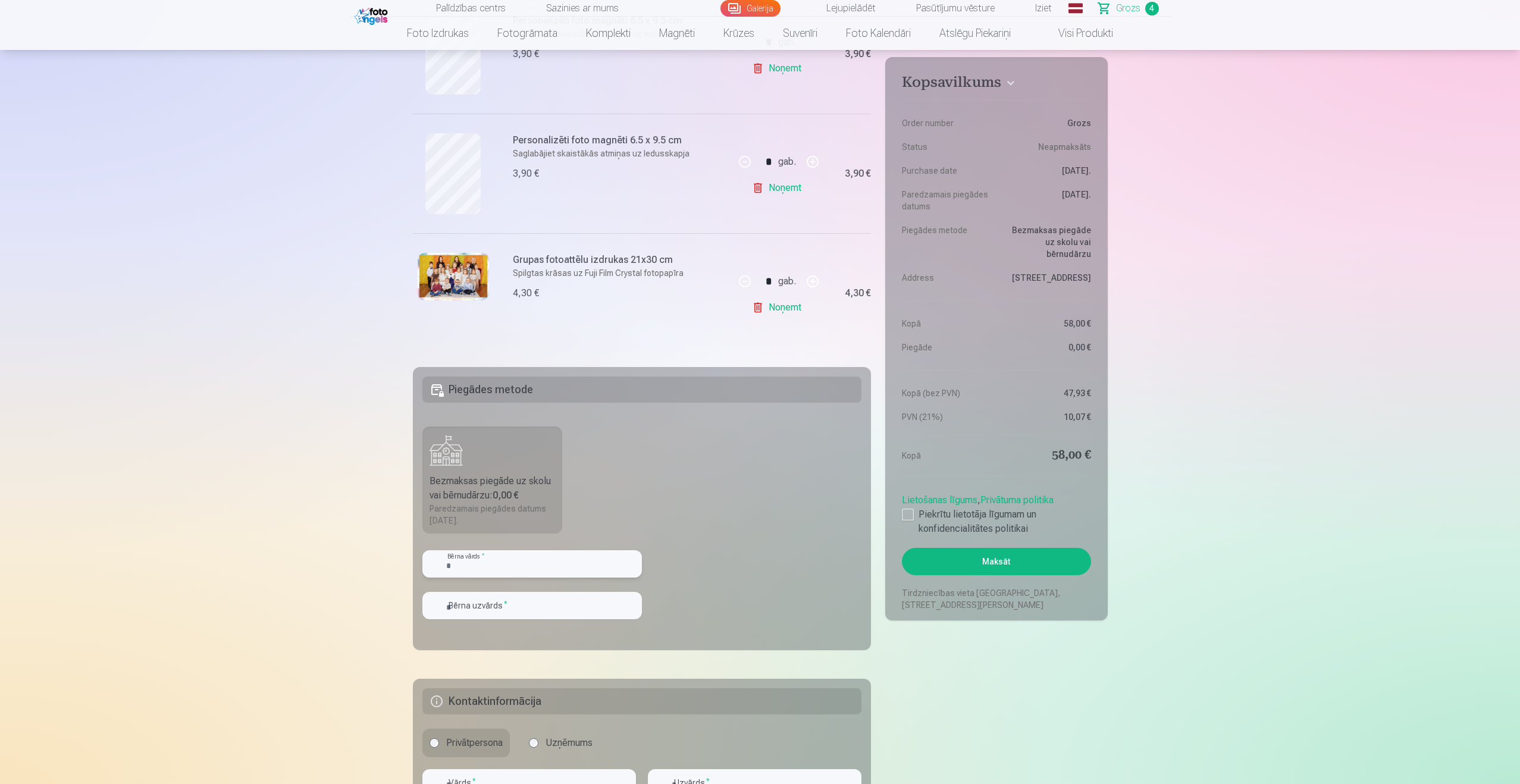
click at [518, 562] on input "text" at bounding box center [532, 564] width 220 height 27
type input "*****"
type input "*********"
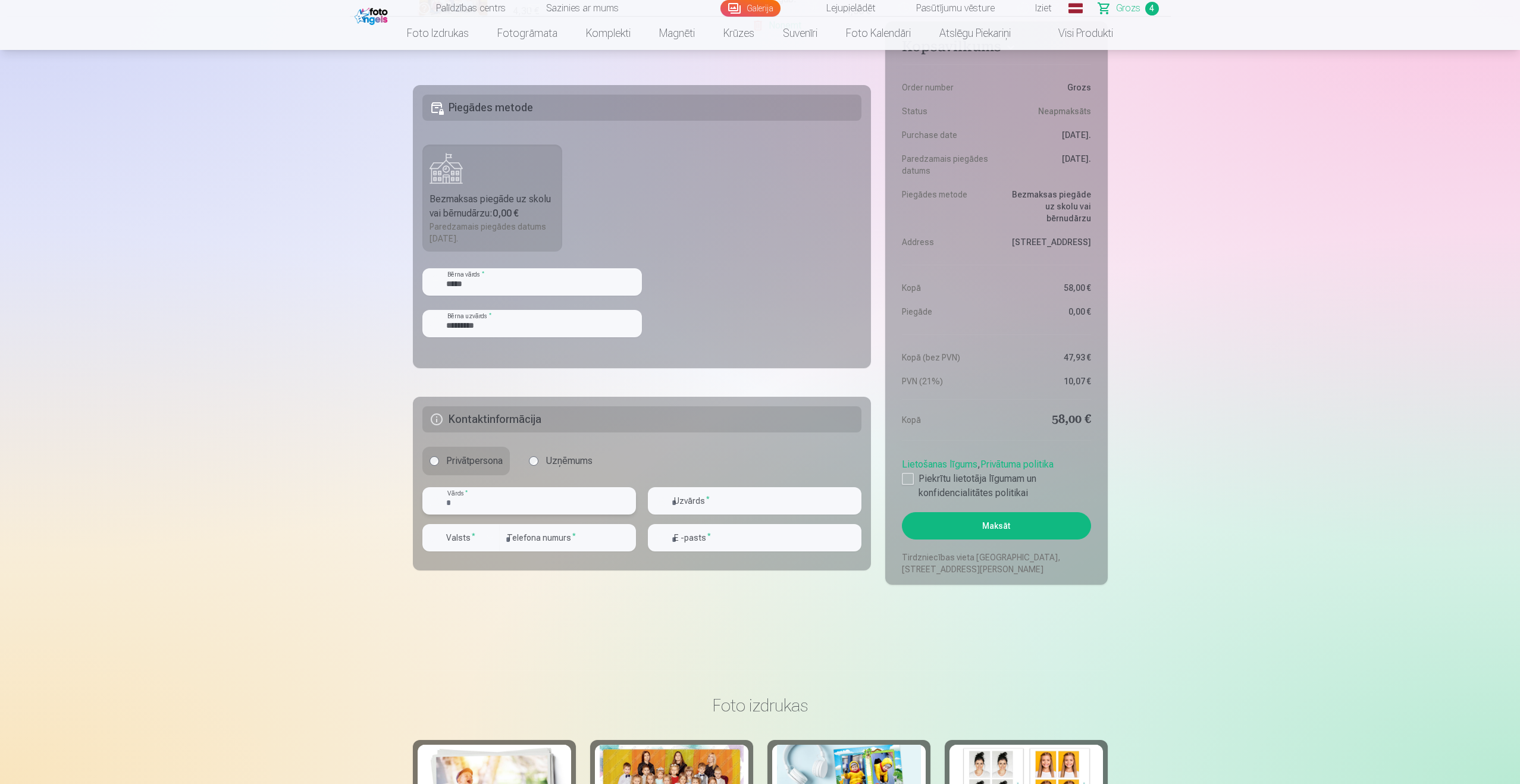
click at [532, 506] on input "text" at bounding box center [529, 501] width 213 height 27
type input "*****"
type input "*********"
type input "********"
type input "**********"
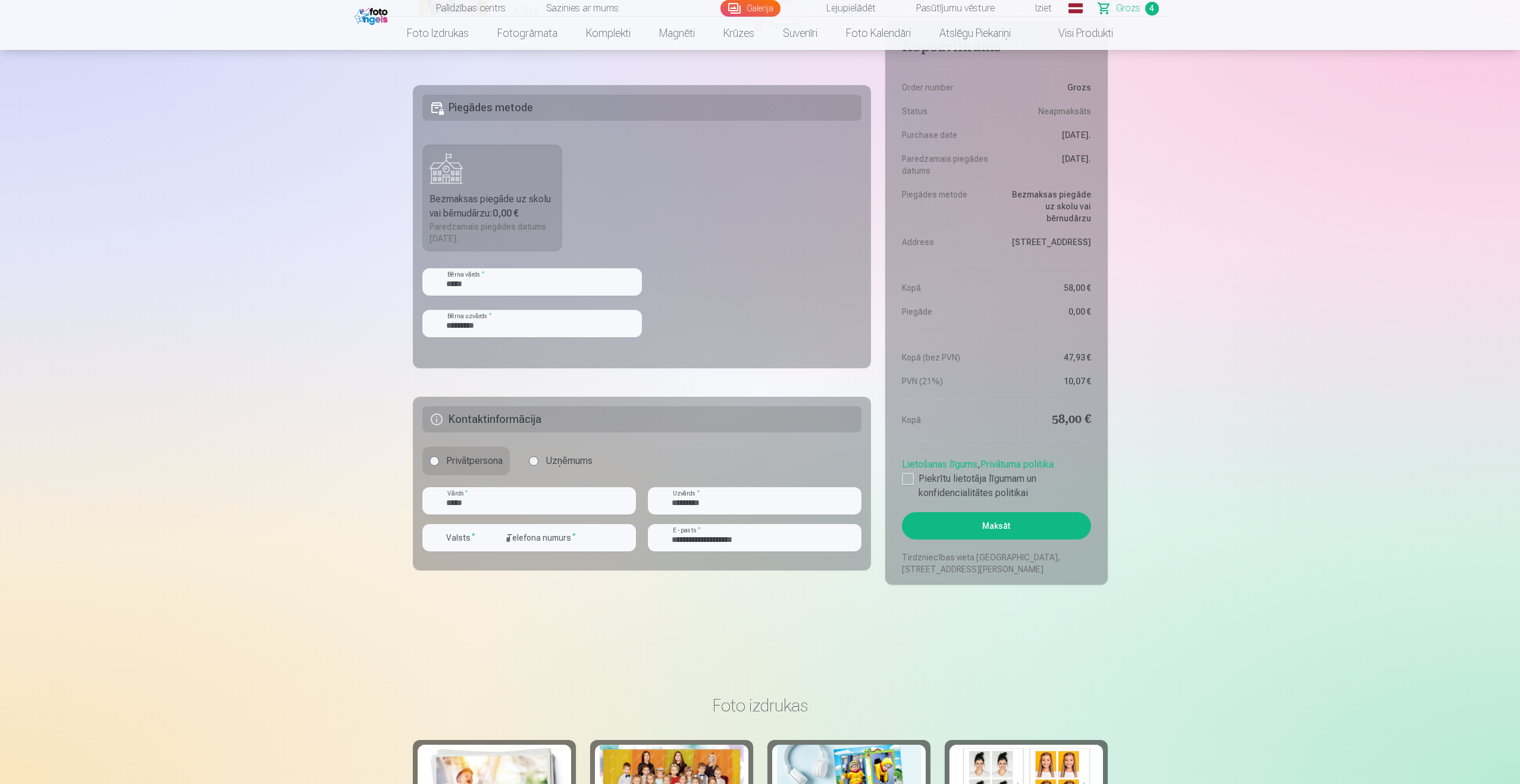
click at [550, 575] on div "Kopsavilkums Order number Grozs Status Neapmaksāts Purchase date [DATE]. Paredz…" at bounding box center [760, 21] width 695 height 1125
click at [478, 545] on button "Valsts *" at bounding box center [461, 537] width 77 height 27
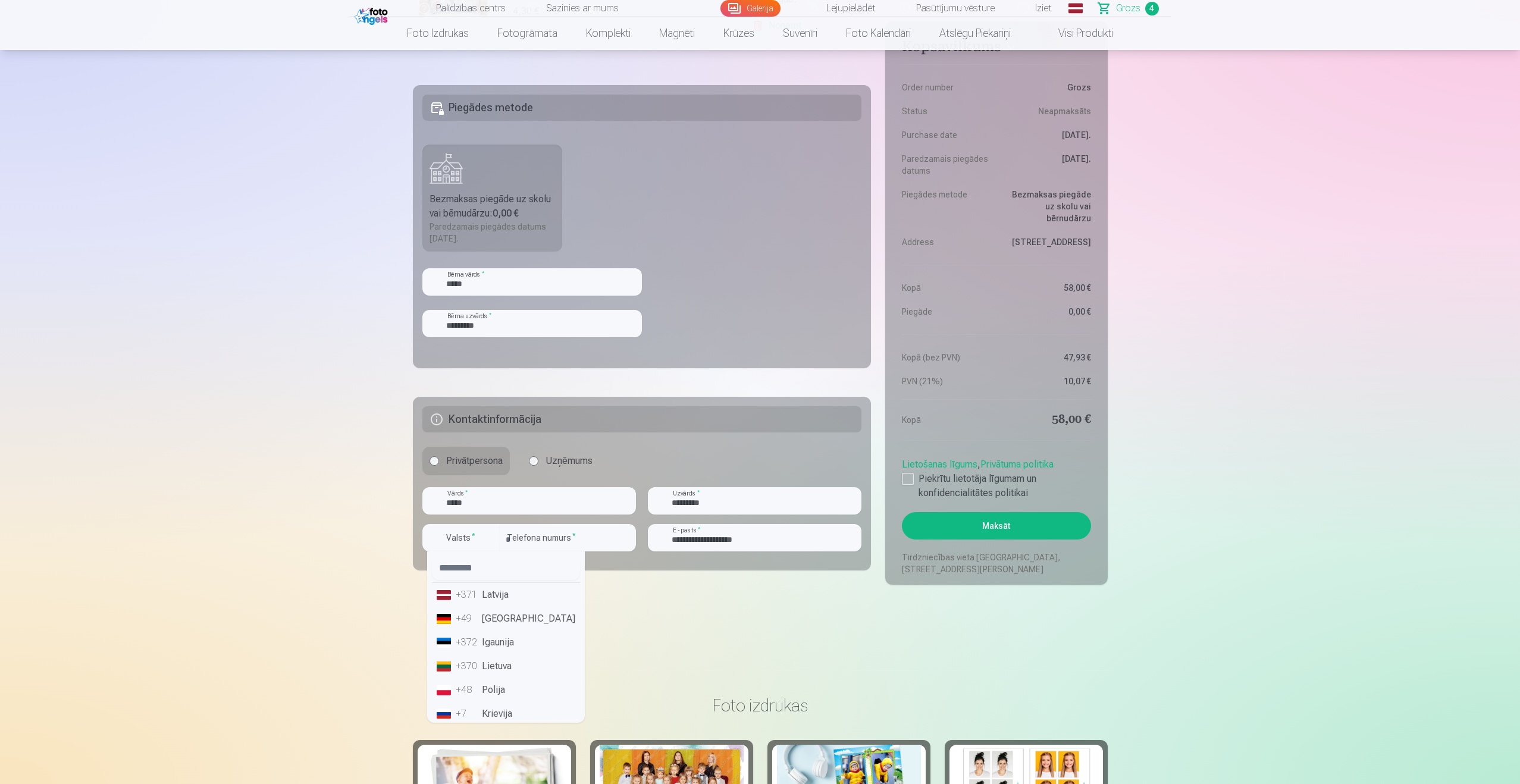
click at [499, 594] on li "+371 Latvija" at bounding box center [506, 594] width 148 height 24
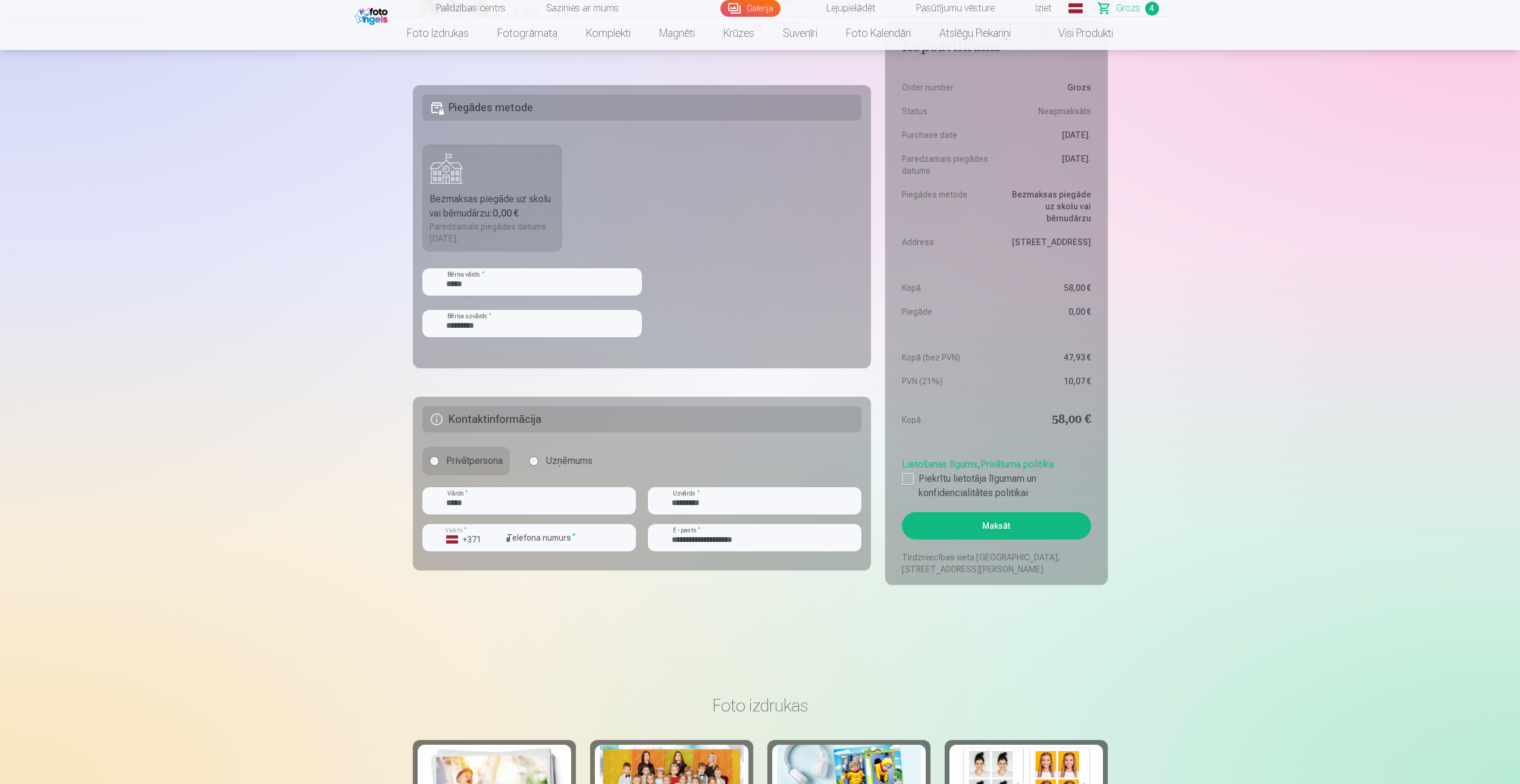
click at [612, 592] on main "Jūsu iepirkumu grozs Kopsavilkums Order number Grozs Status Neapmaksāts Purchas…" at bounding box center [760, 11] width 695 height 1260
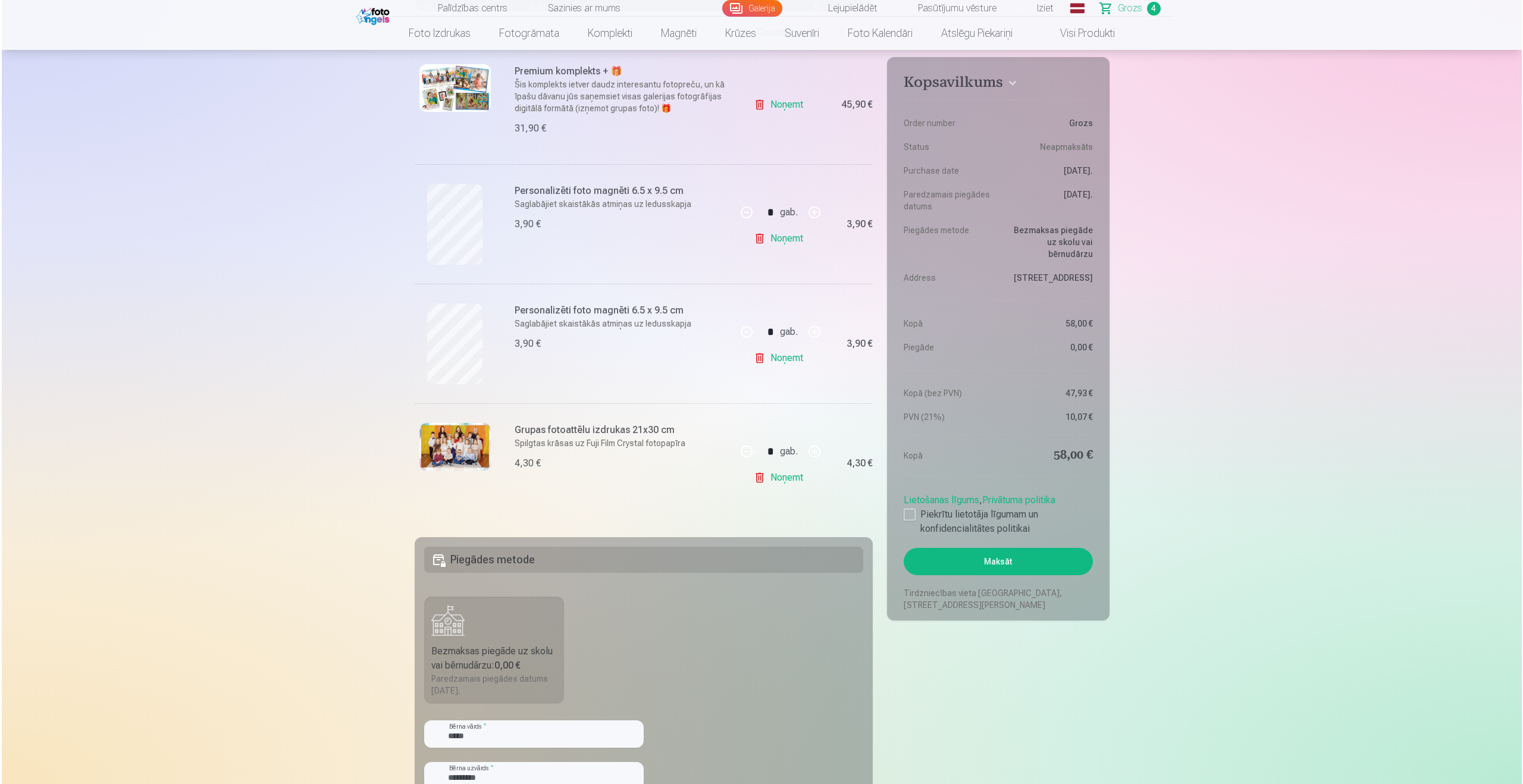
scroll to position [138, 0]
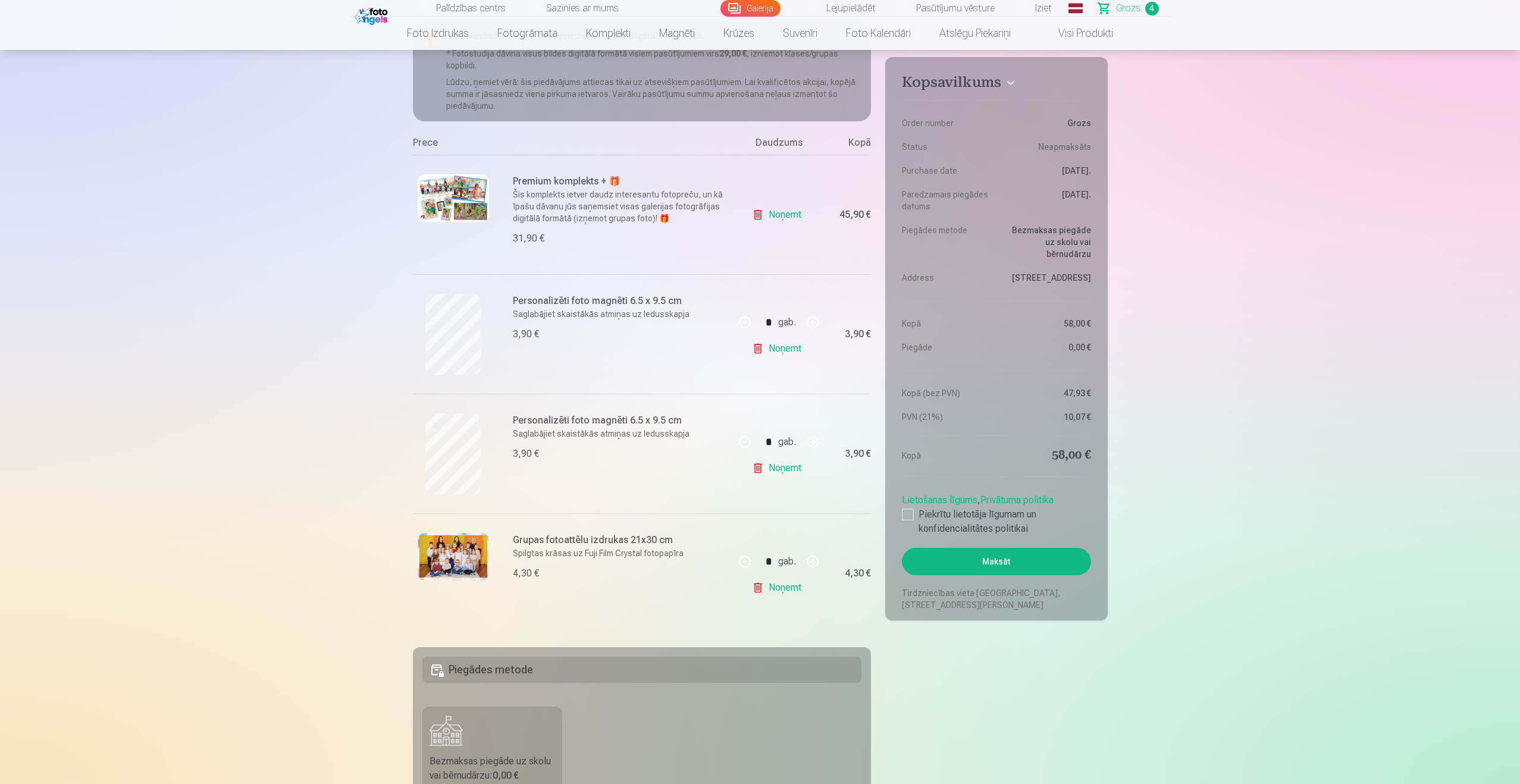
click at [1056, 564] on button "Maksāt" at bounding box center [996, 562] width 189 height 27
